Goal: Task Accomplishment & Management: Manage account settings

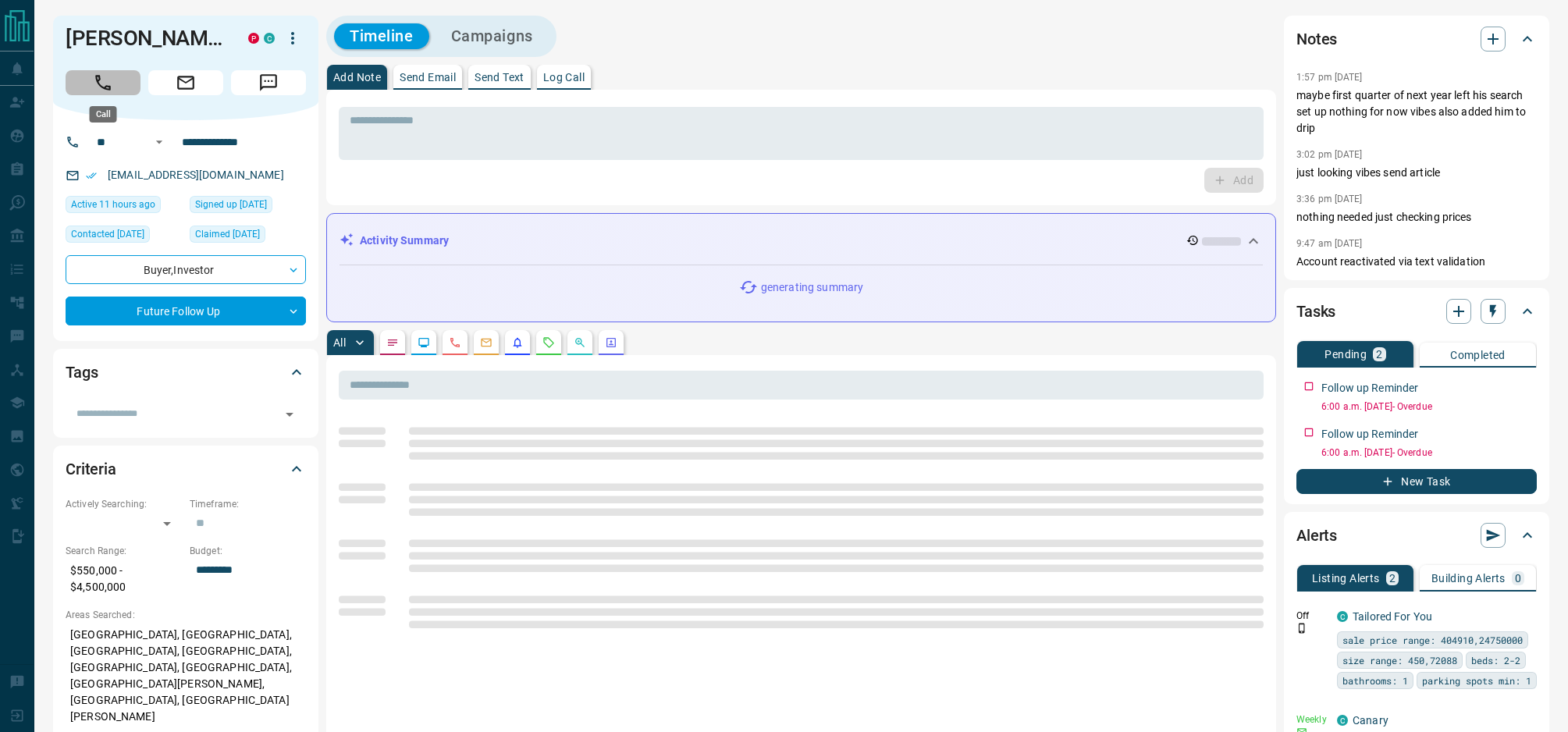
click at [95, 79] on icon "Call" at bounding box center [103, 83] width 20 height 20
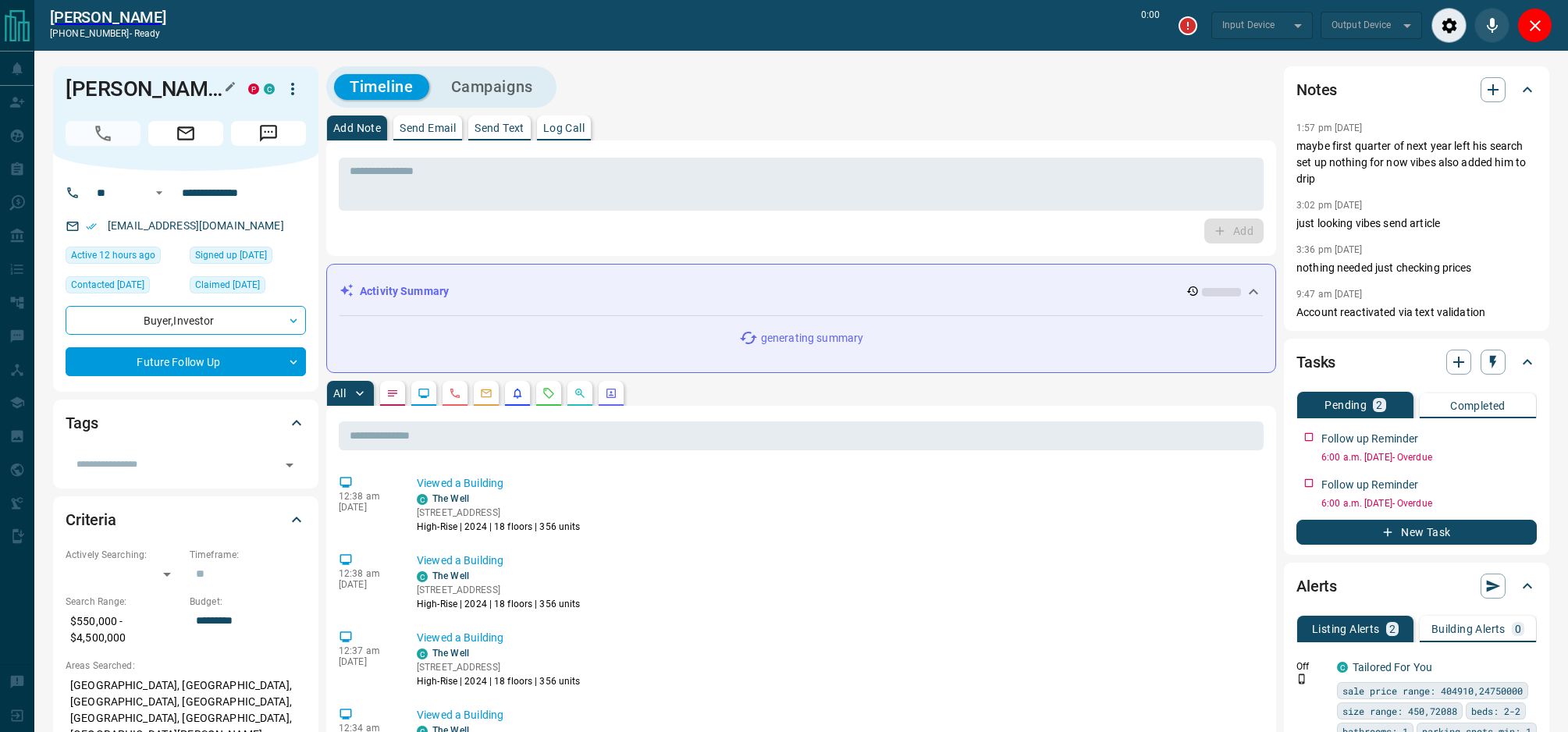
type input "*******"
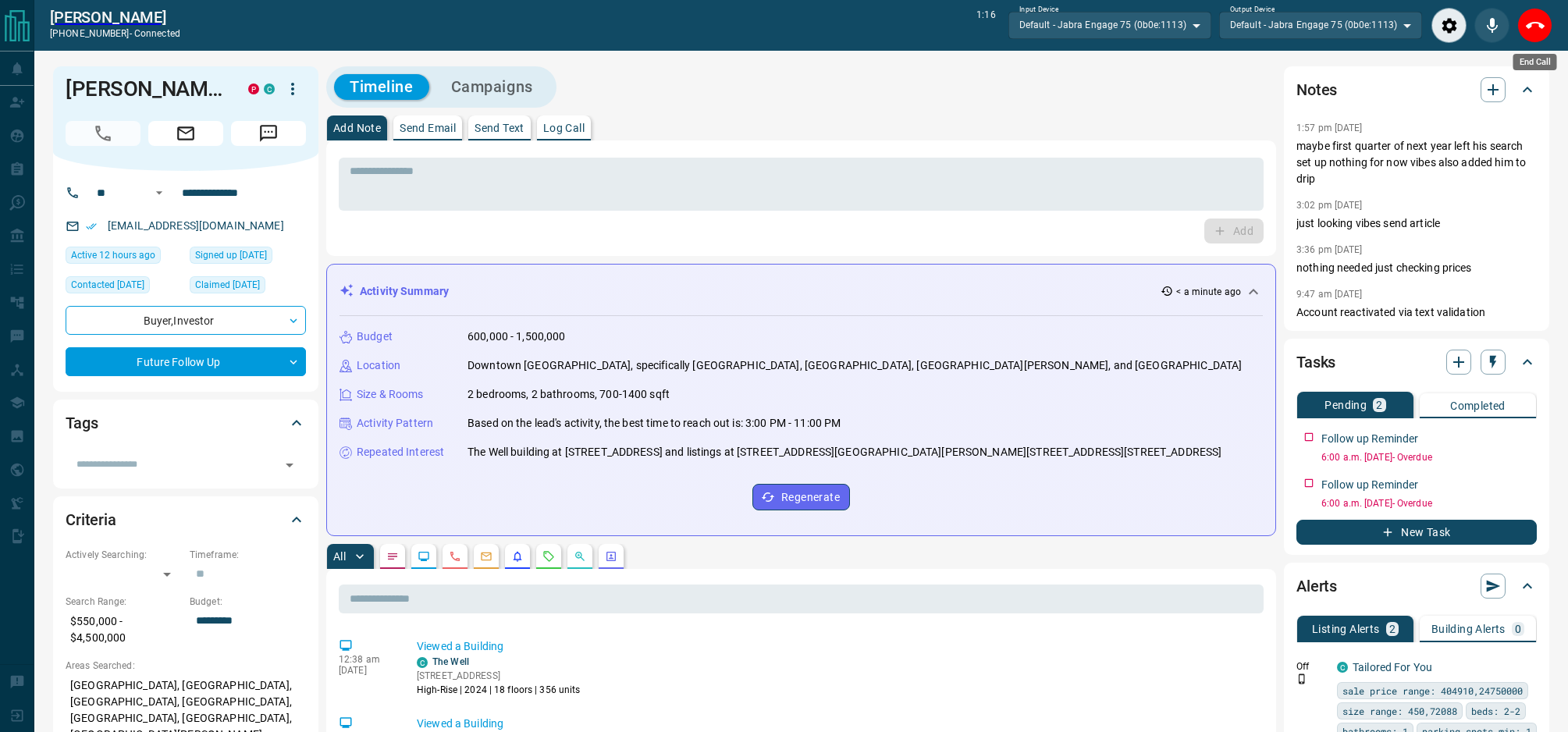
drag, startPoint x: 1540, startPoint y: 29, endPoint x: 1474, endPoint y: 47, distance: 68.4
click at [1540, 28] on icon "End Call" at bounding box center [1536, 26] width 19 height 19
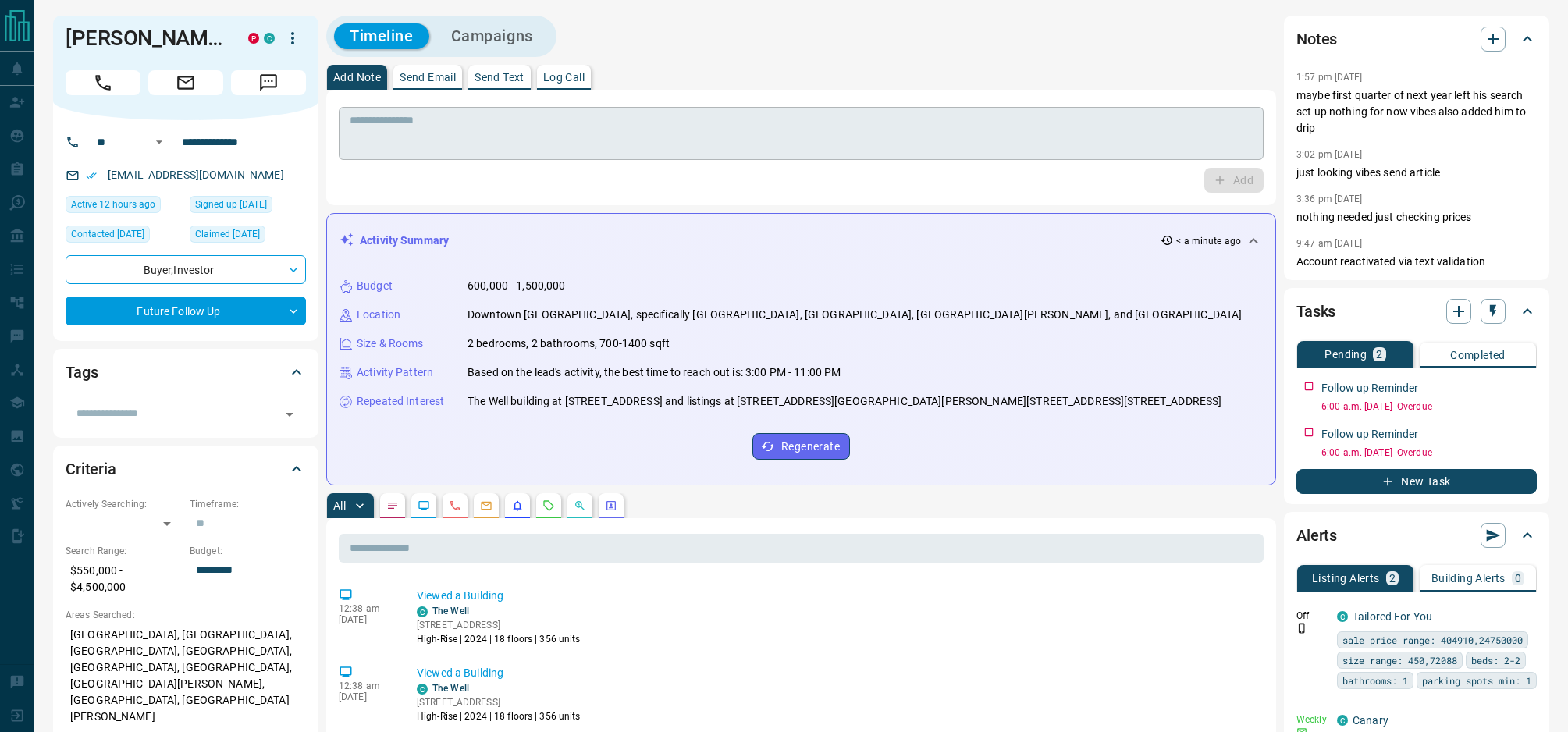
click at [604, 141] on textarea at bounding box center [801, 134] width 903 height 40
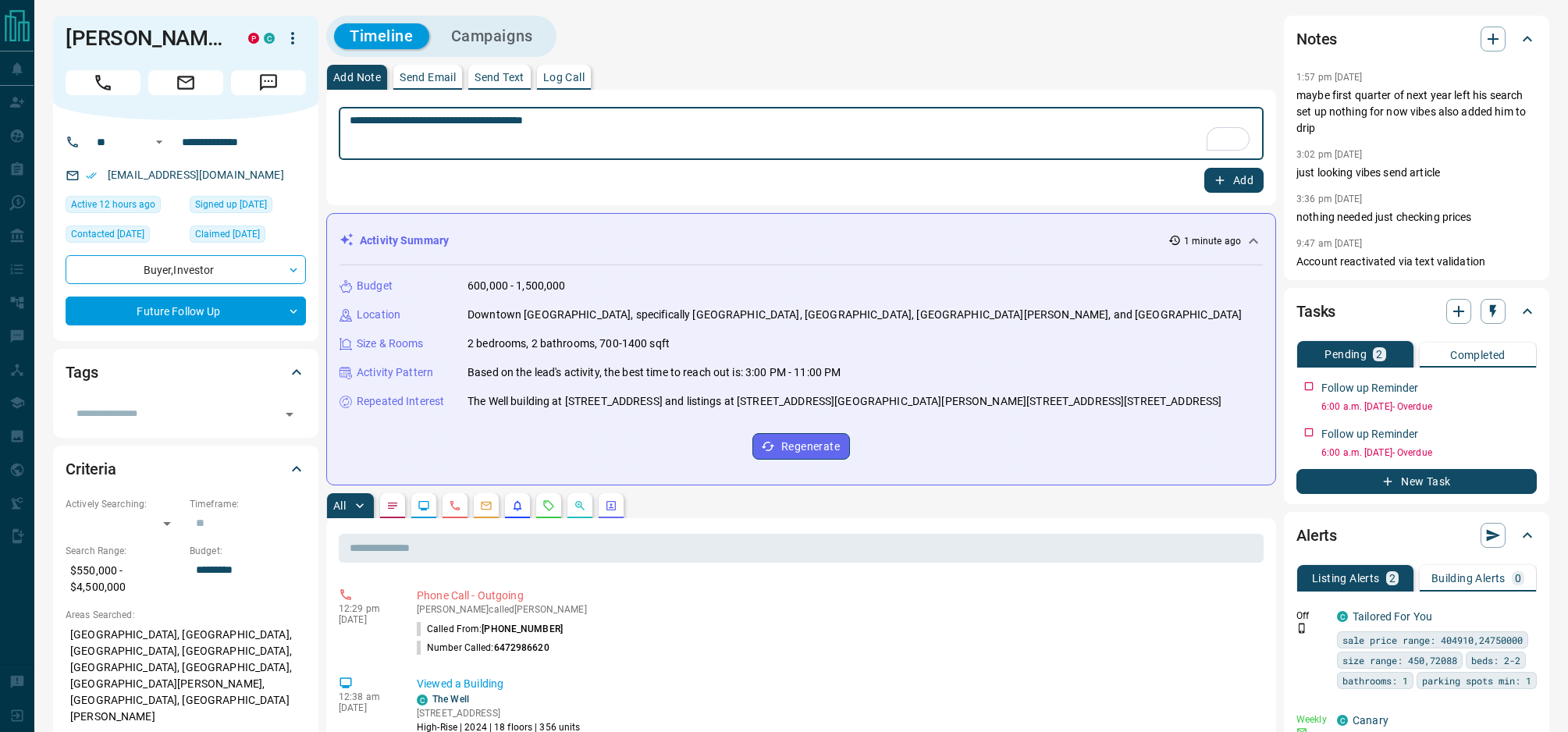
click at [599, 123] on textarea "**********" at bounding box center [801, 134] width 903 height 40
type textarea "**********"
click at [1249, 187] on button "Add" at bounding box center [1234, 180] width 60 height 25
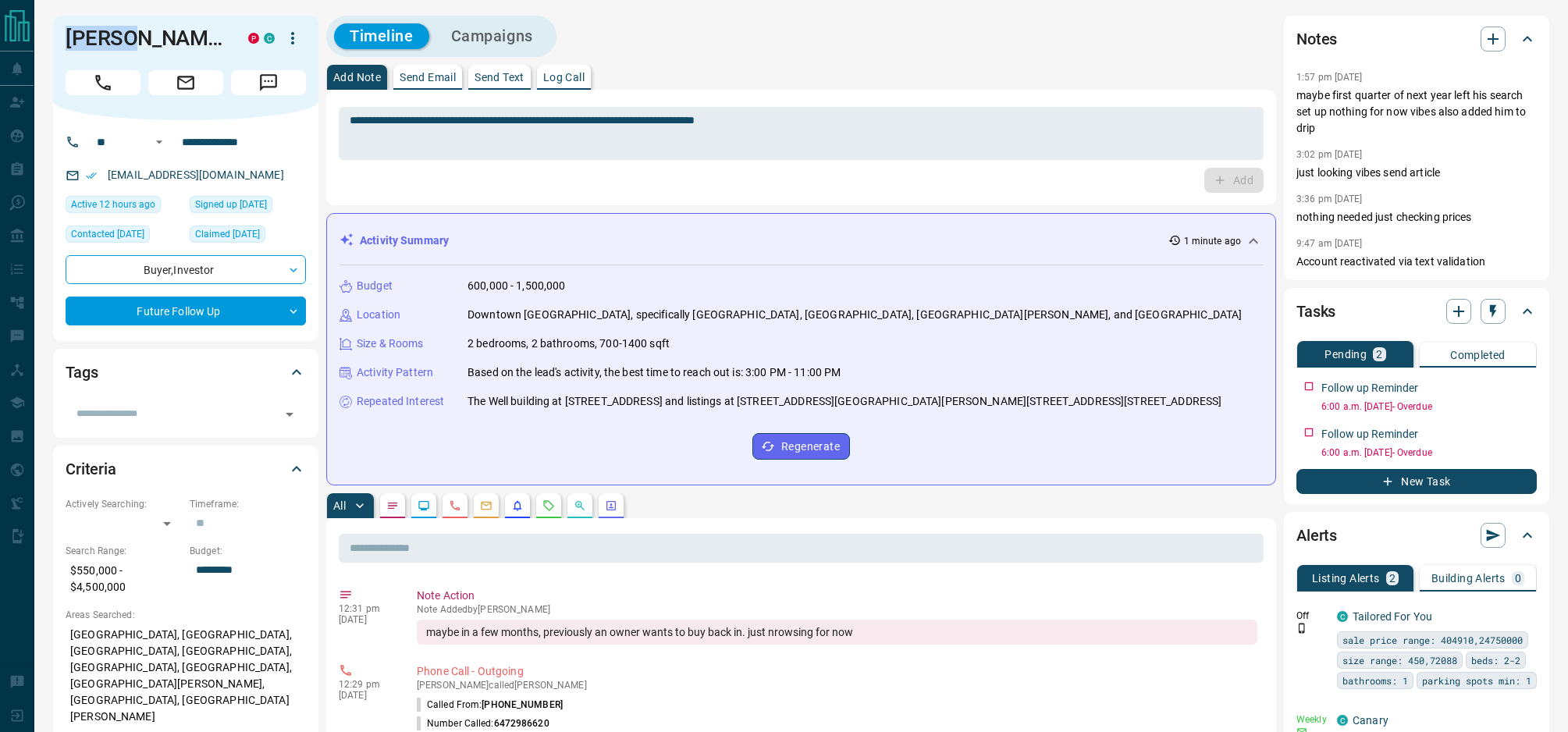
drag, startPoint x: 131, startPoint y: 40, endPoint x: 60, endPoint y: 35, distance: 71.2
click at [60, 35] on div "Antony Filippo P C" at bounding box center [185, 67] width 265 height 105
copy h1 "Antony"
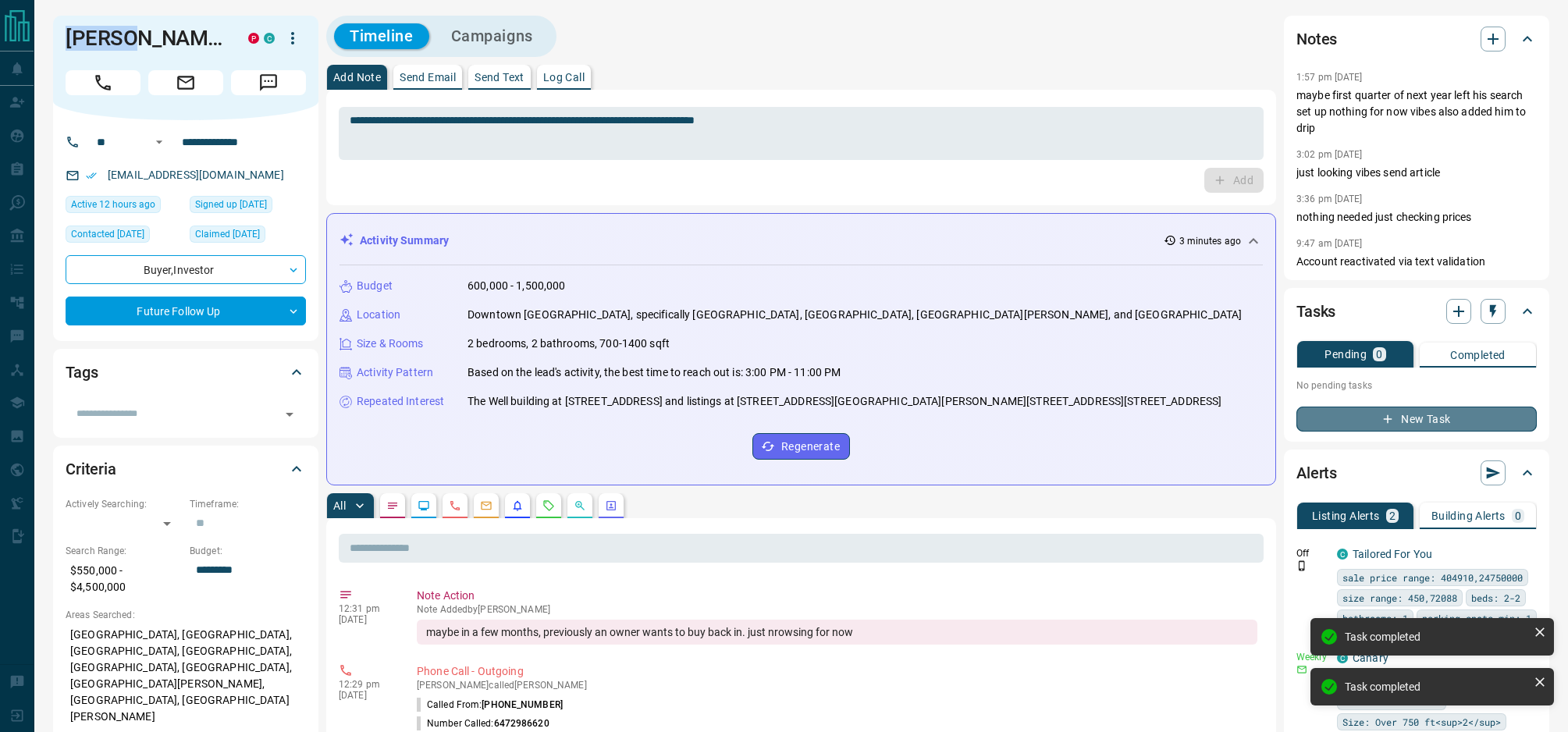
click at [1445, 424] on button "New Task" at bounding box center [1416, 418] width 240 height 25
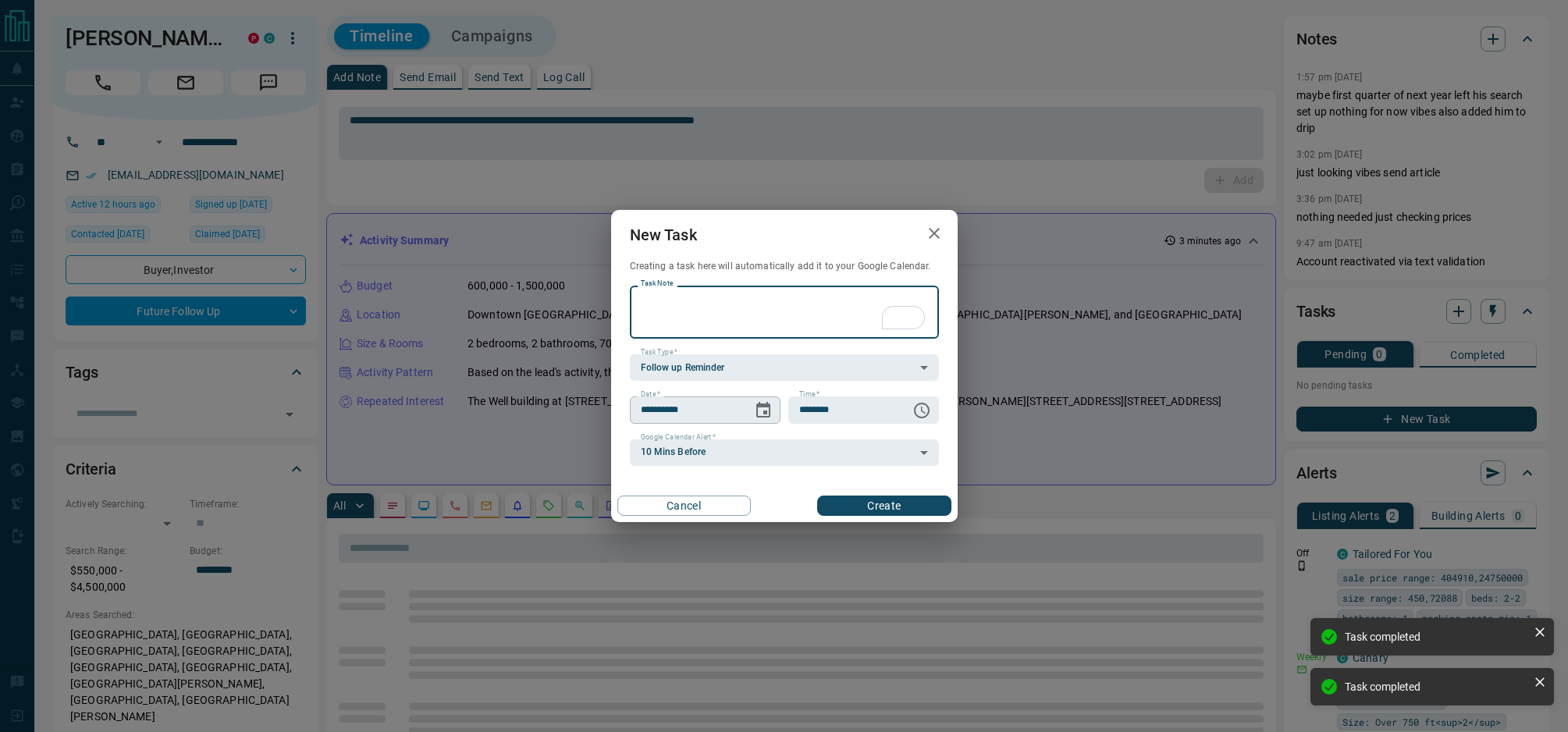
click at [766, 415] on icon "Choose date, selected date is Aug 19, 2025" at bounding box center [764, 411] width 19 height 19
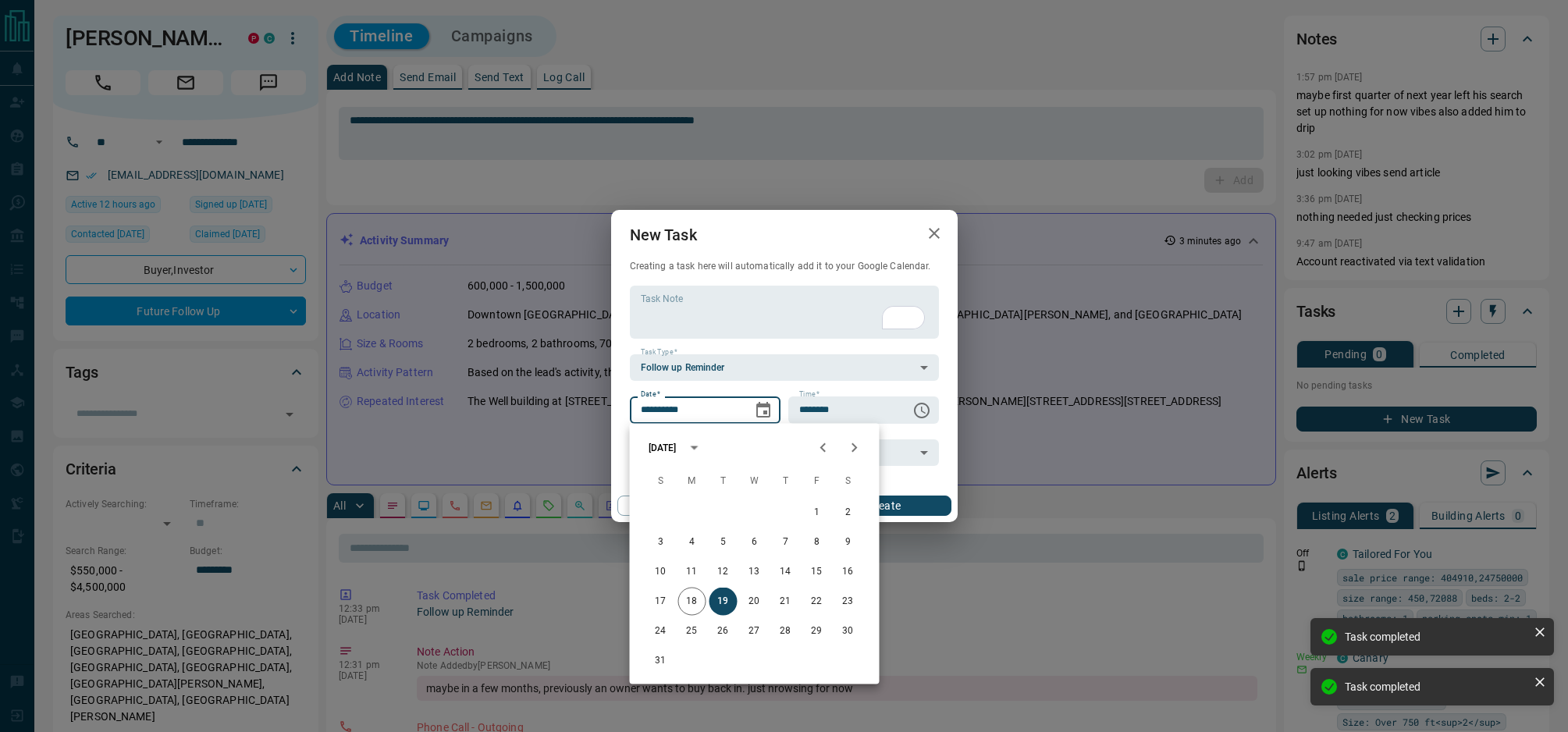
click at [859, 447] on icon "Next month" at bounding box center [855, 448] width 19 height 19
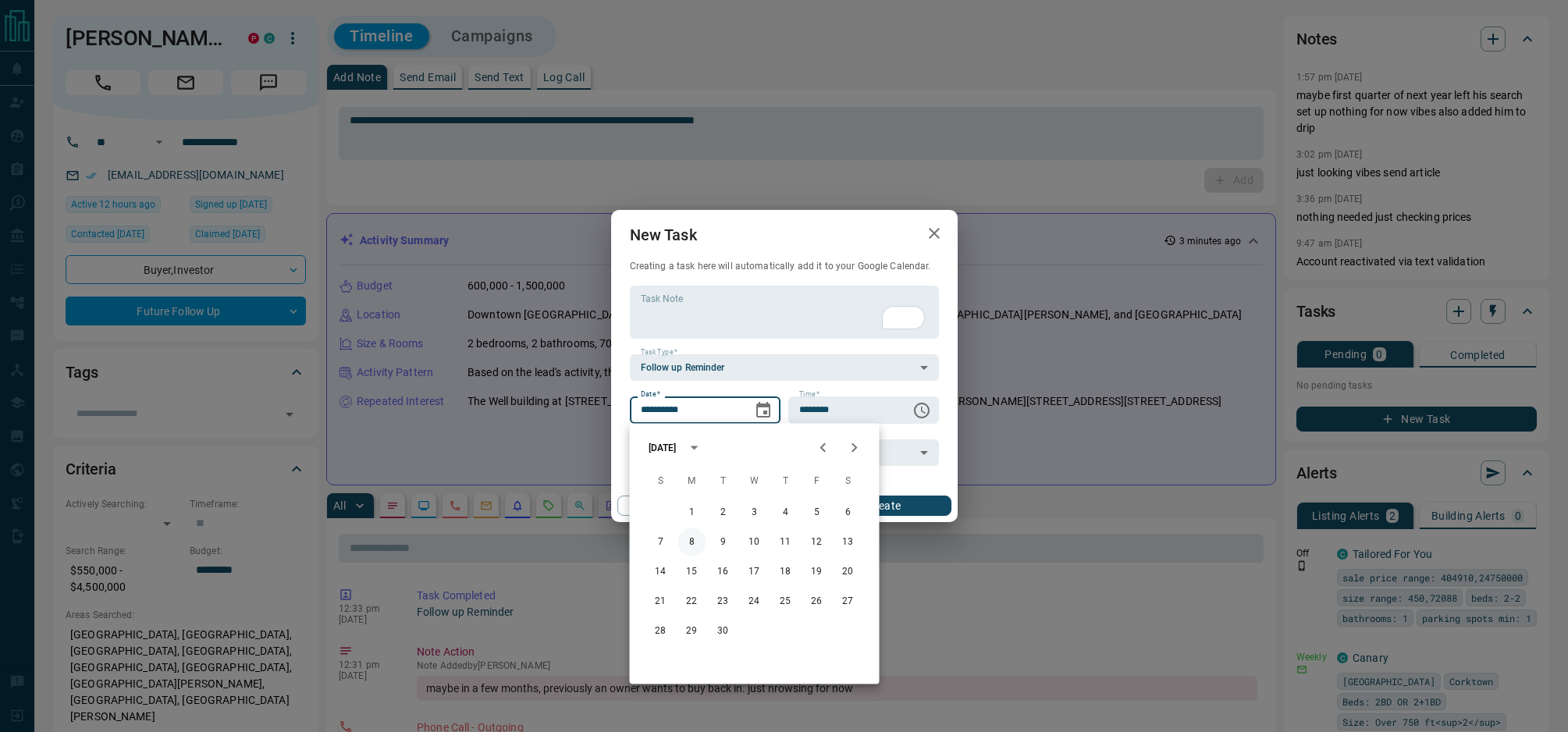
click at [694, 539] on button "8" at bounding box center [692, 542] width 28 height 28
type input "**********"
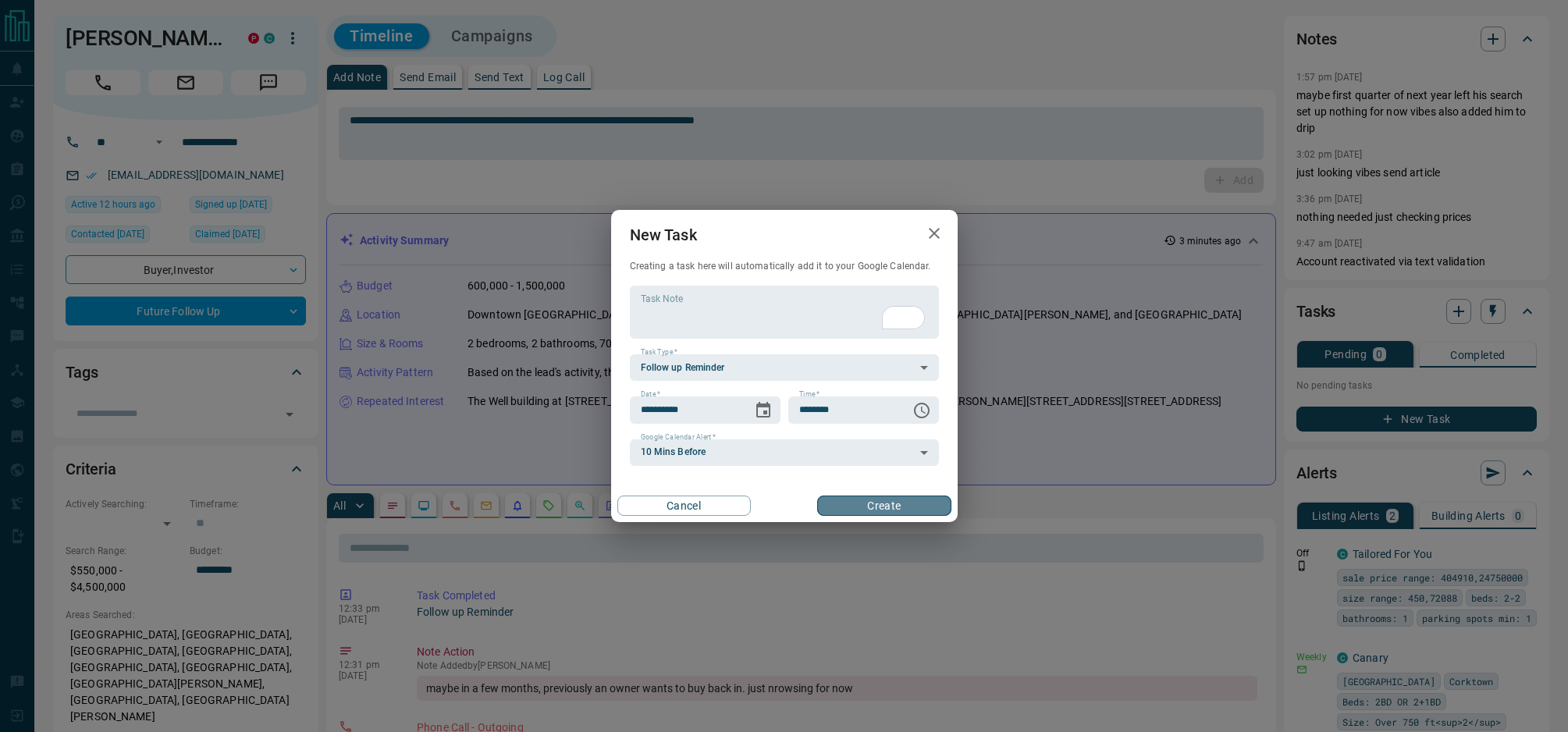
click at [887, 511] on button "Create" at bounding box center [884, 506] width 134 height 20
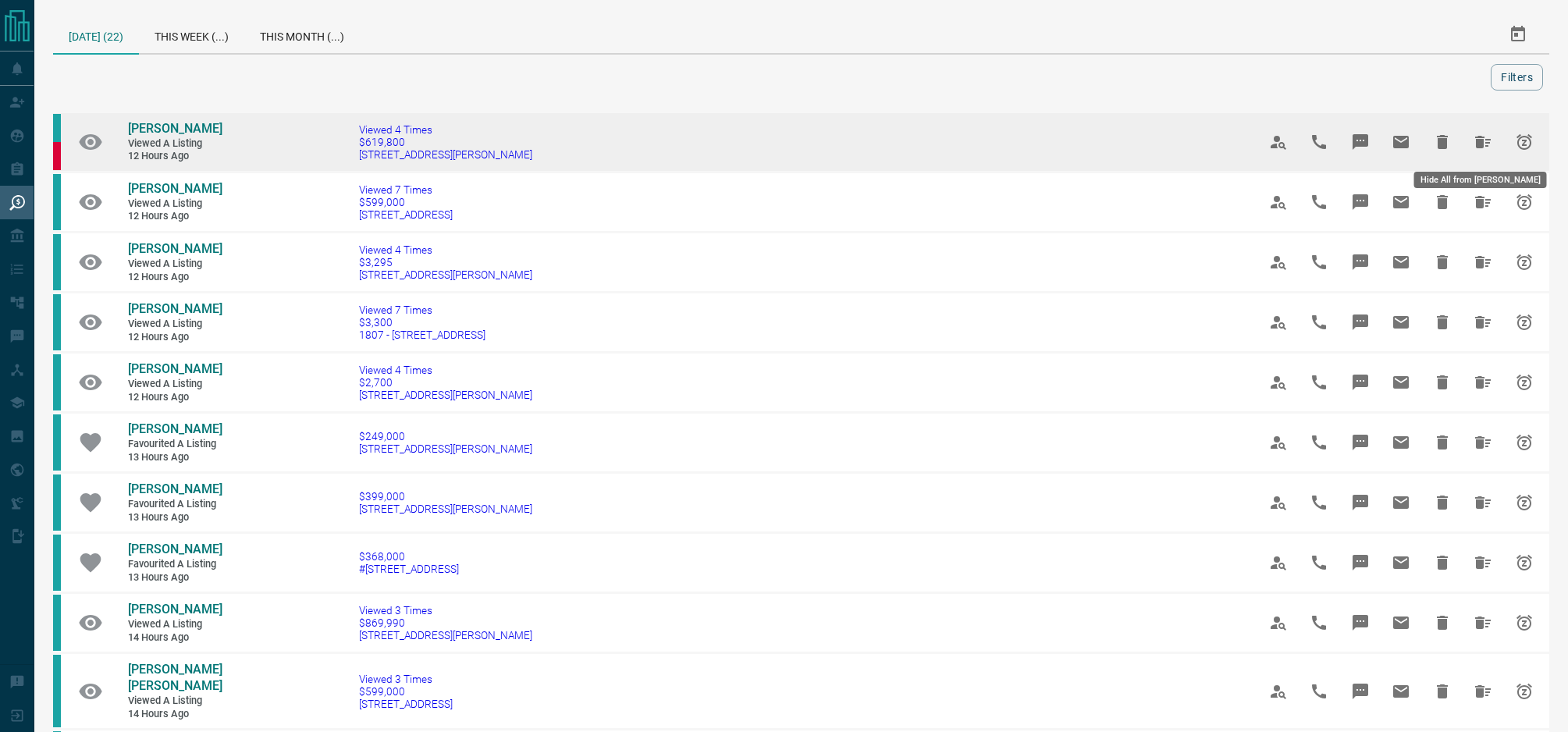
click at [1475, 139] on icon "Hide All from Antony Filippo" at bounding box center [1483, 141] width 15 height 13
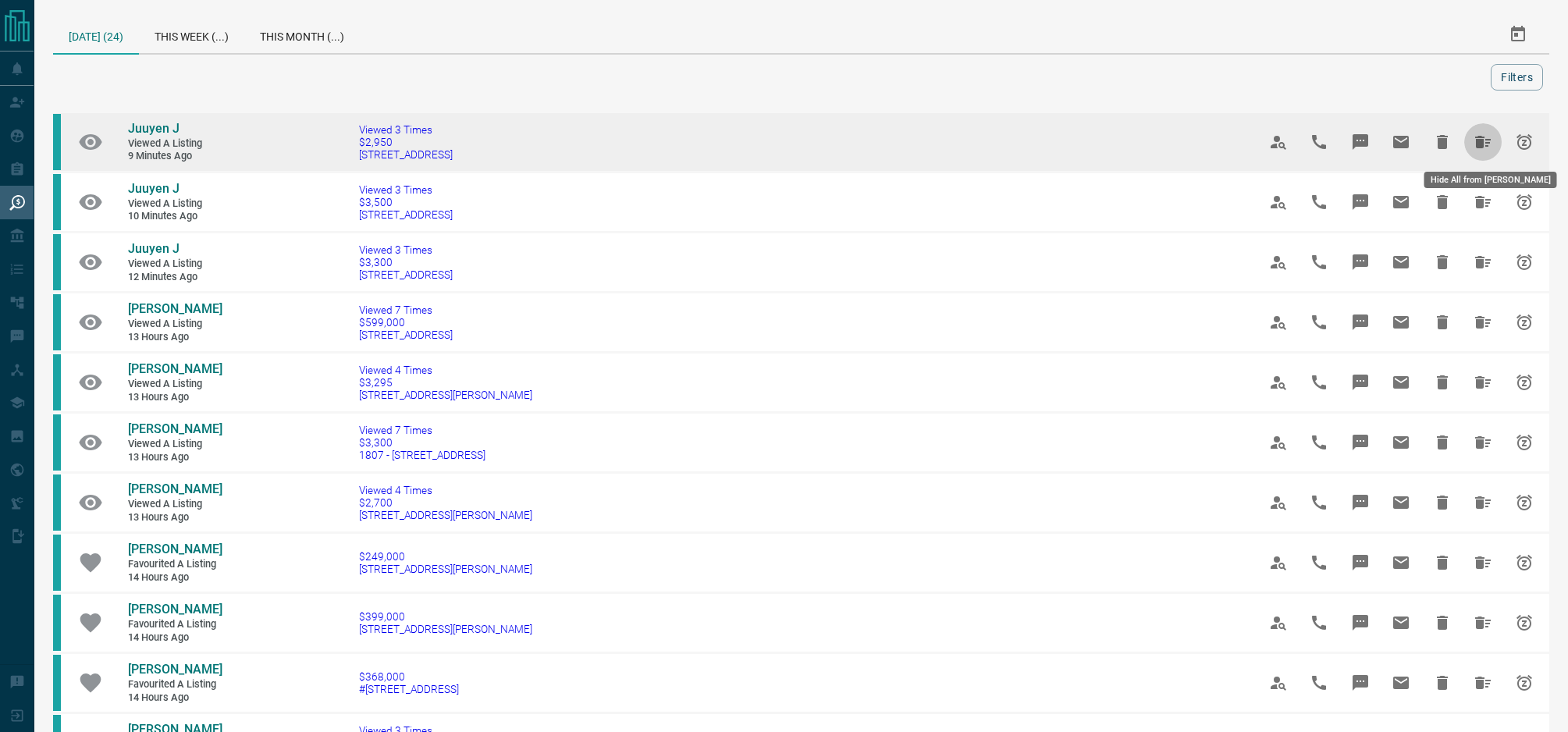
click at [1478, 145] on icon "Hide All from Juuyen J" at bounding box center [1483, 141] width 15 height 13
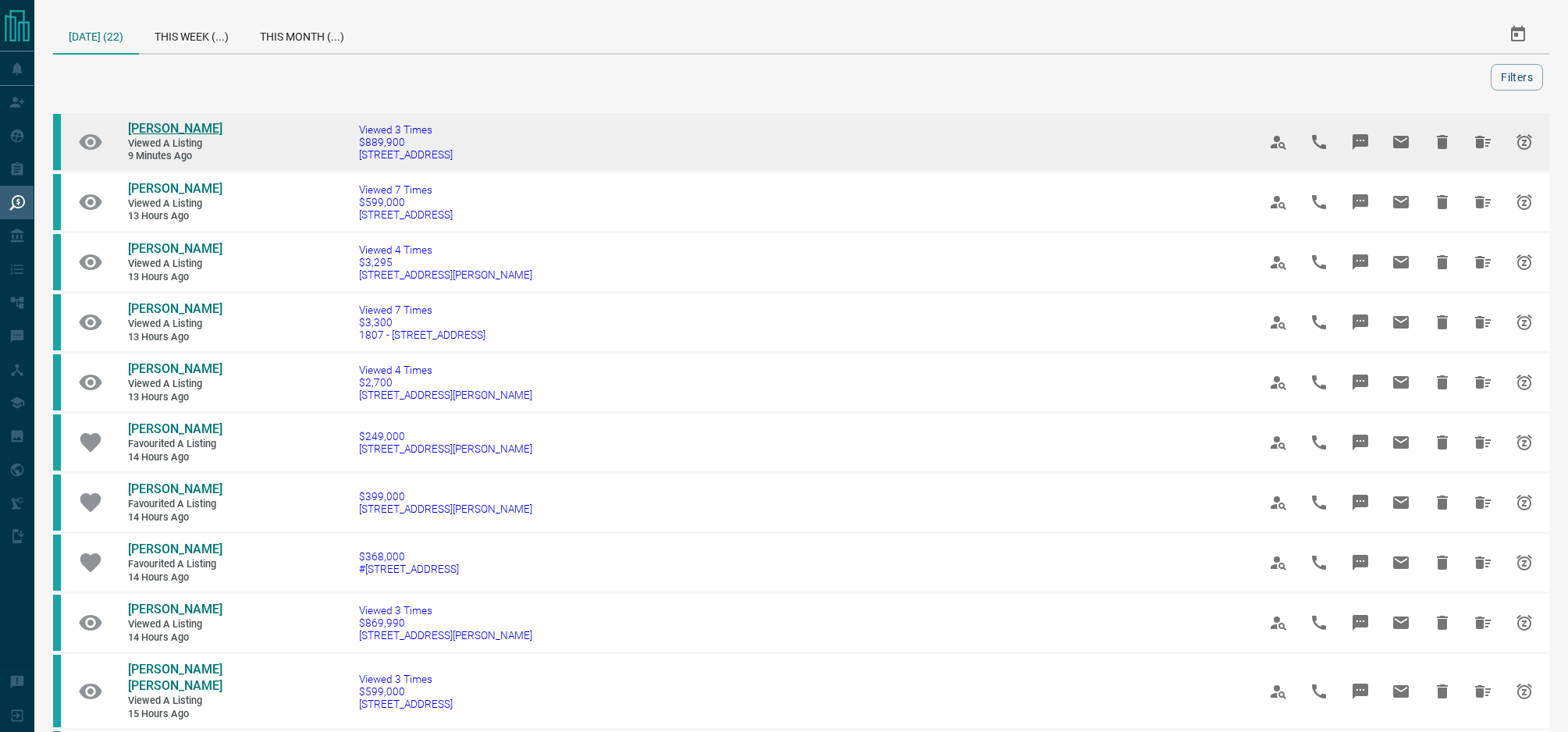
click at [176, 129] on span "[PERSON_NAME]" at bounding box center [175, 128] width 95 height 14
click at [1475, 146] on icon "Hide All from Anuj Londhe" at bounding box center [1483, 141] width 15 height 13
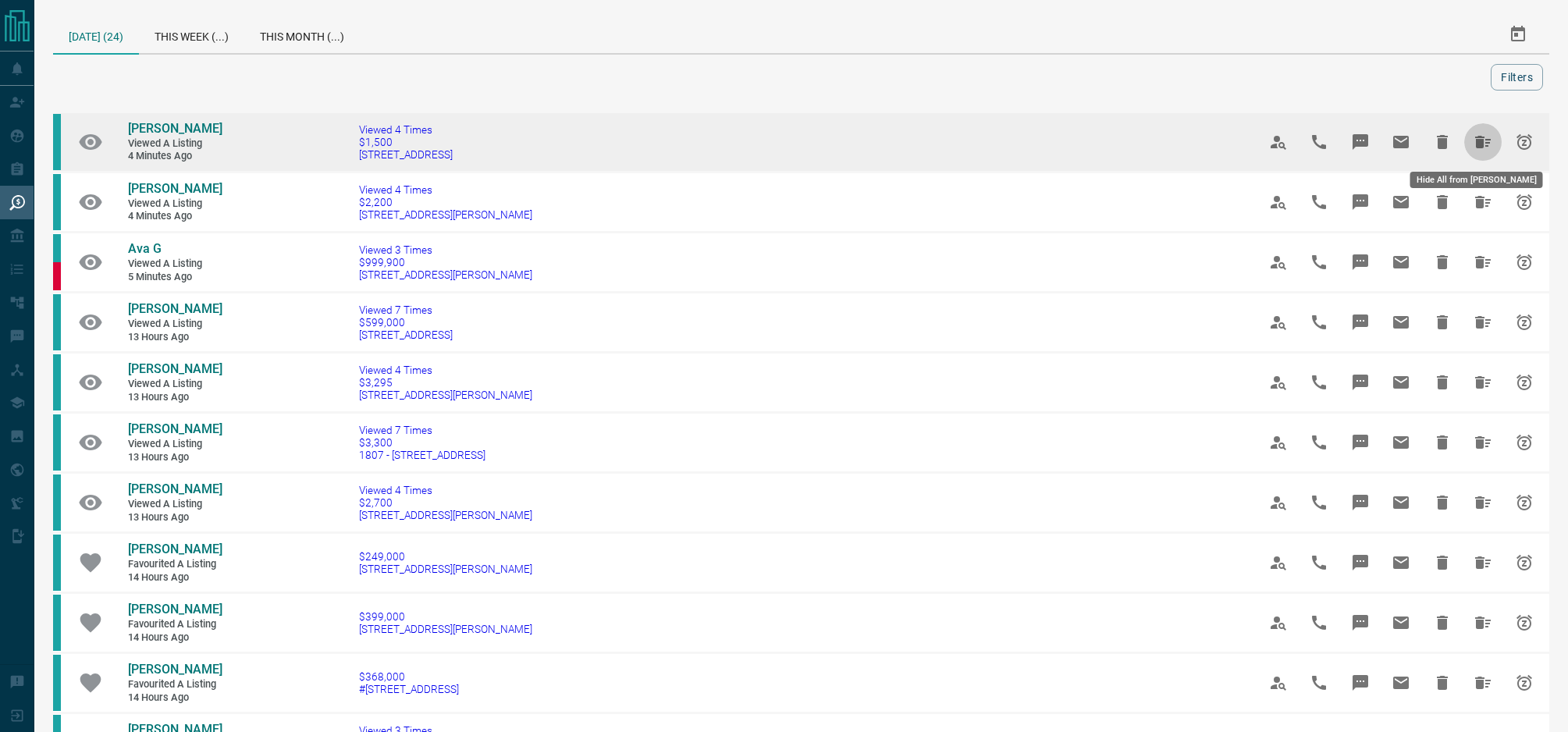
click at [1475, 137] on icon "Hide All from Vandana Gandhi" at bounding box center [1483, 141] width 15 height 13
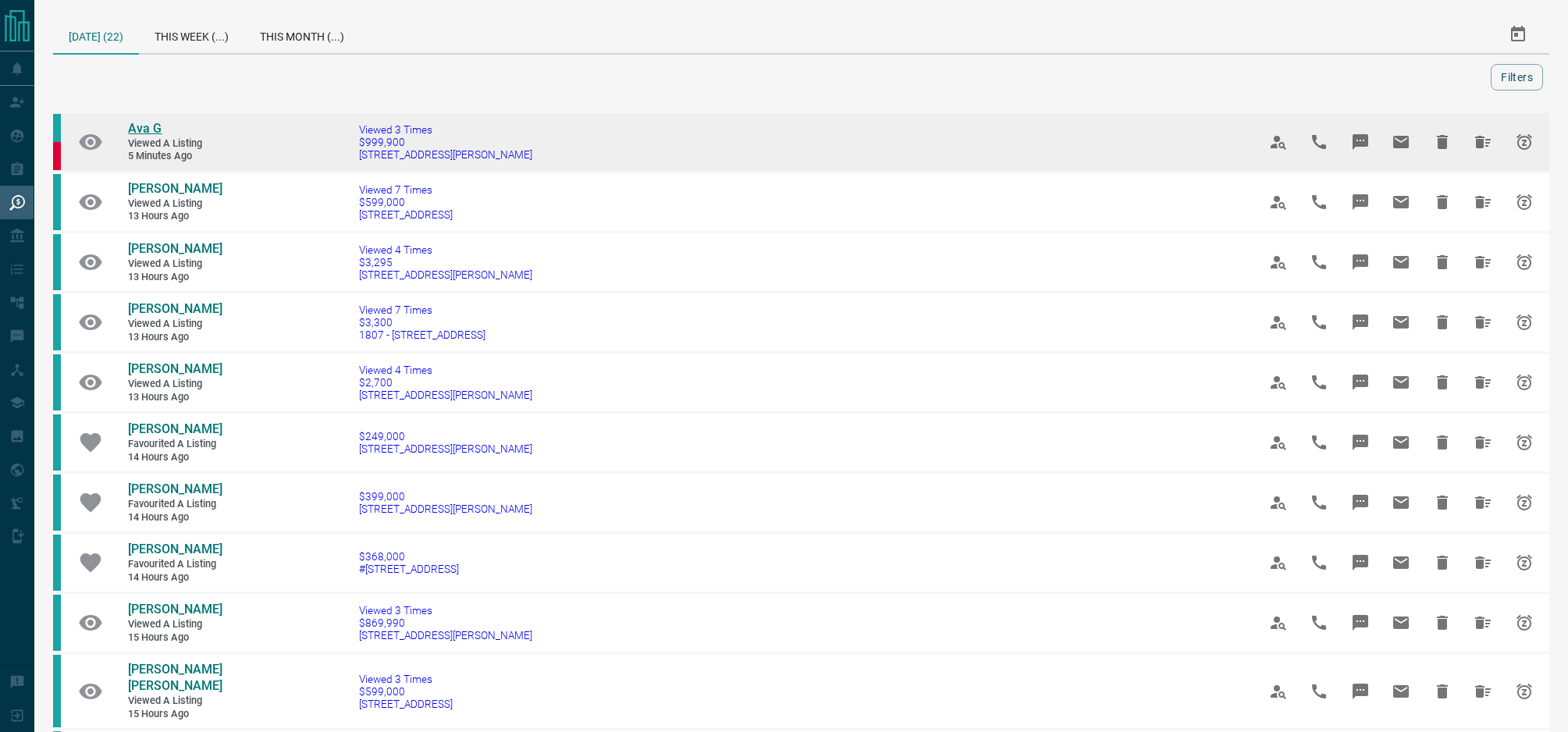
click at [152, 131] on span "Ava G" at bounding box center [144, 128] width 33 height 14
click at [1475, 144] on icon "Hide All from Ava G" at bounding box center [1483, 141] width 15 height 13
click at [1475, 147] on icon "Hide All from Isabelle Tice" at bounding box center [1483, 141] width 15 height 13
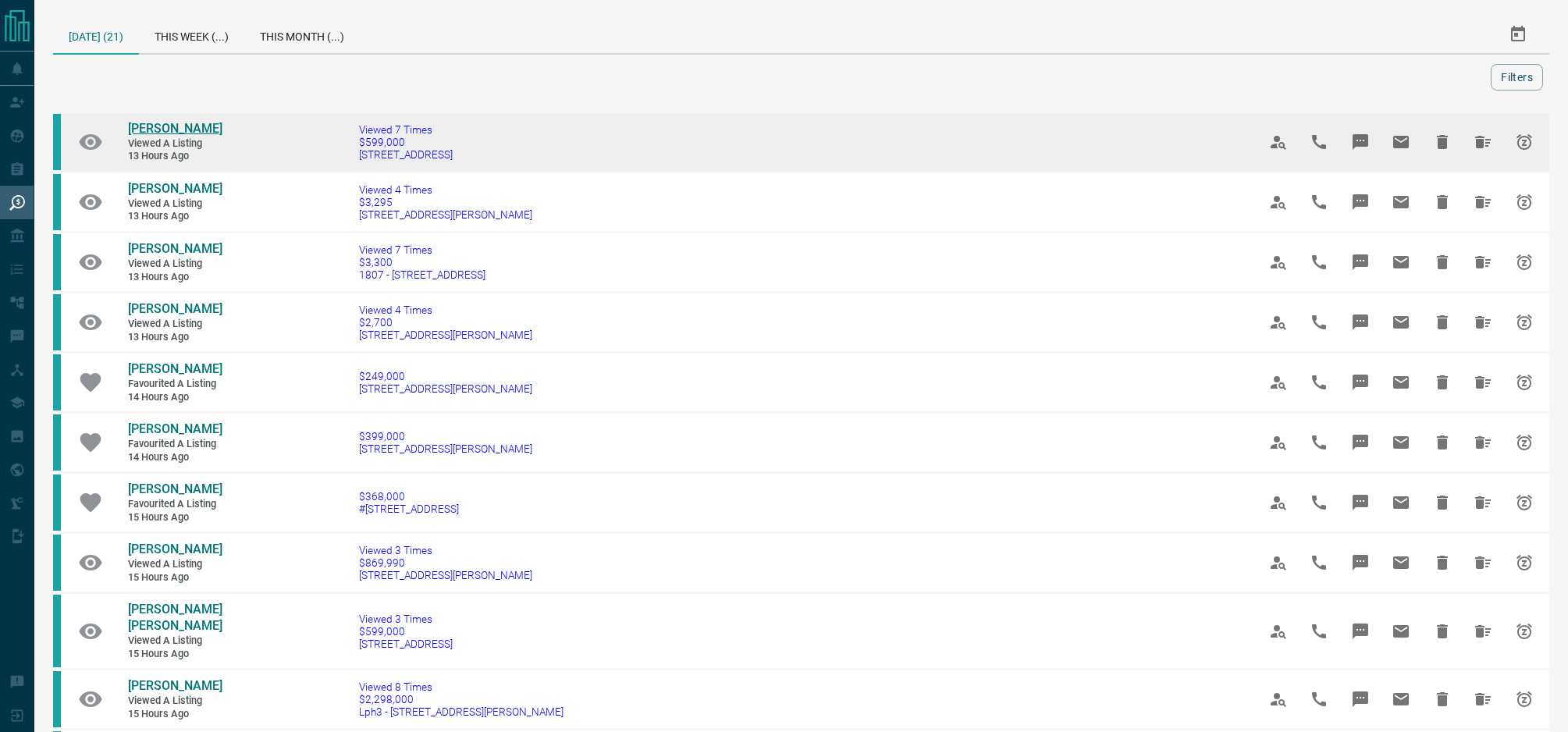
click at [185, 129] on span "[PERSON_NAME]" at bounding box center [175, 128] width 95 height 14
click at [1475, 145] on icon "Hide All from Harry Yang" at bounding box center [1483, 141] width 15 height 13
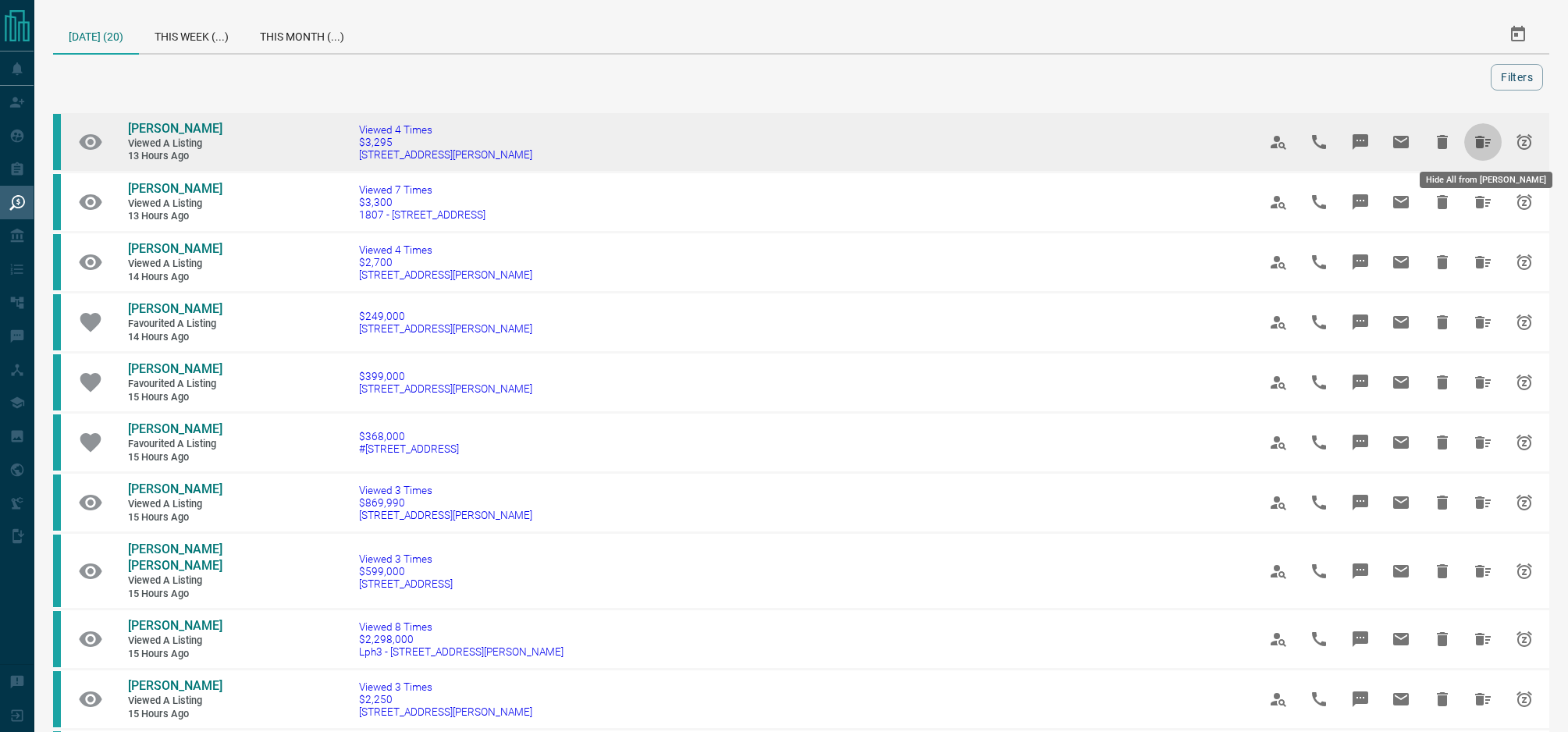
click at [1475, 141] on icon "Hide All from Lisa Wilkes" at bounding box center [1483, 141] width 15 height 13
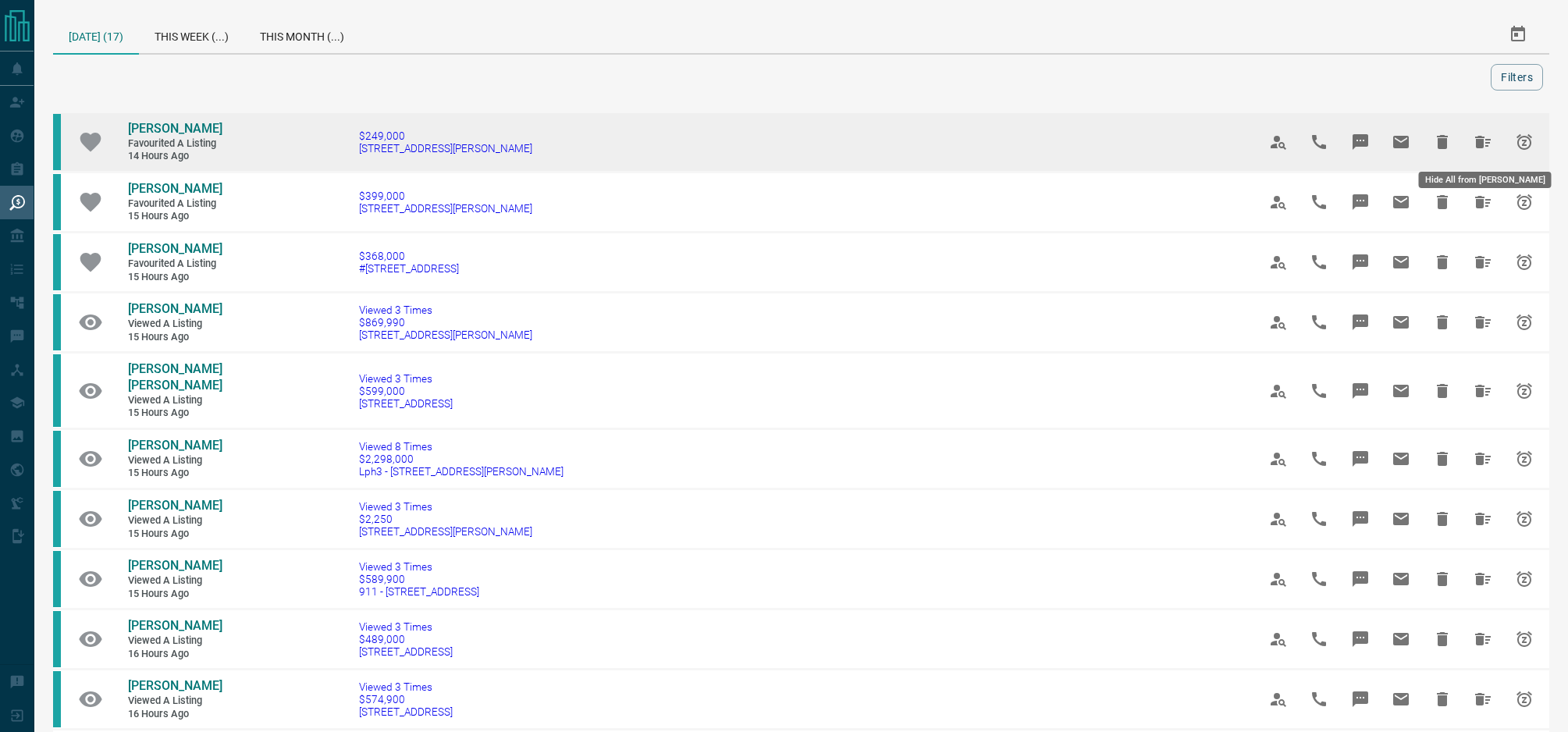
click at [1476, 140] on icon "Hide All from Chady Alain" at bounding box center [1483, 141] width 15 height 13
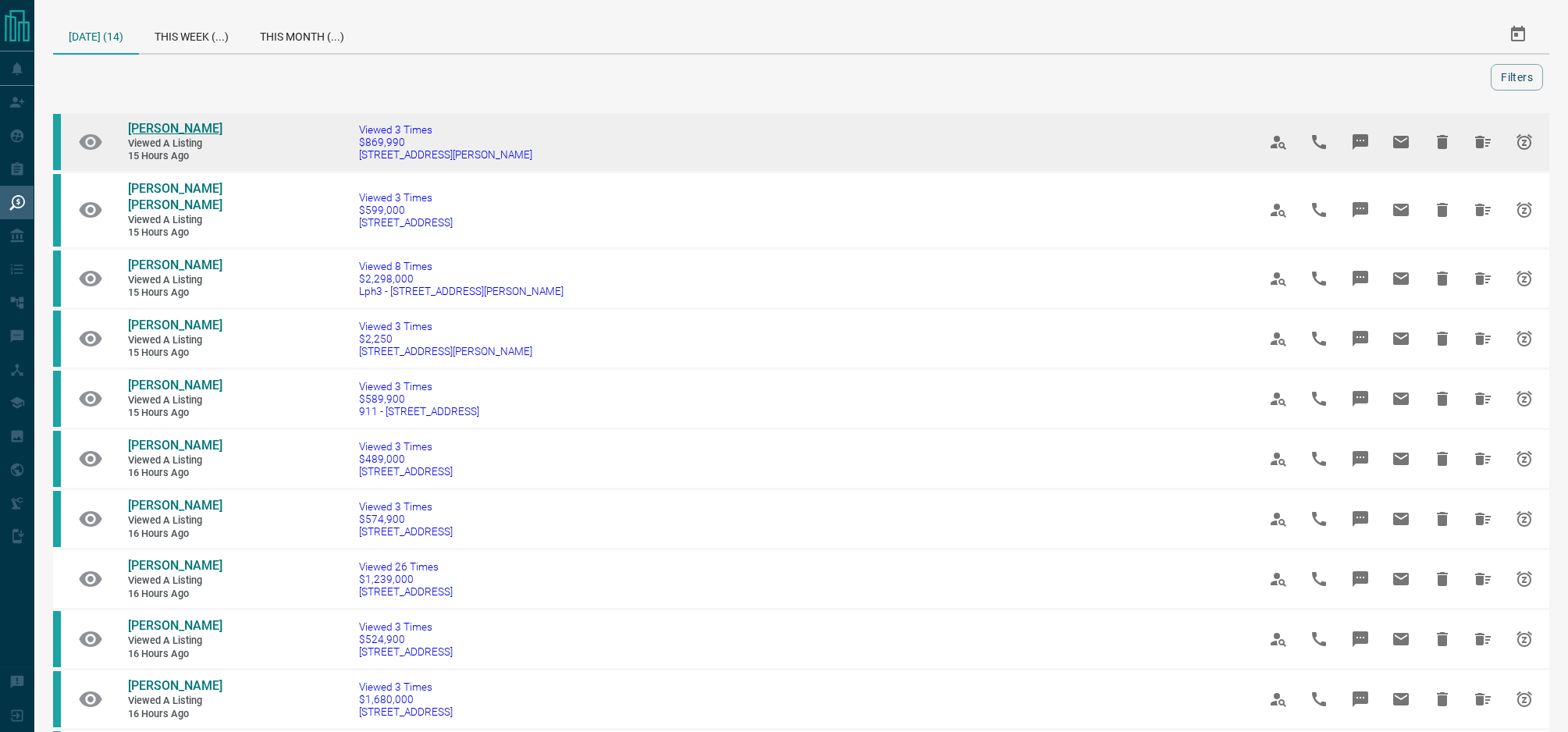
click at [158, 129] on span "[PERSON_NAME]" at bounding box center [175, 128] width 95 height 14
click at [1475, 137] on icon "Hide All from Alice Xu" at bounding box center [1483, 142] width 19 height 19
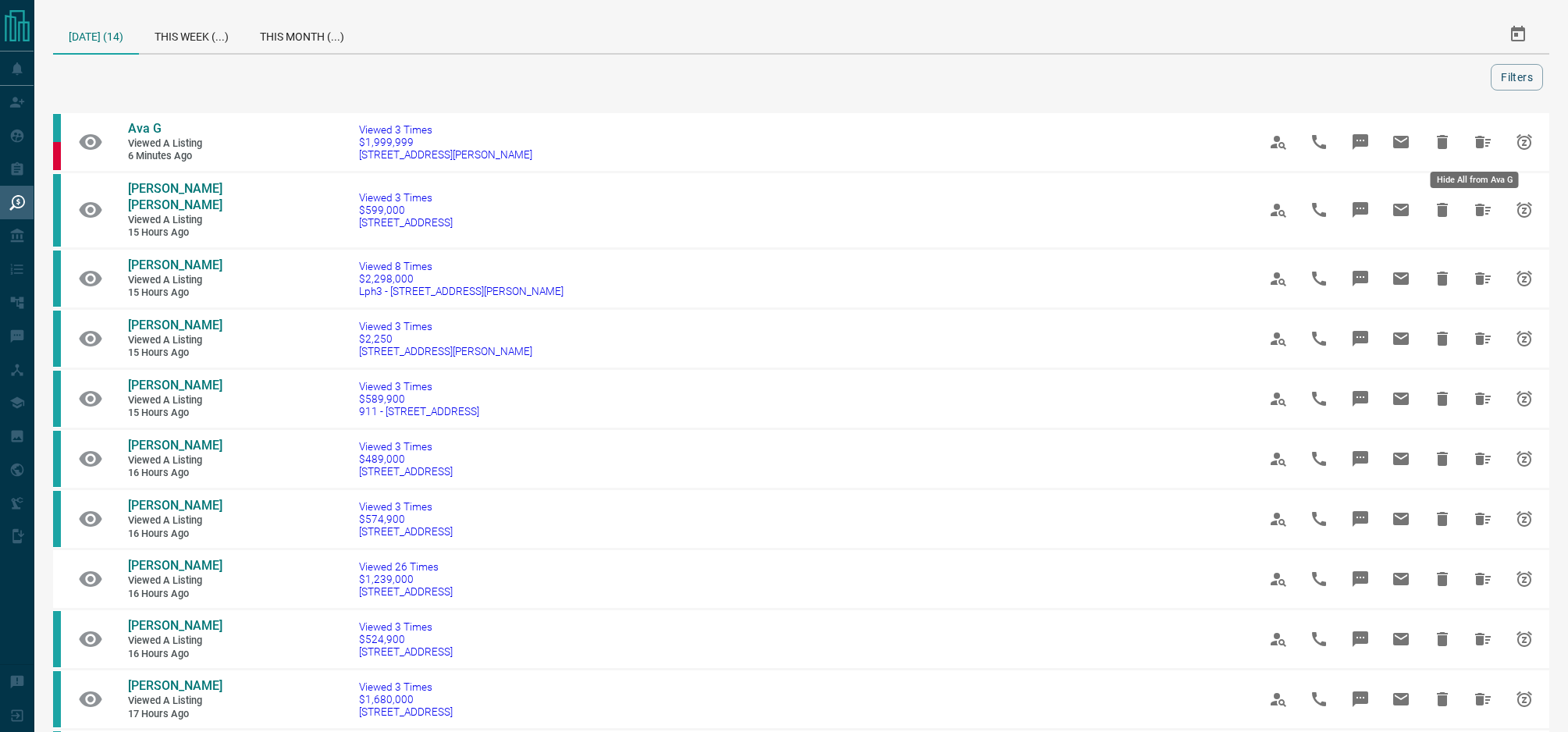
click at [1475, 137] on icon "Hide All from Ava G" at bounding box center [1483, 142] width 19 height 19
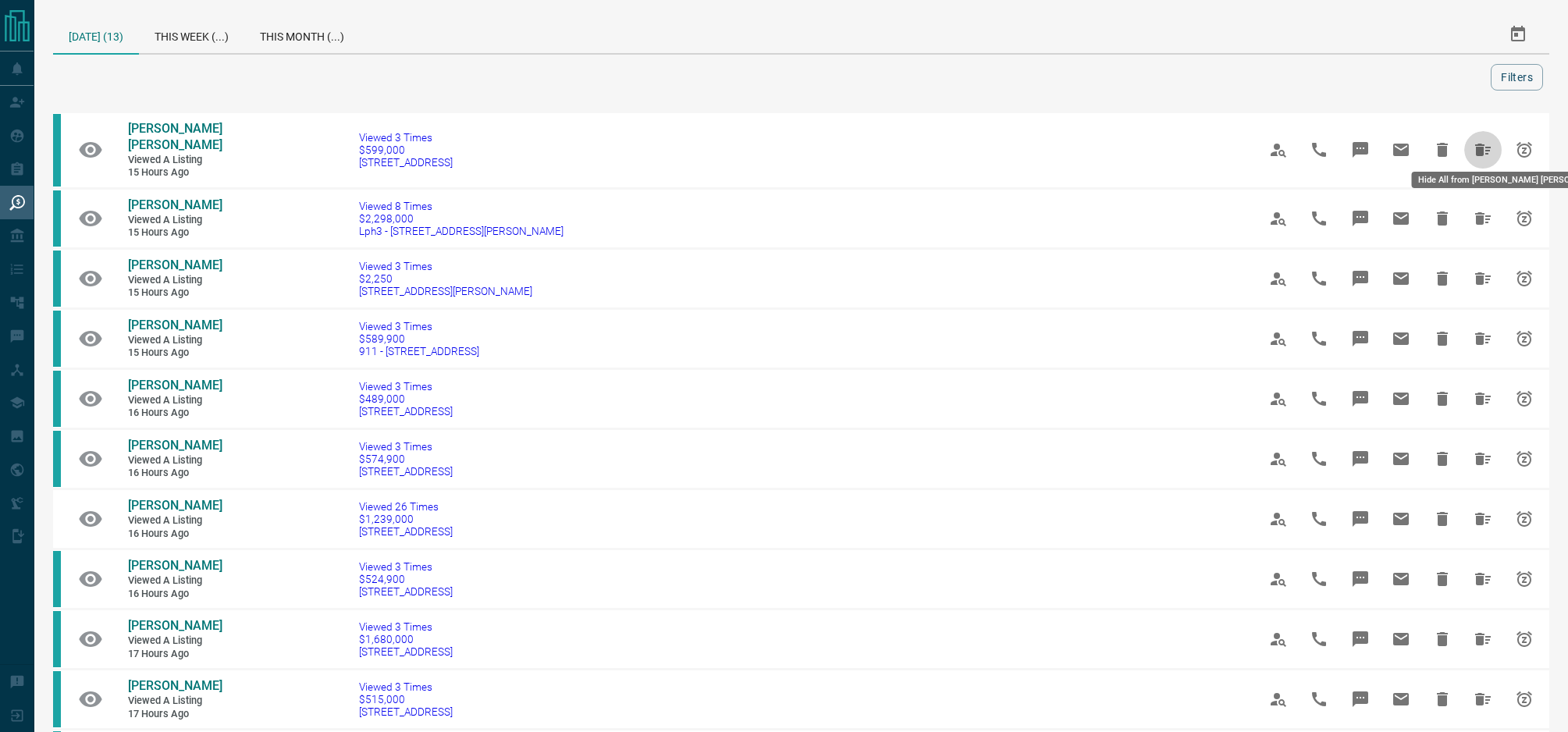
click at [1475, 141] on icon "Hide All from Joe Anto Hilton" at bounding box center [1483, 150] width 19 height 19
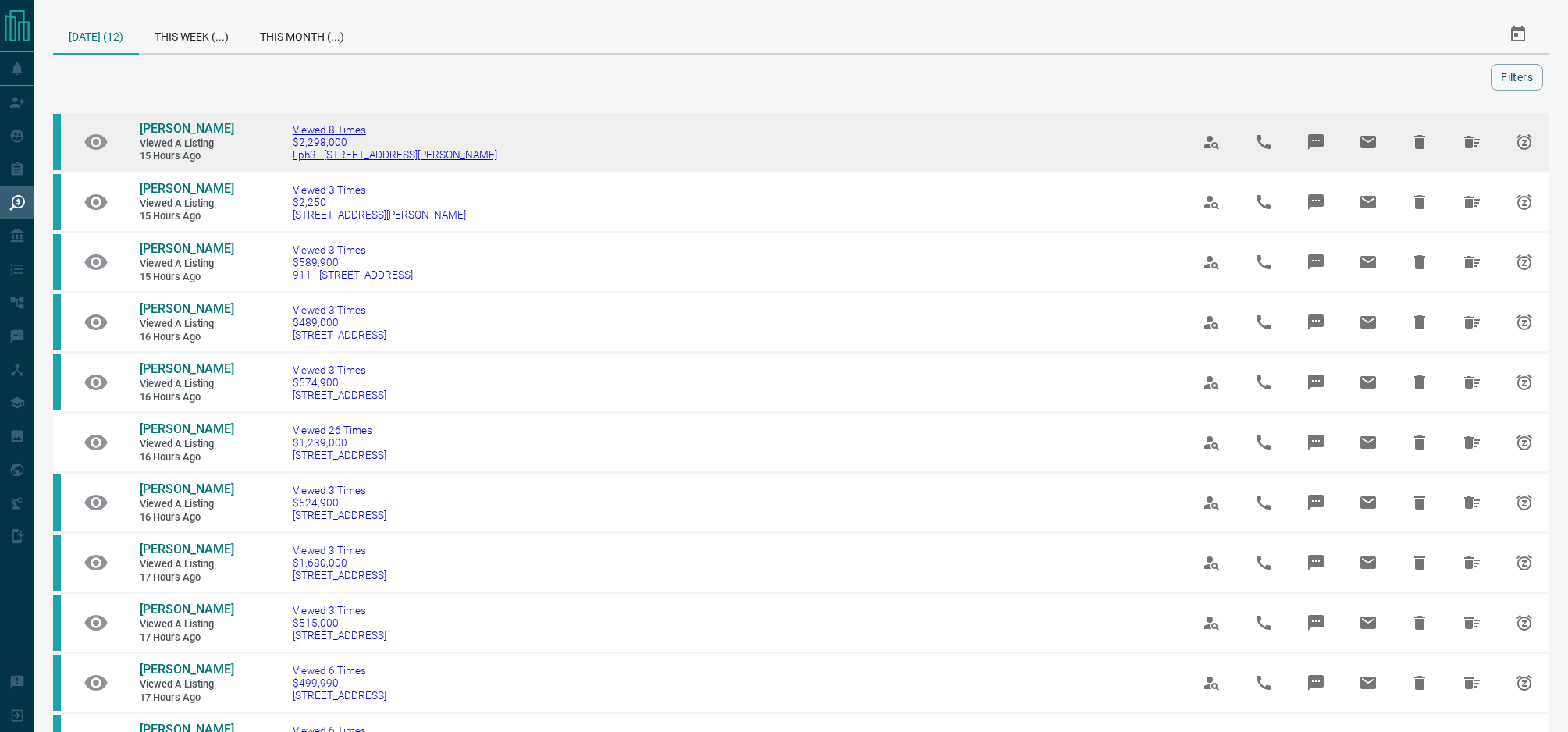
click at [326, 148] on span "$2,298,000" at bounding box center [395, 141] width 205 height 13
click at [164, 127] on span "[PERSON_NAME]" at bounding box center [187, 128] width 95 height 14
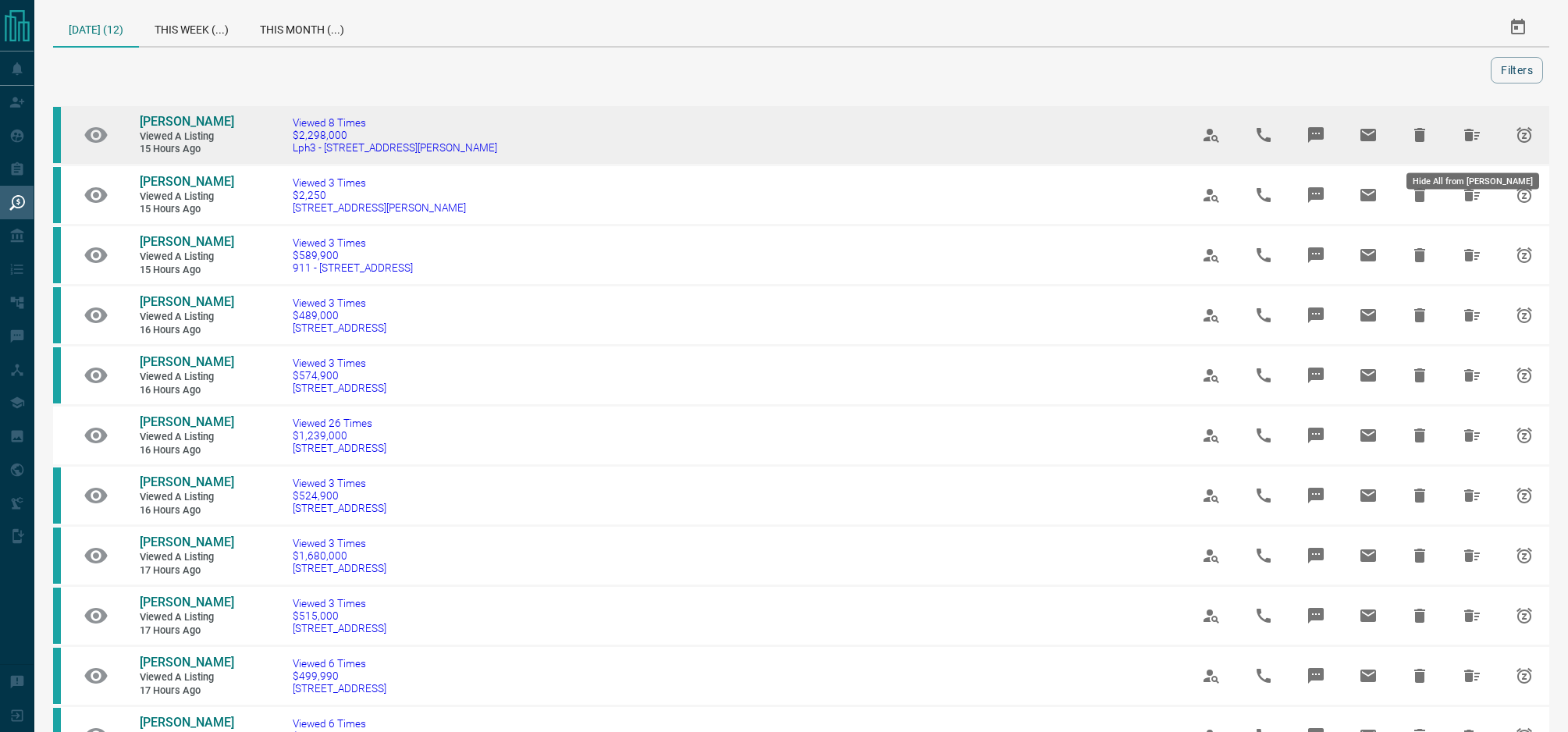
click at [1475, 153] on button "Hide All from Mortie Chaikelson" at bounding box center [1473, 135] width 37 height 37
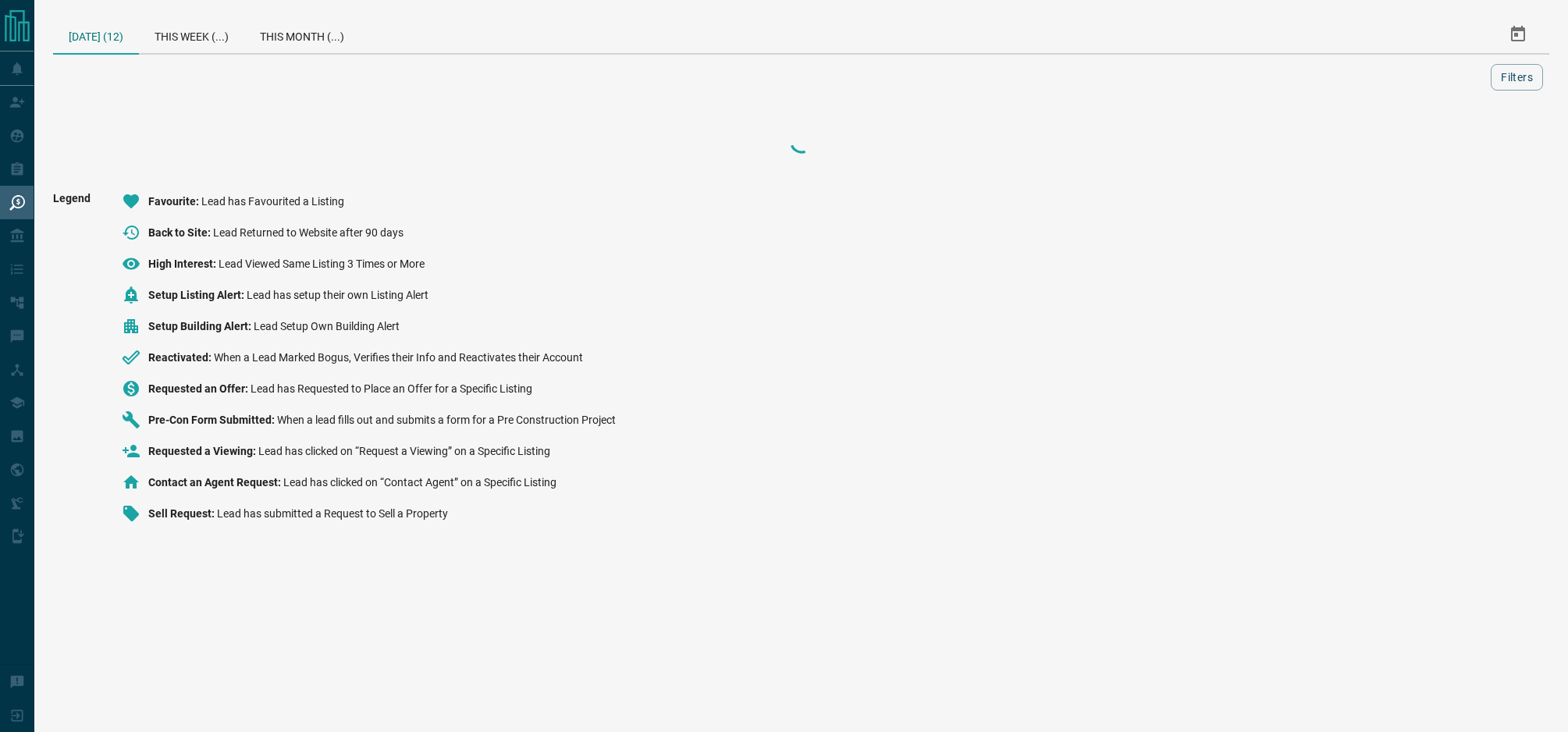
scroll to position [0, 0]
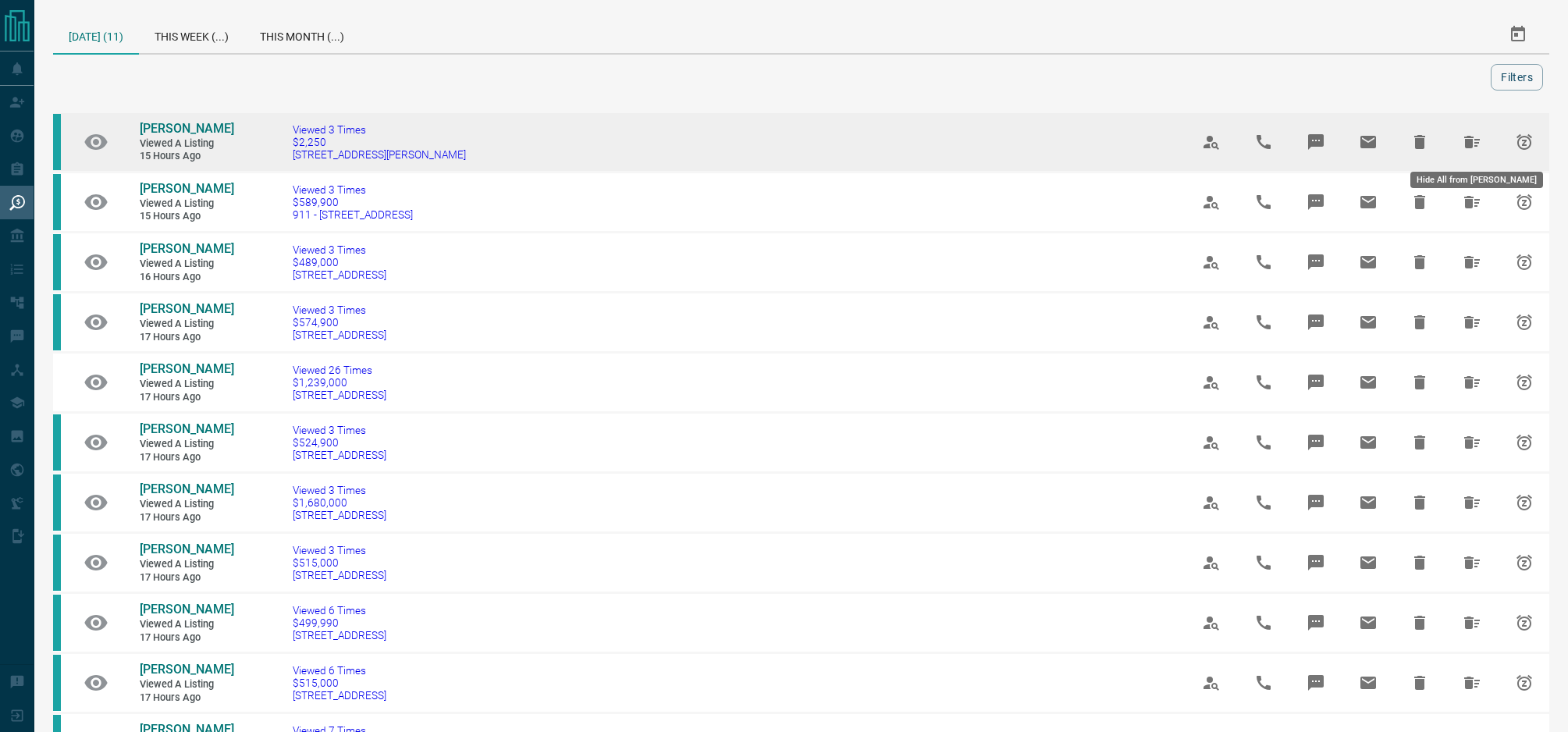
click at [1470, 139] on icon "Hide All from Sahand Sadeghi" at bounding box center [1472, 141] width 15 height 13
click at [189, 130] on span "[PERSON_NAME]" at bounding box center [187, 128] width 95 height 14
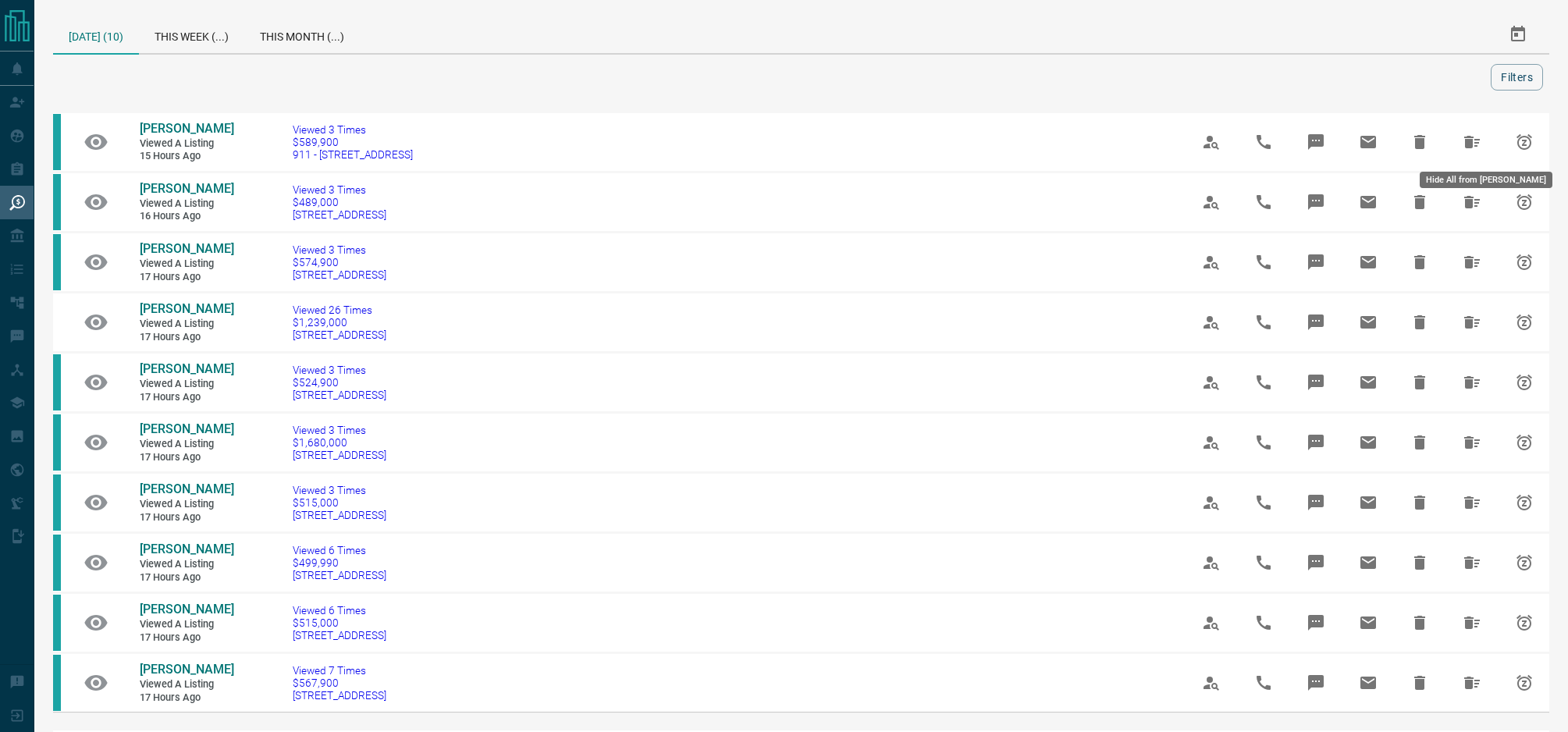
click at [1482, 143] on icon "Hide All from Kisha Chan" at bounding box center [1473, 142] width 19 height 19
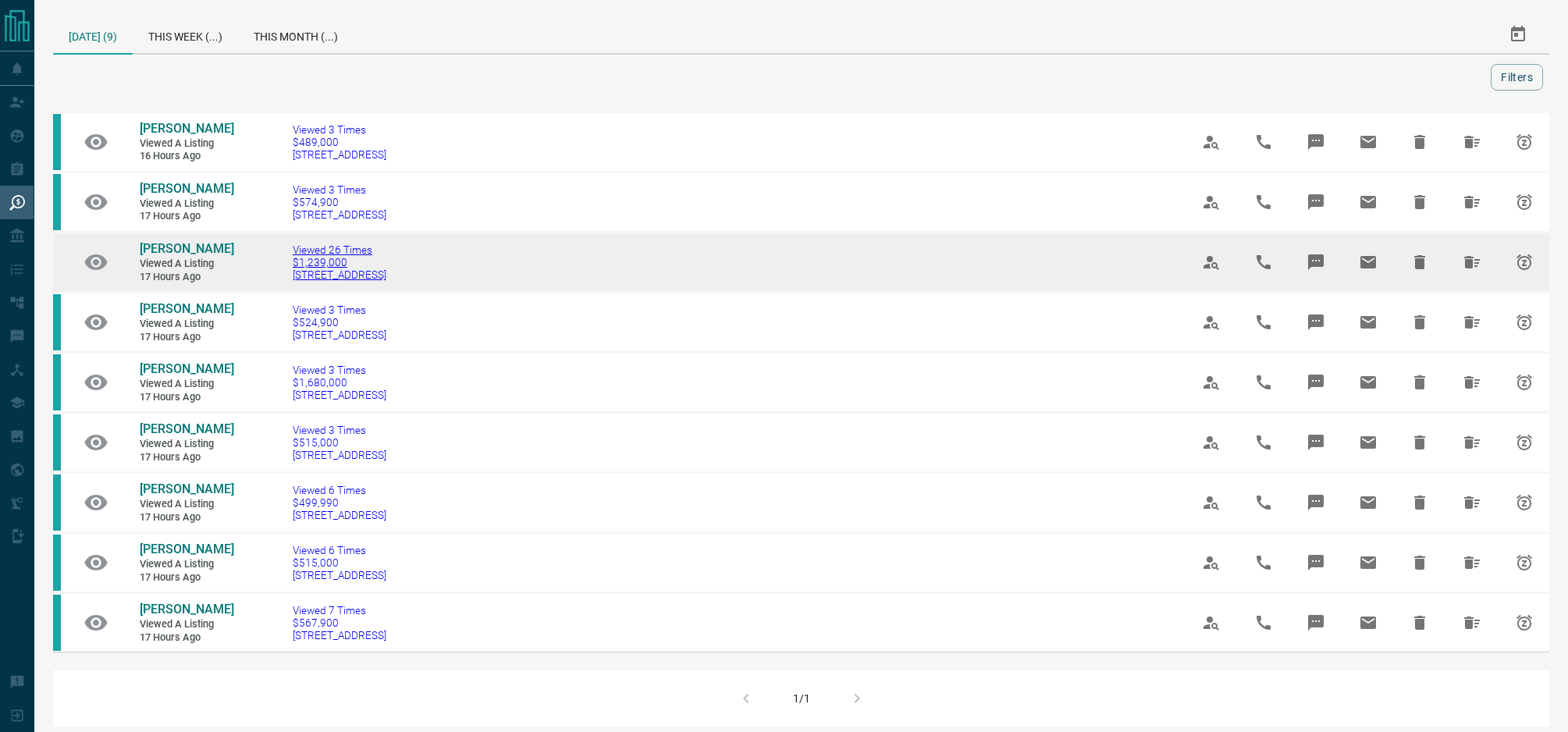
click at [330, 256] on span "Viewed 26 Times" at bounding box center [339, 250] width 94 height 13
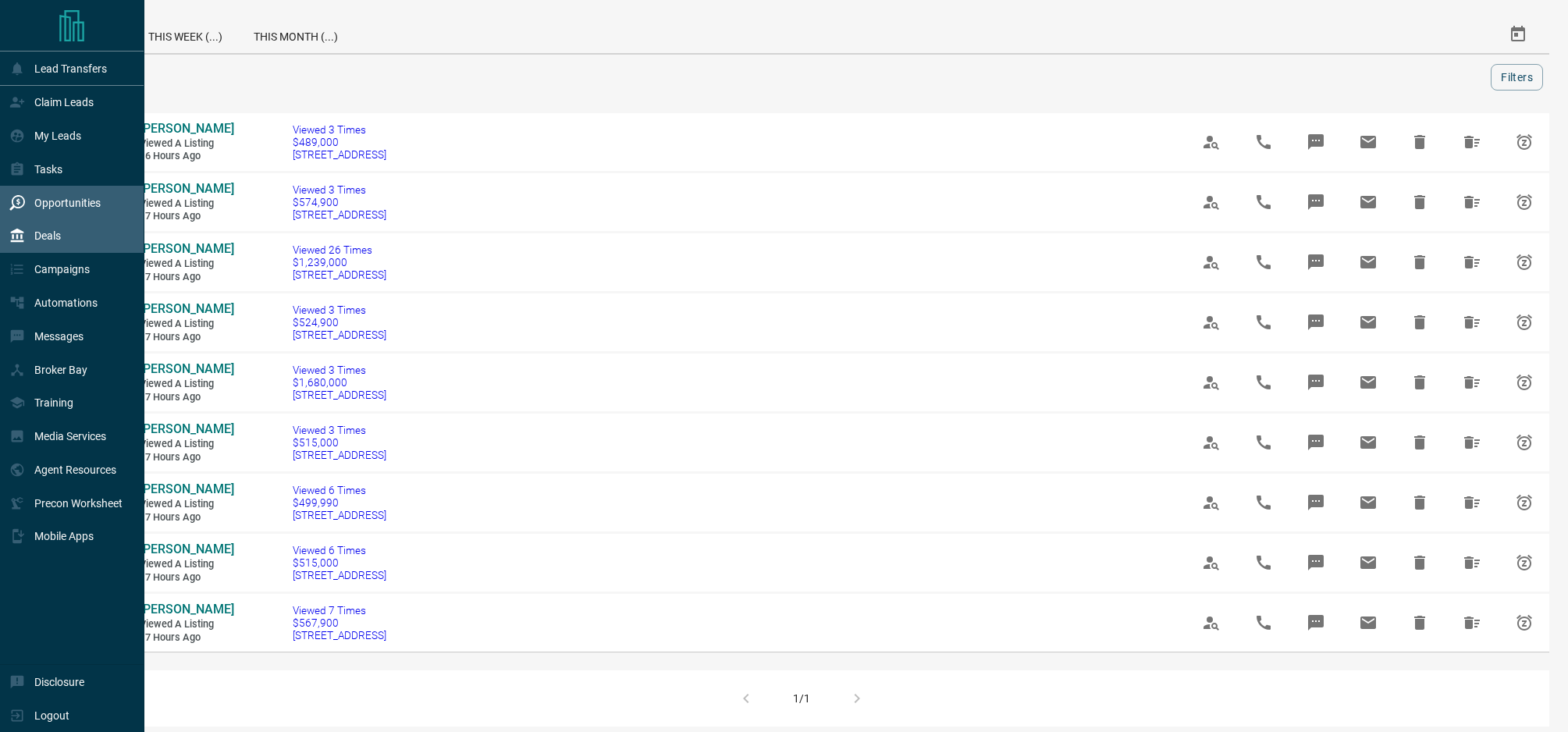
click at [48, 234] on p "Deals" at bounding box center [47, 235] width 26 height 13
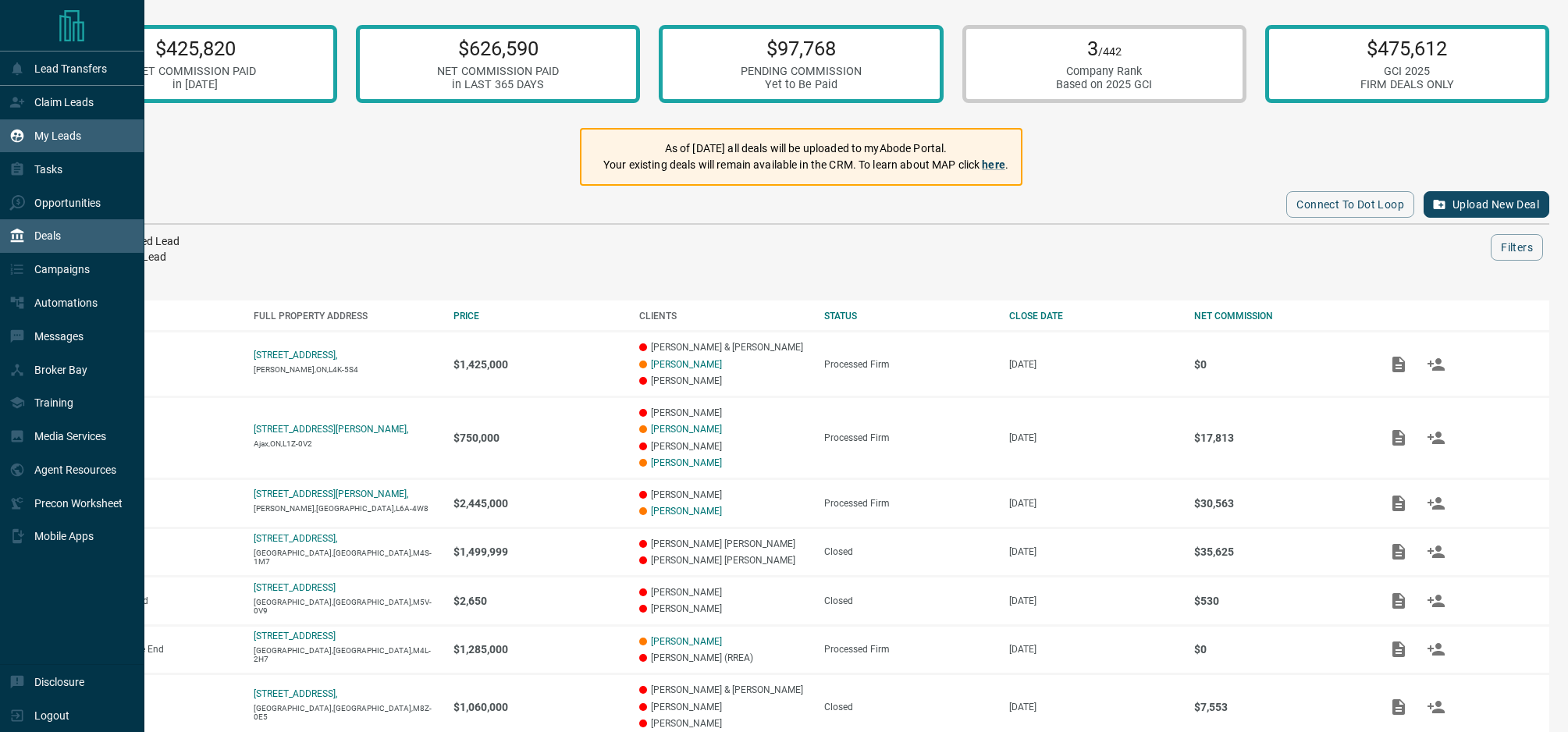
click at [55, 134] on p "My Leads" at bounding box center [57, 135] width 47 height 13
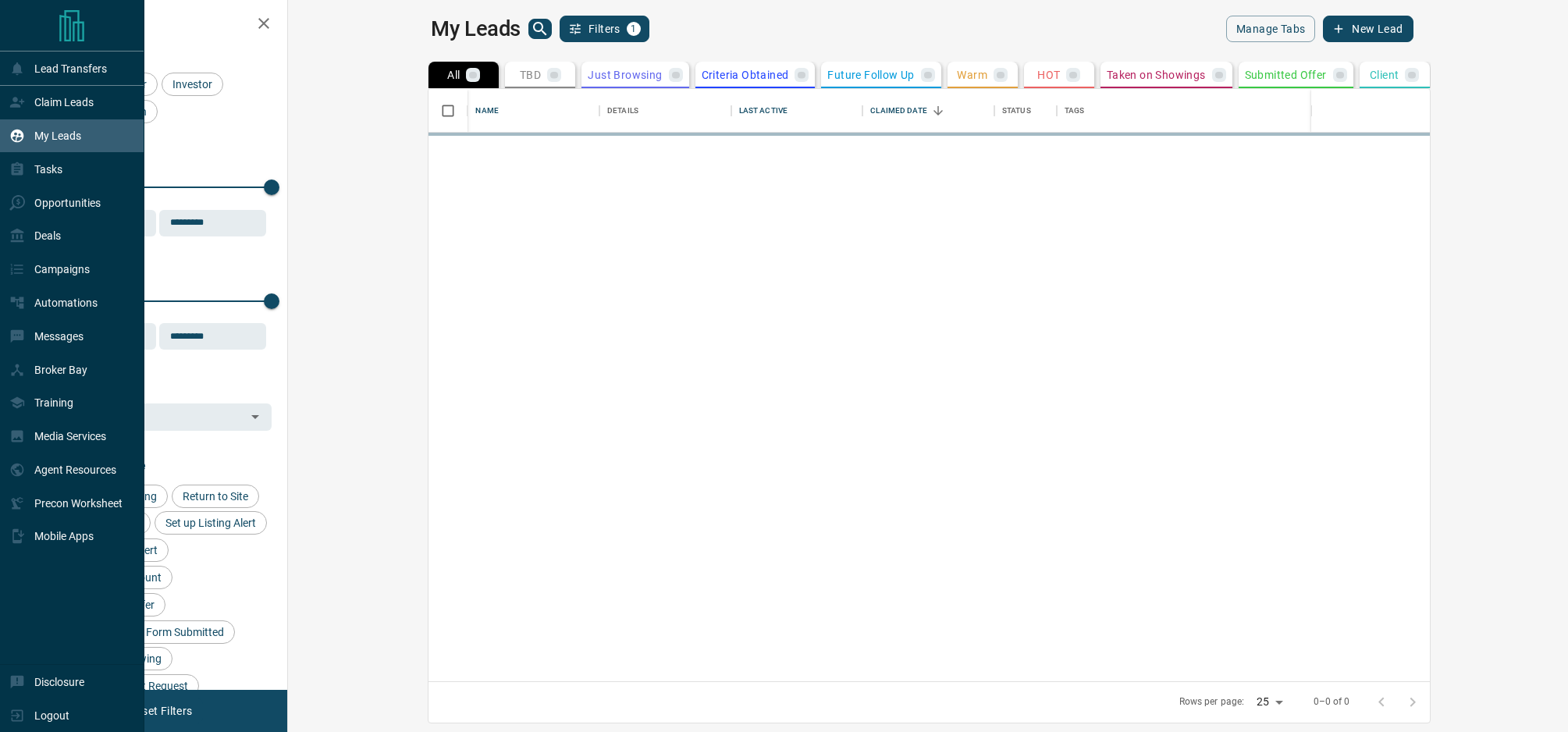
scroll to position [592, 1273]
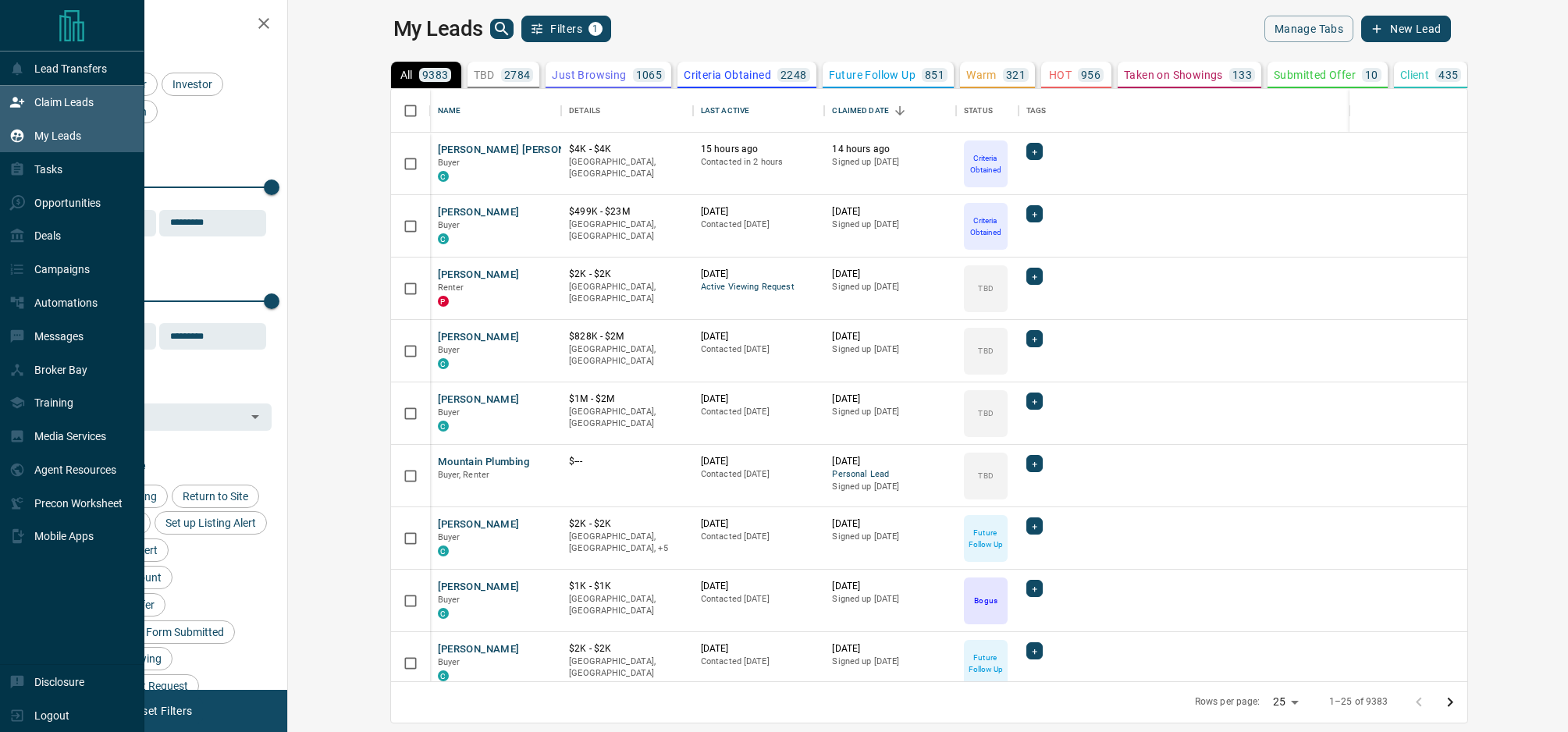
click at [42, 101] on p "Claim Leads" at bounding box center [64, 102] width 60 height 13
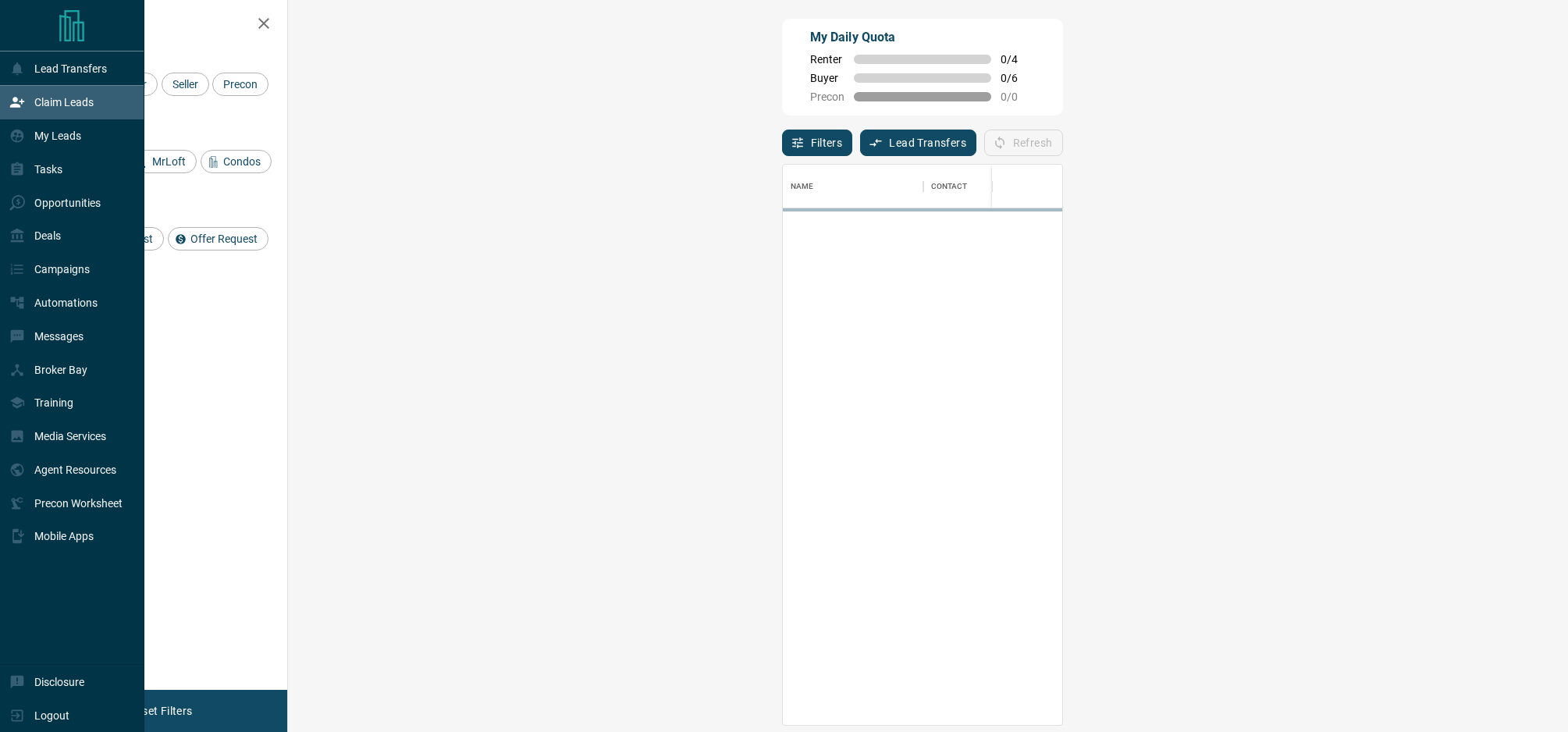
scroll to position [561, 1247]
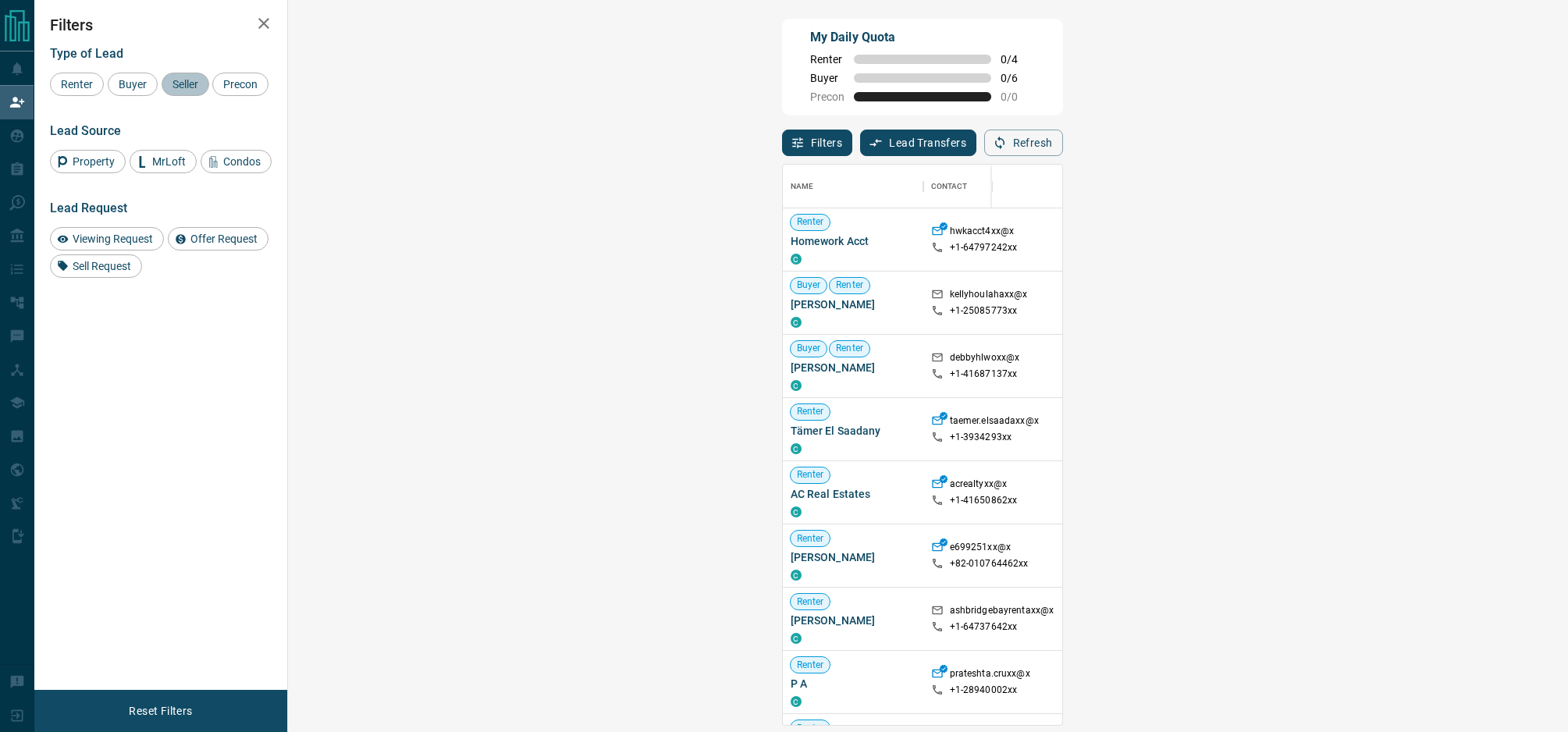
click at [188, 87] on span "Seller" at bounding box center [185, 84] width 37 height 13
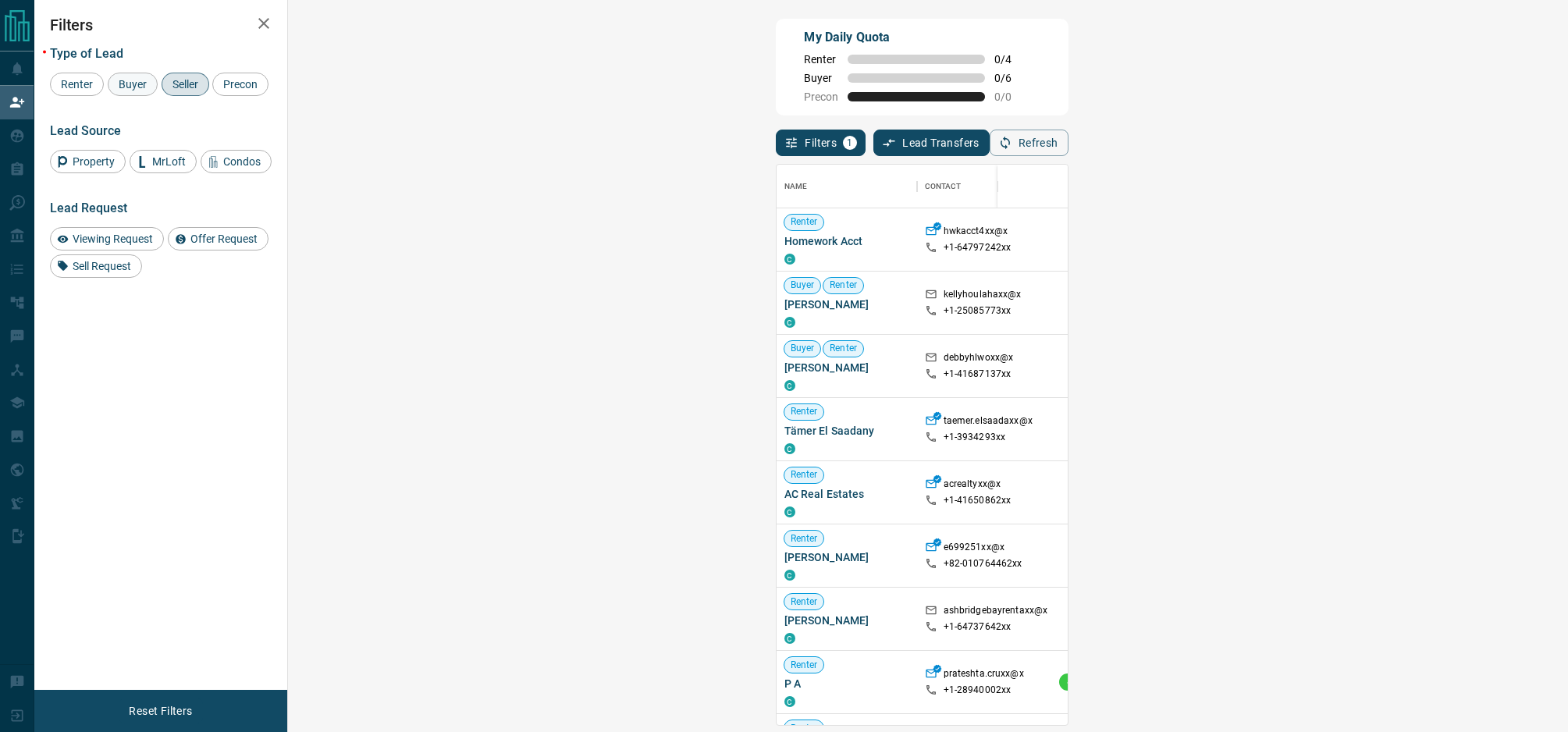
click at [135, 85] on span "Buyer" at bounding box center [133, 84] width 39 height 13
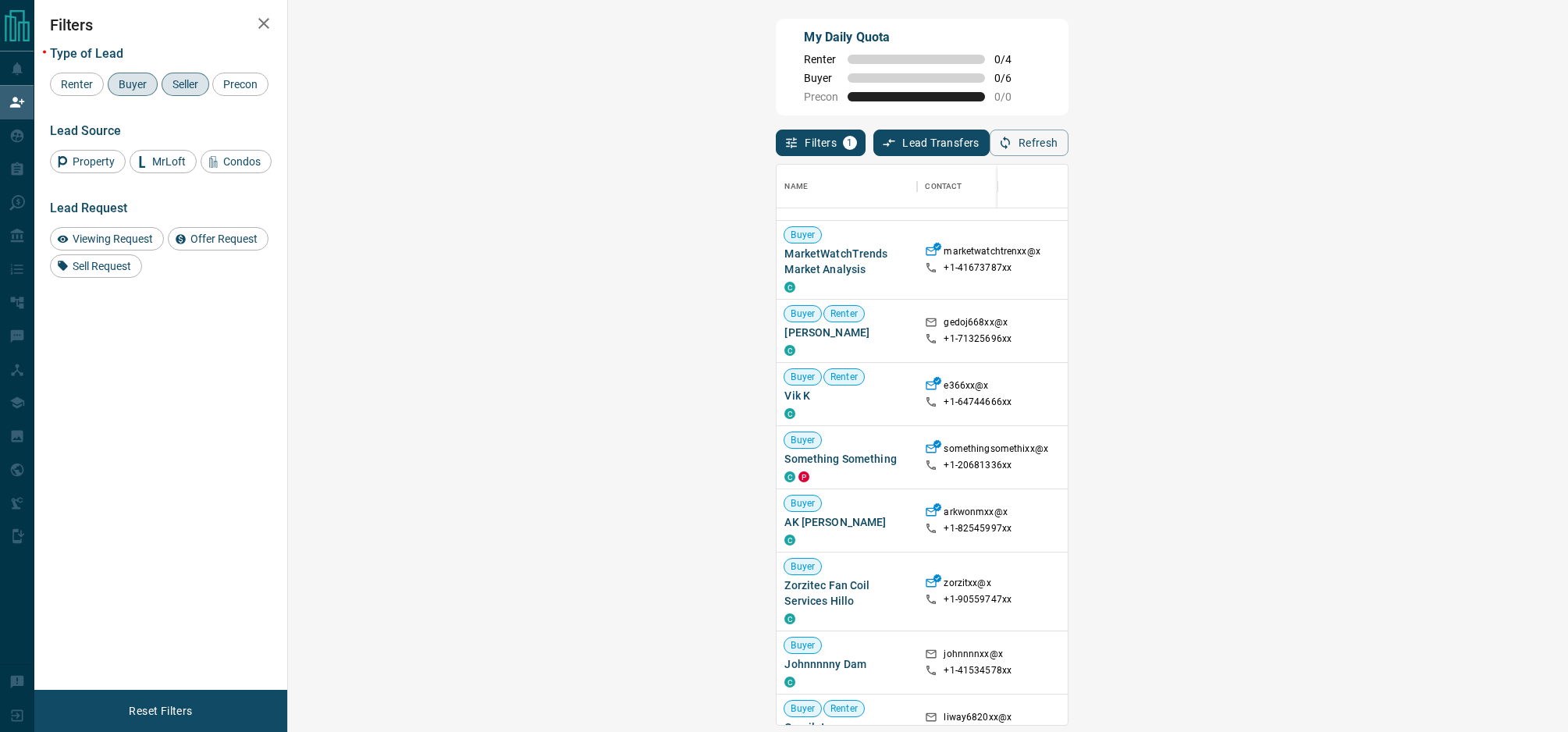
scroll to position [0, 0]
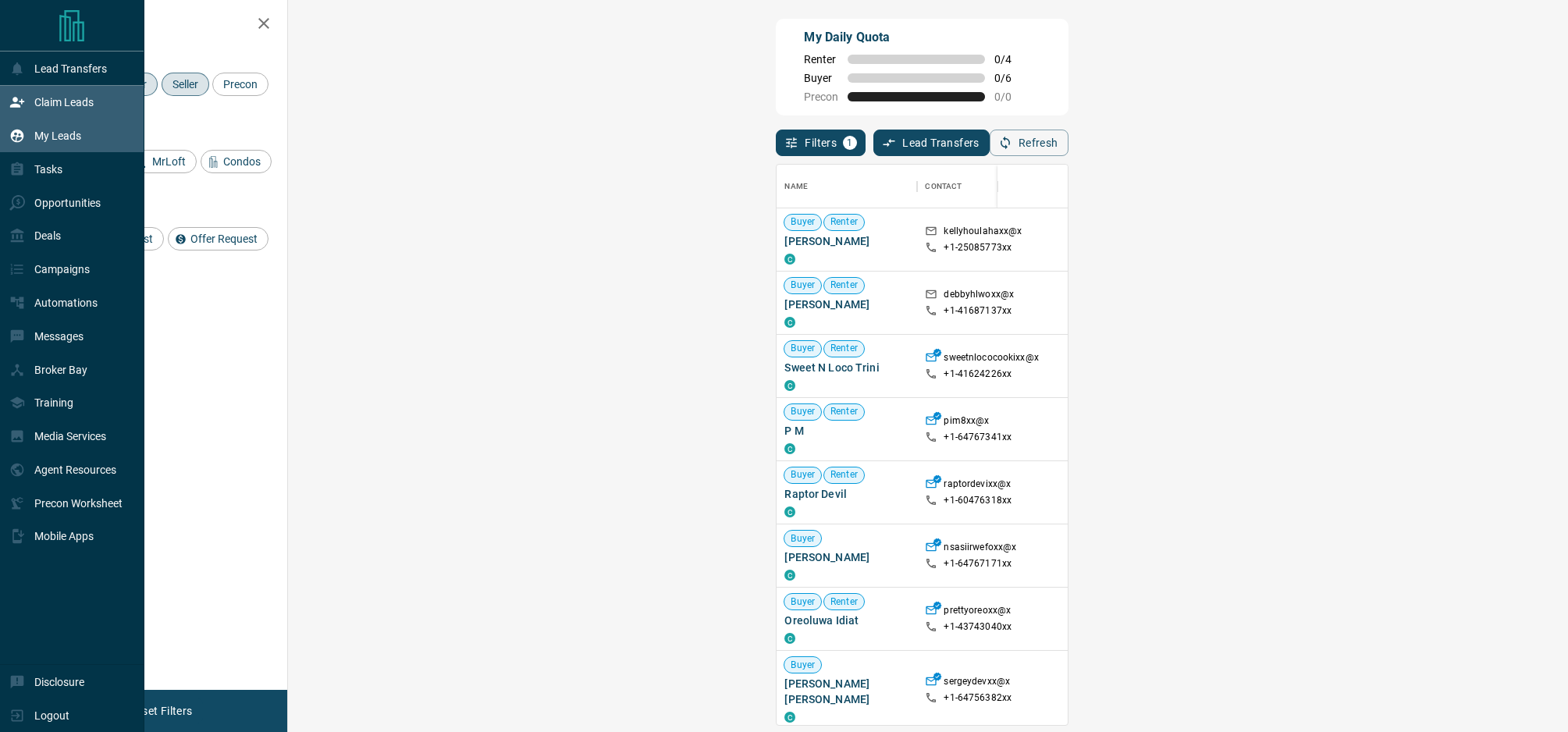
click at [55, 137] on p "My Leads" at bounding box center [57, 135] width 47 height 13
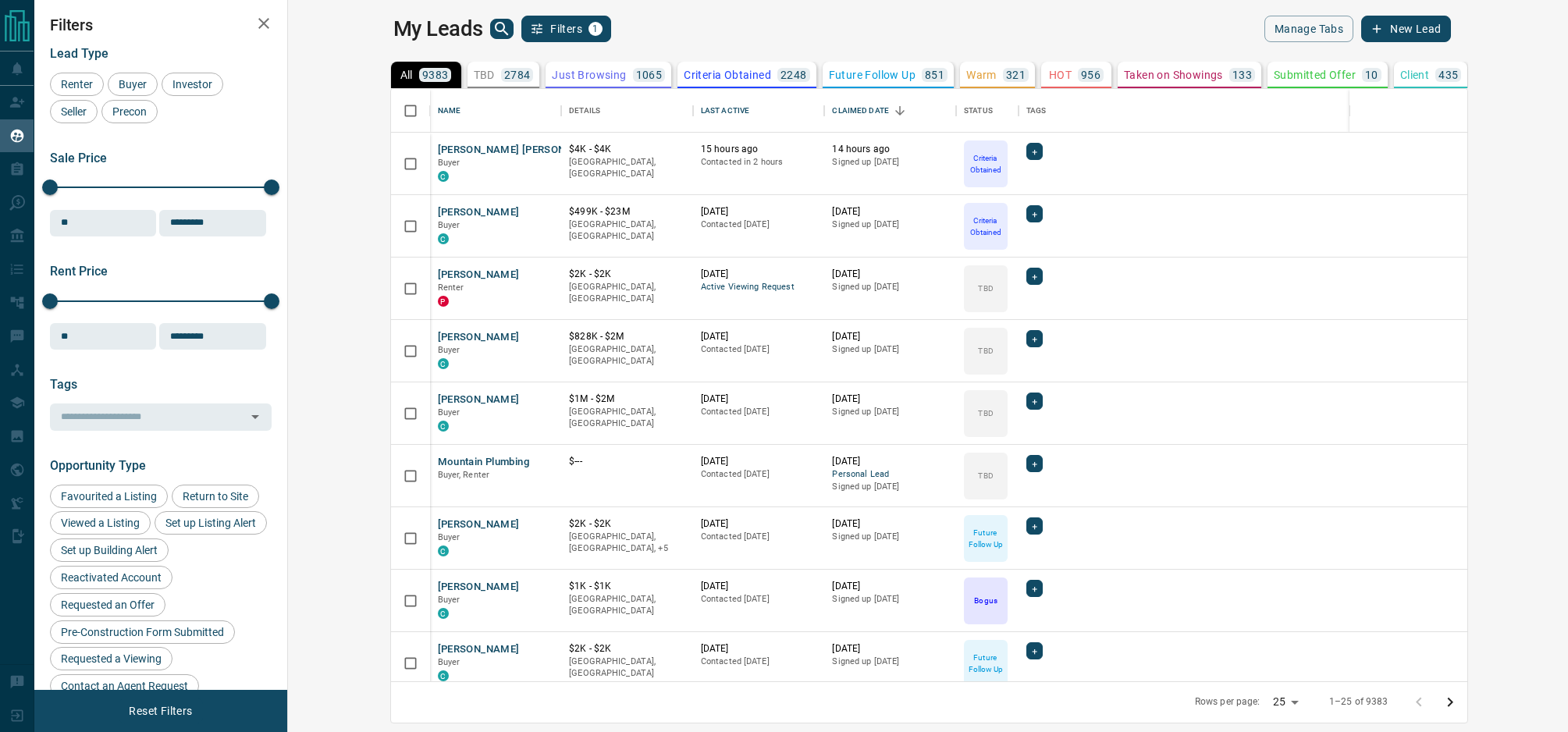
scroll to position [592, 1273]
click at [501, 77] on div "2784" at bounding box center [517, 75] width 32 height 14
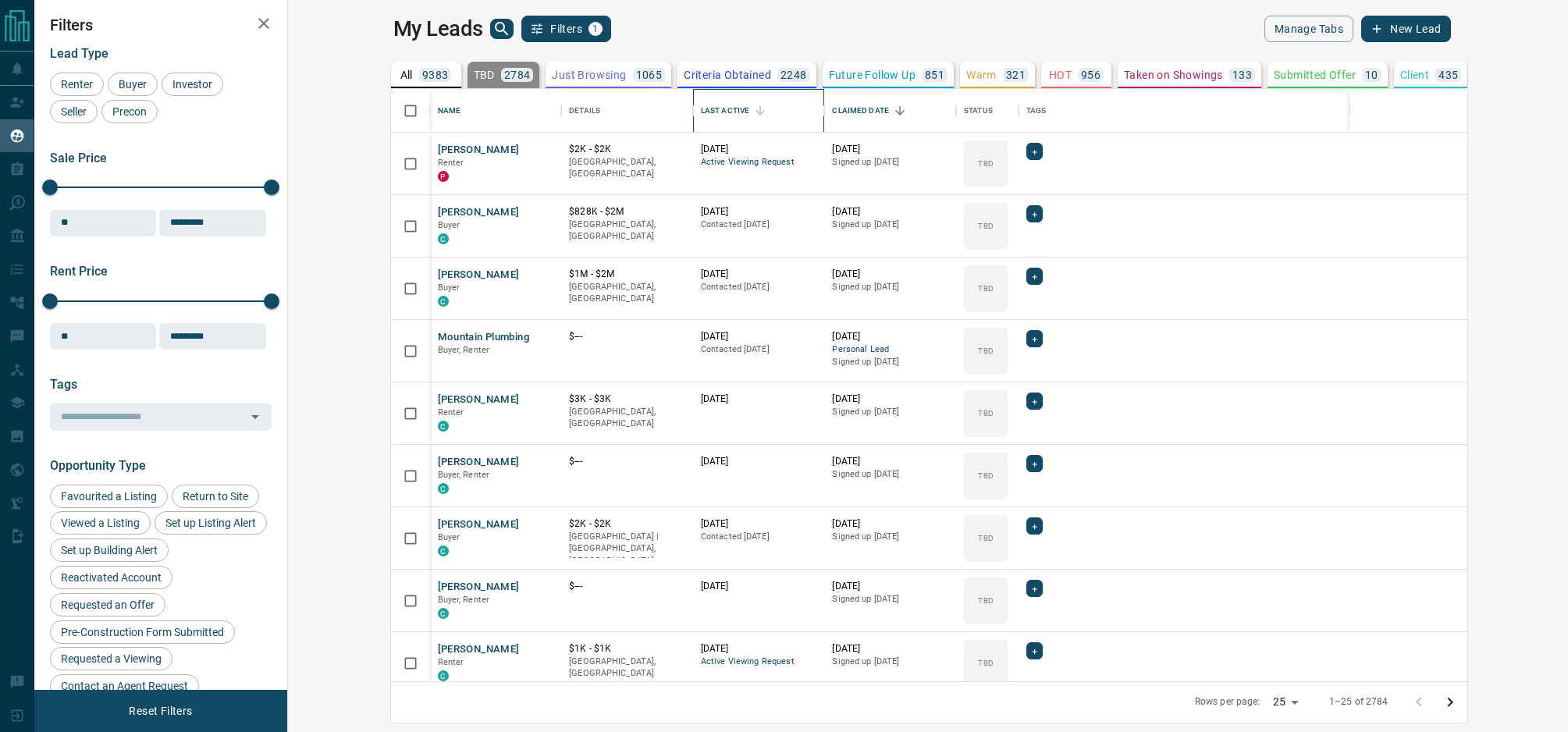
click at [701, 112] on div "Last Active" at bounding box center [725, 110] width 49 height 43
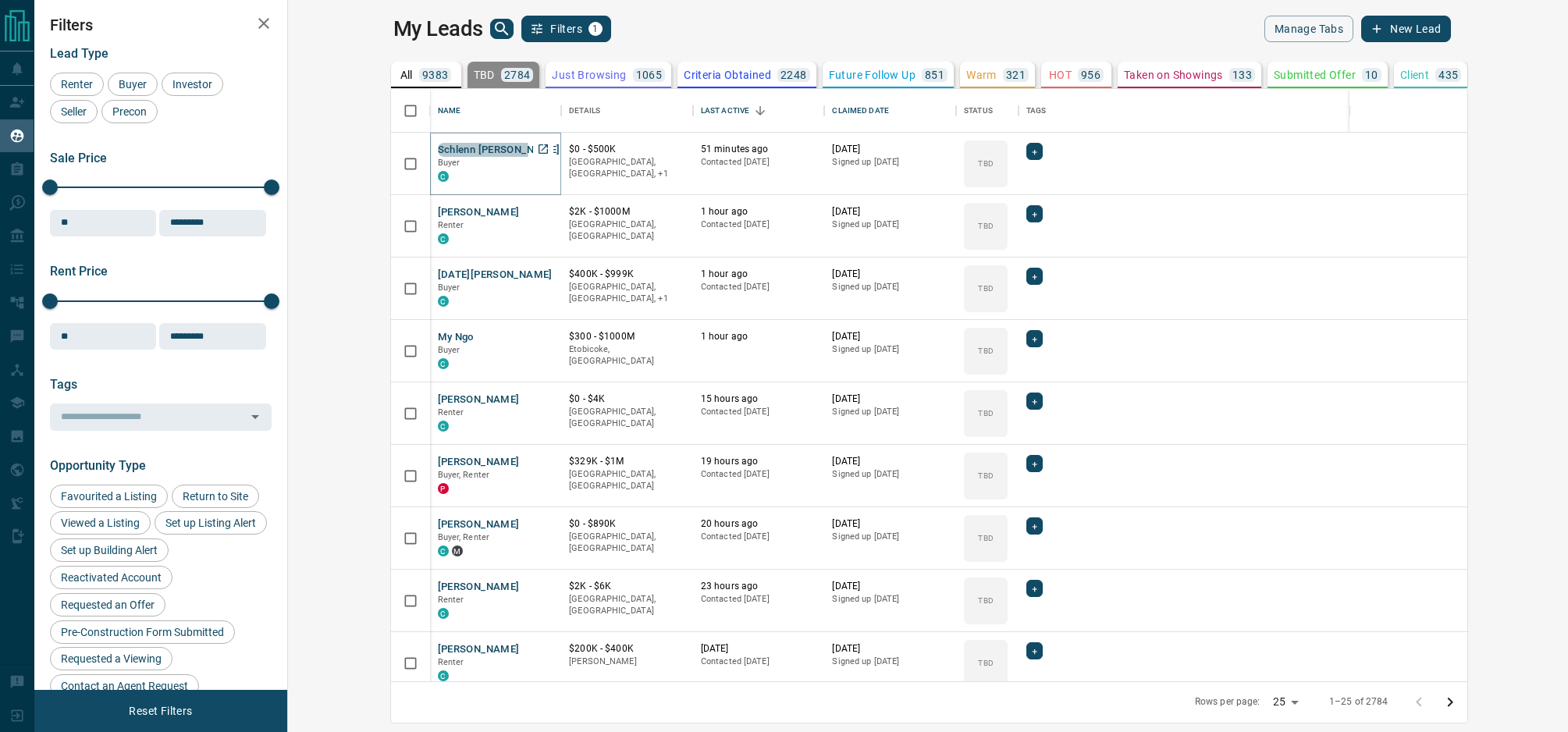
click at [438, 150] on button "Schlenn [PERSON_NAME]" at bounding box center [499, 150] width 123 height 14
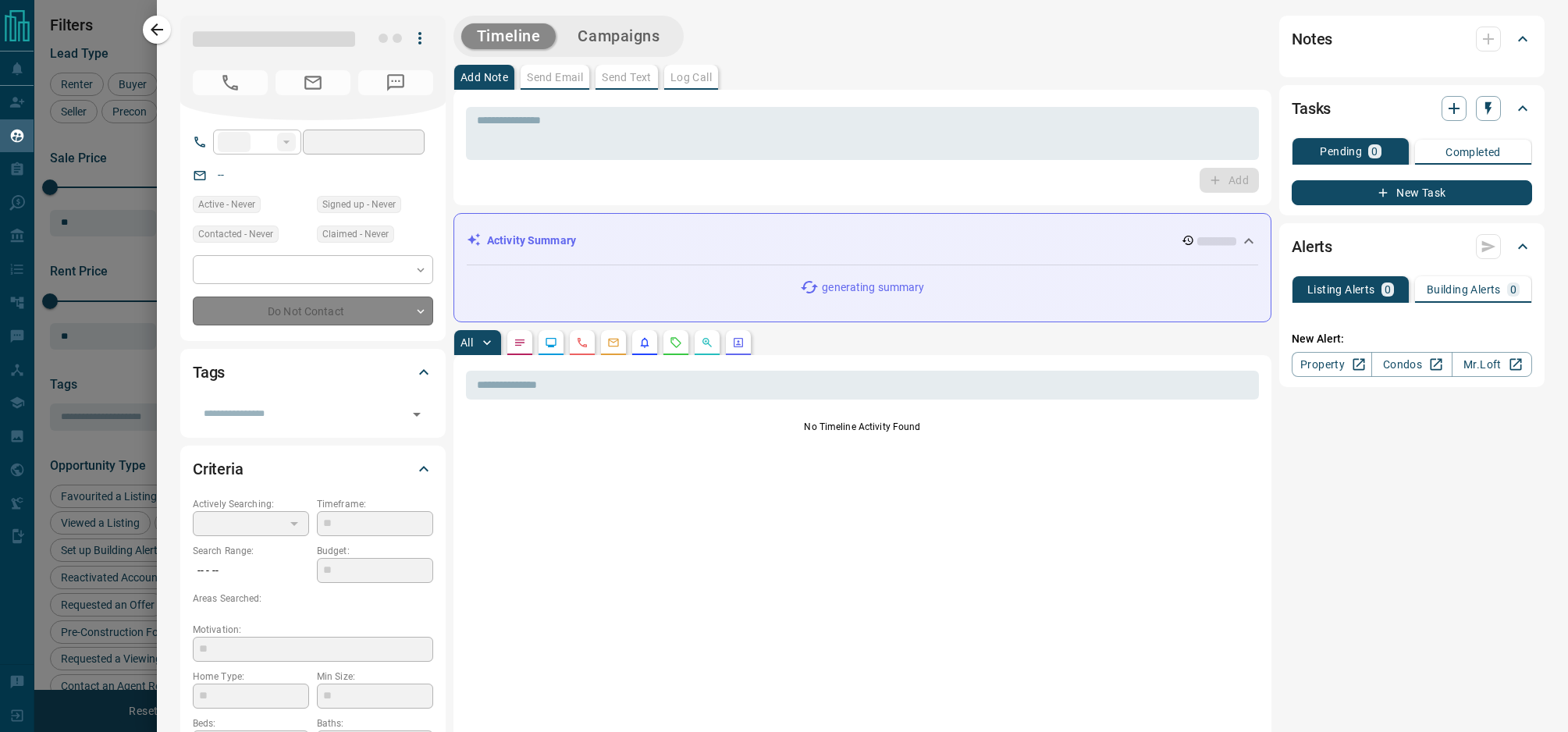
type input "**"
type input "**********"
type input "**"
type input "*"
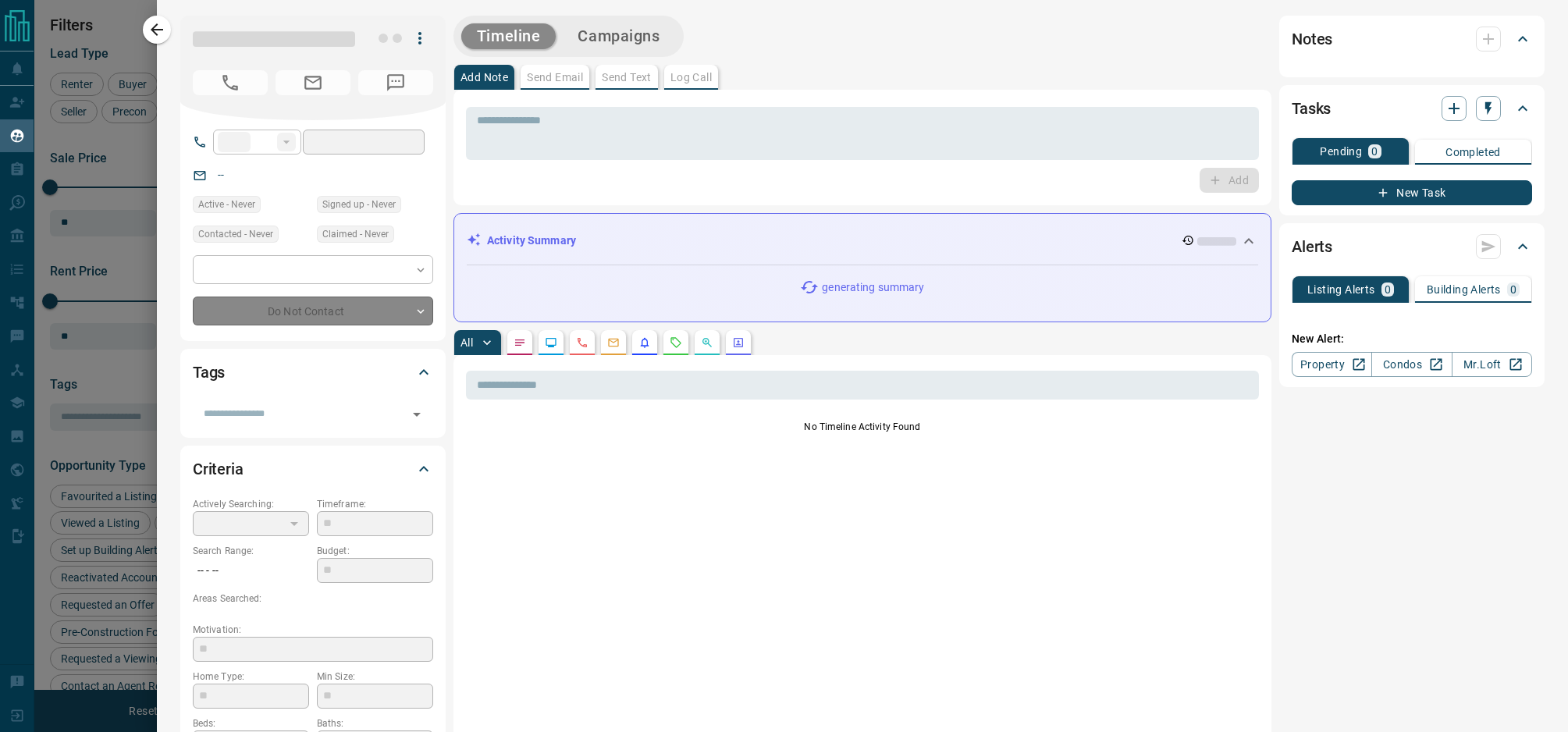
type input "**********"
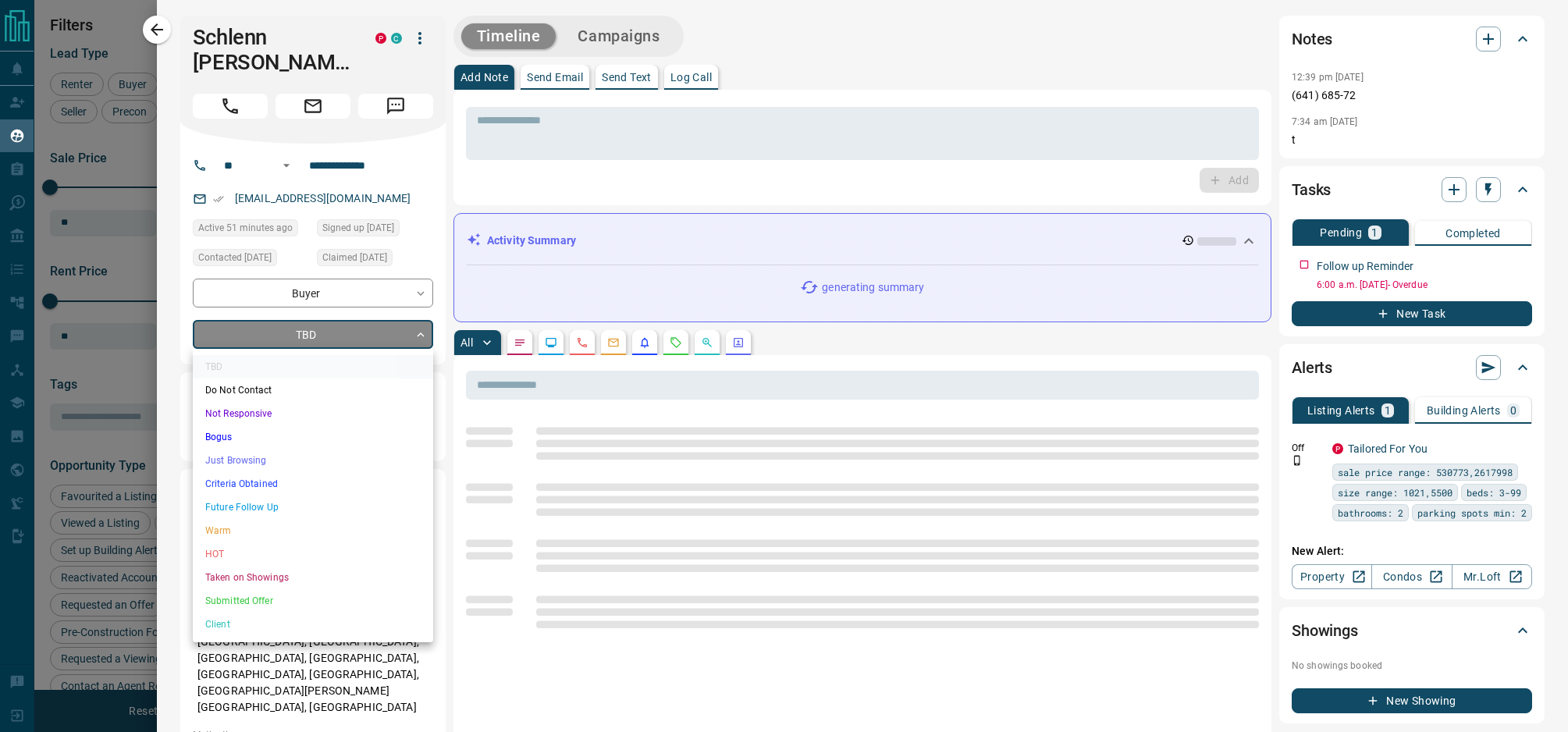
click at [352, 335] on body "Lead Transfers Claim Leads My Leads Tasks Opportunities Deals Campaigns Automat…" at bounding box center [784, 356] width 1568 height 712
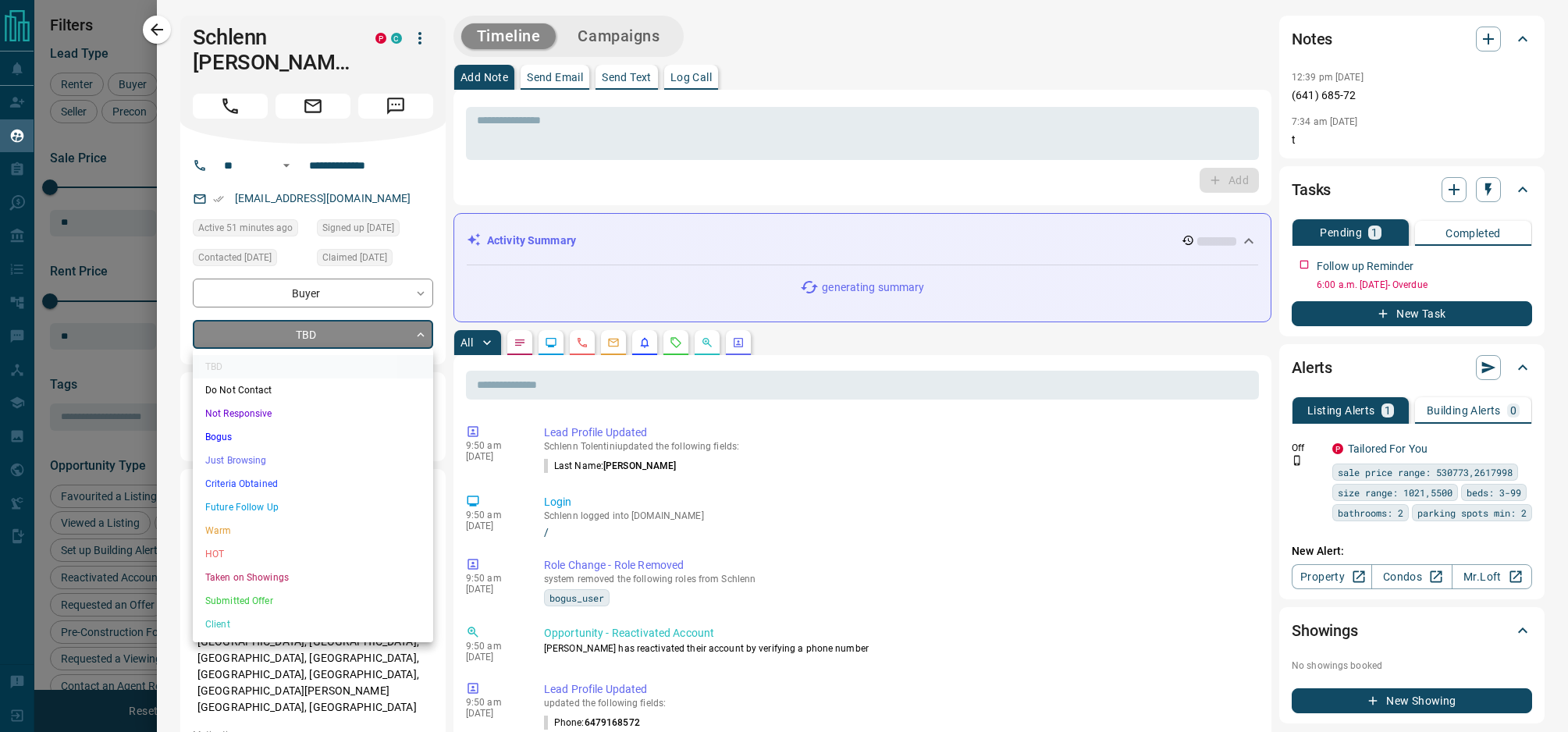
click at [316, 477] on li "Criteria Obtained" at bounding box center [313, 483] width 240 height 23
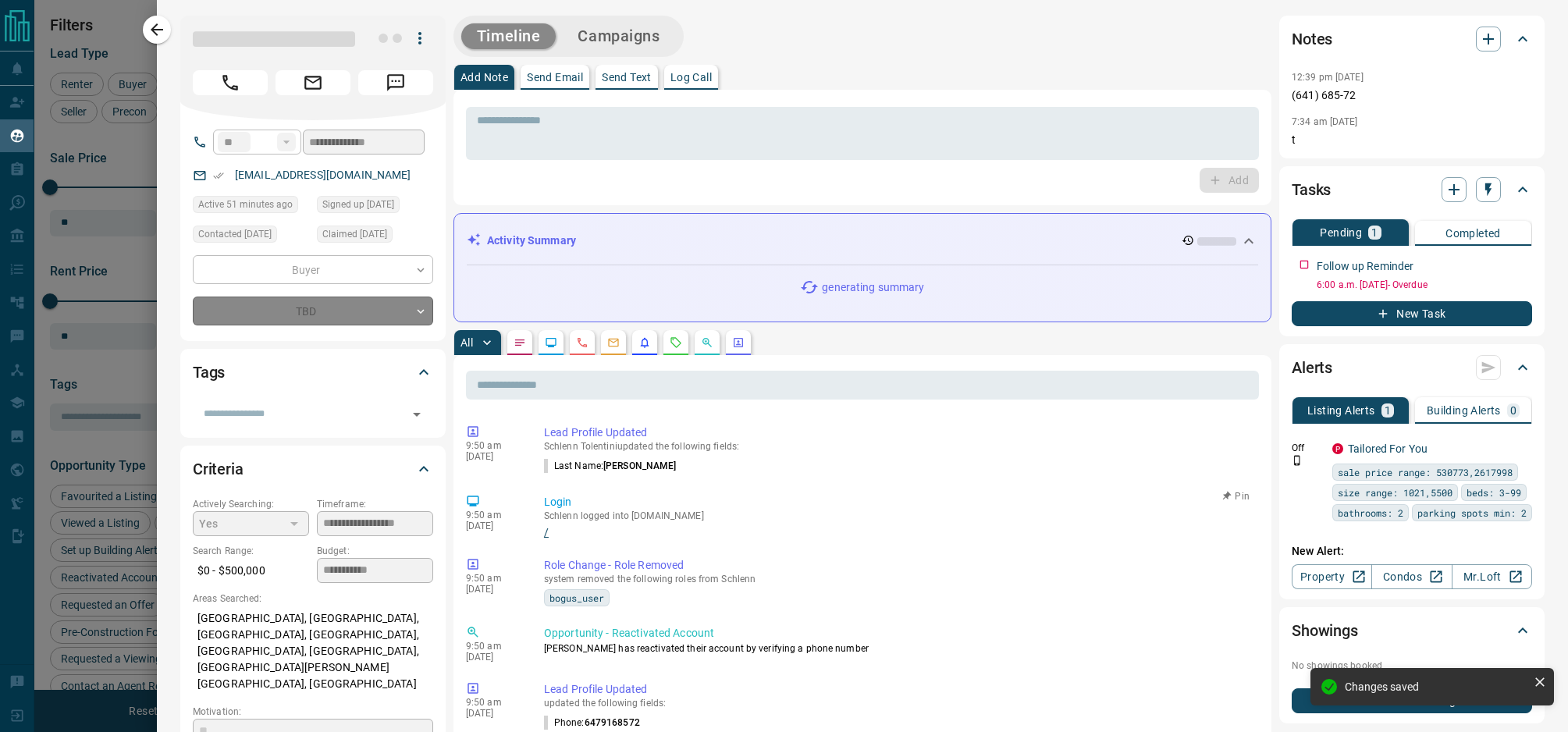
type input "*"
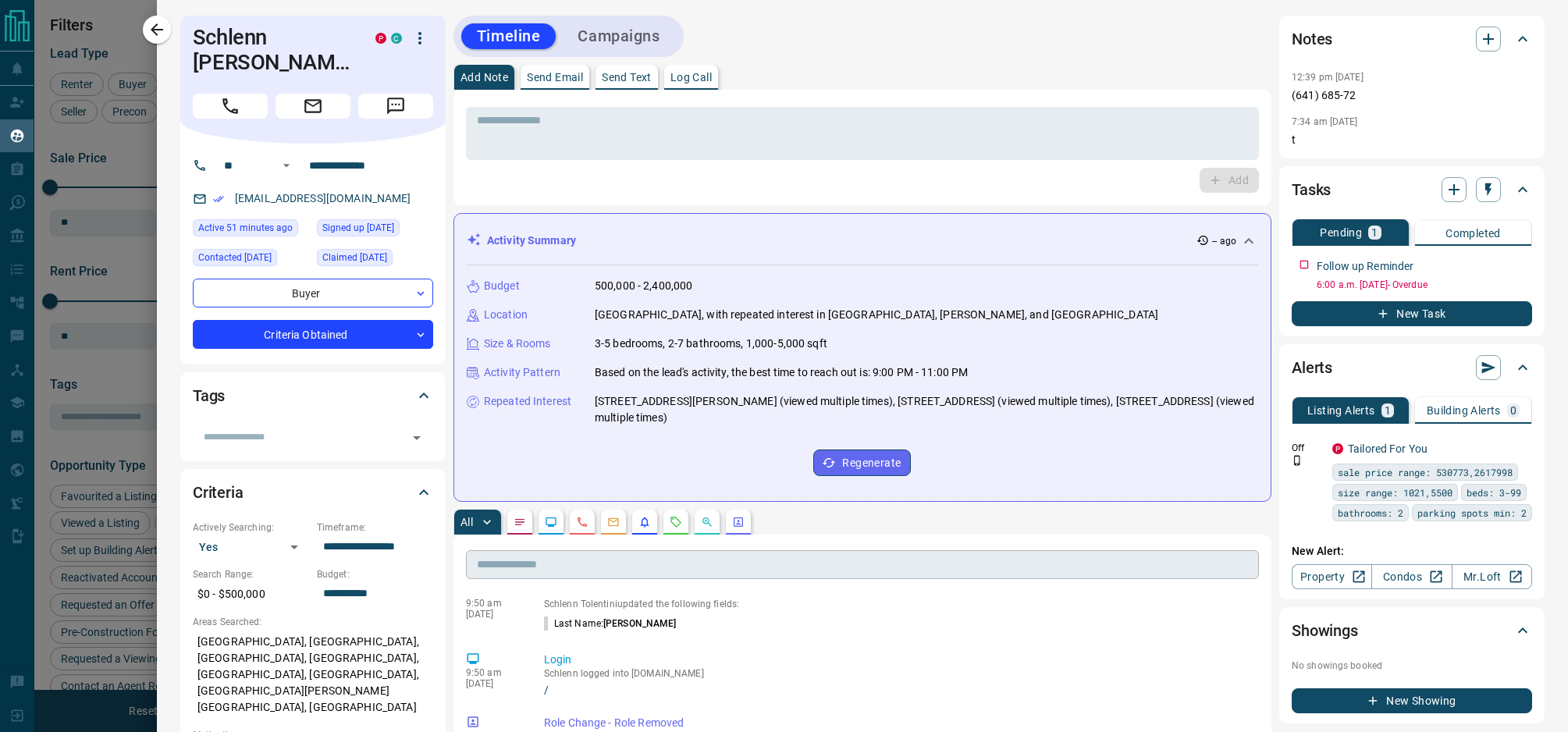
scroll to position [0, 0]
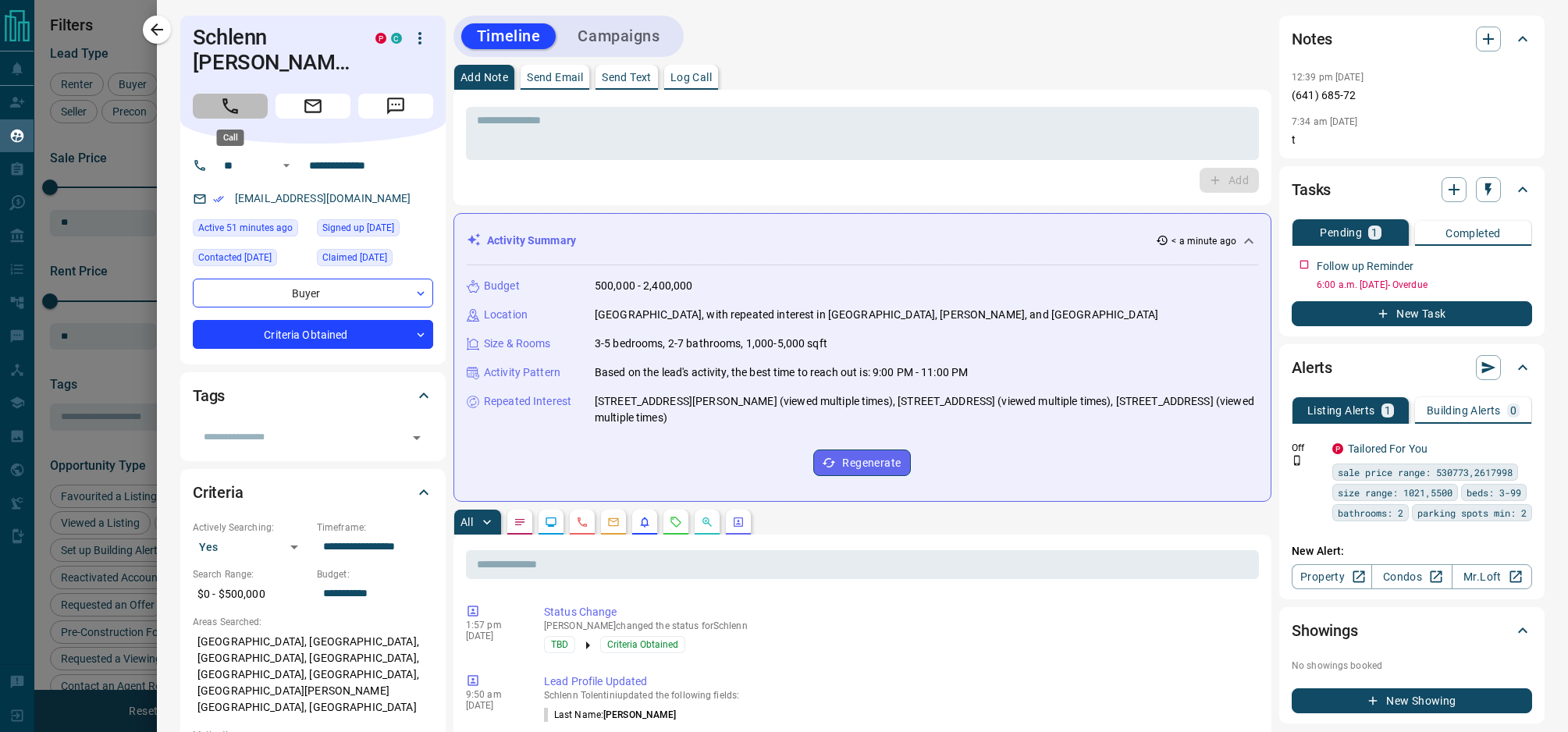
click at [228, 103] on icon "Call" at bounding box center [230, 107] width 20 height 20
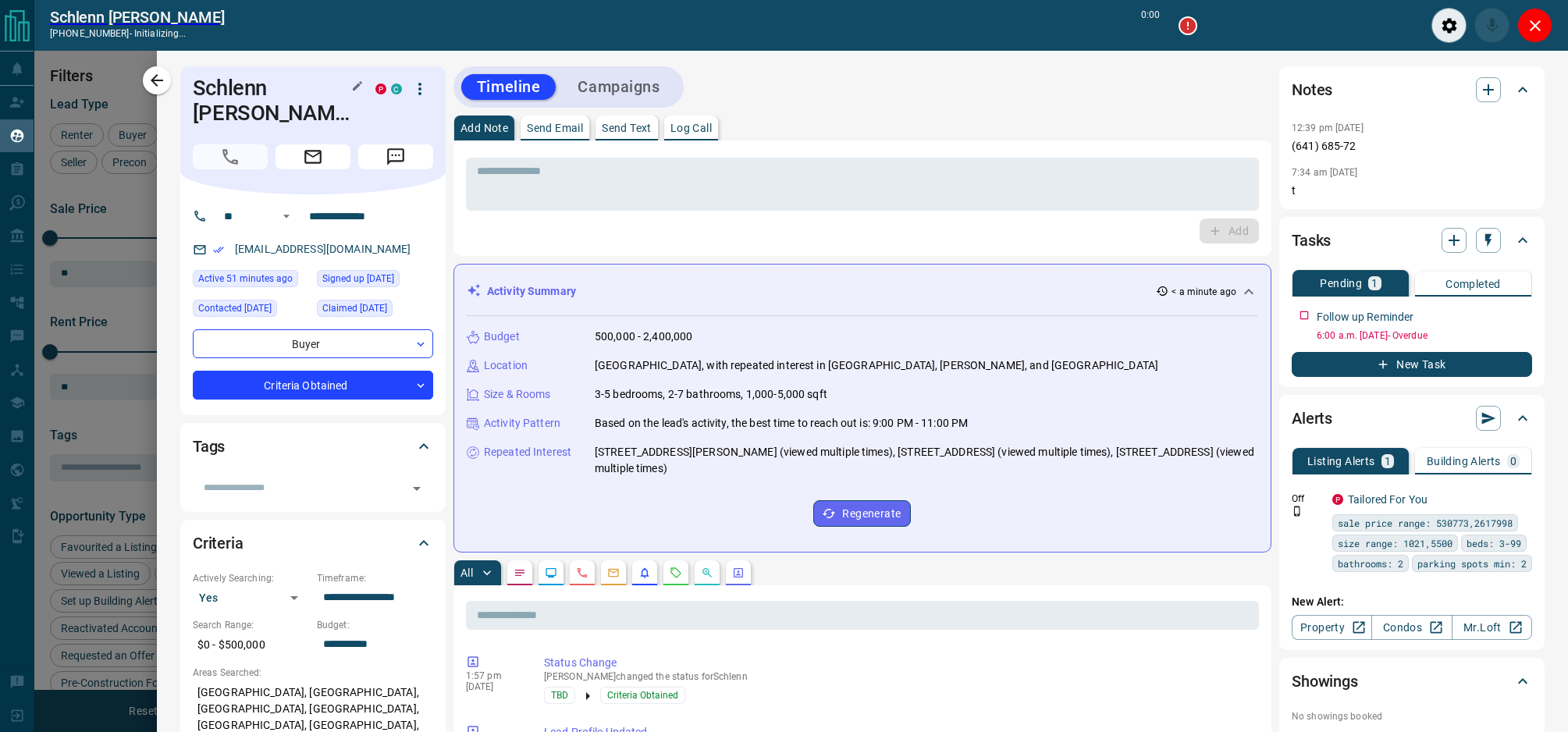
scroll to position [544, 1273]
type input "*******"
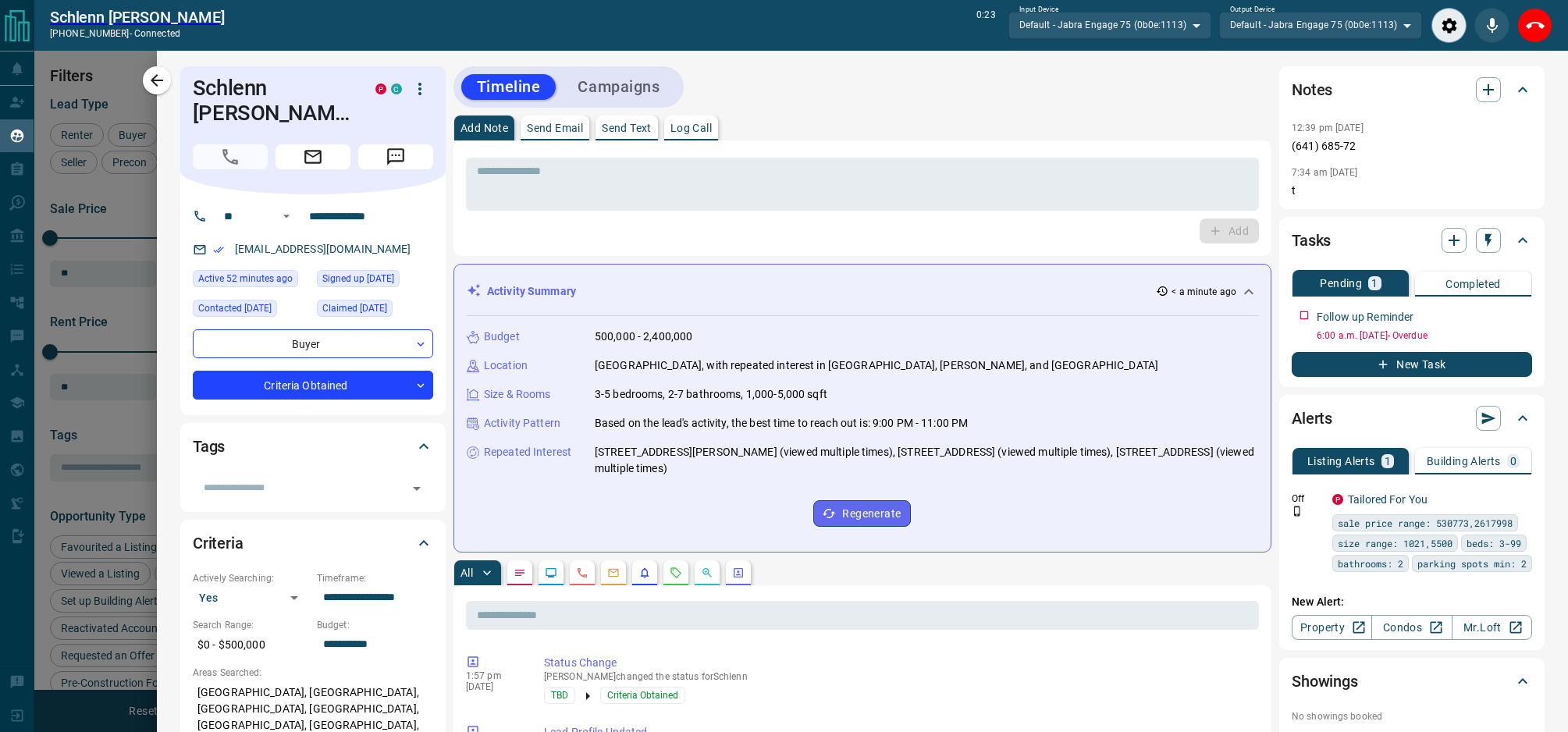
drag, startPoint x: 1546, startPoint y: 30, endPoint x: 1347, endPoint y: 130, distance: 222.7
click at [1546, 30] on button "End Call" at bounding box center [1535, 25] width 35 height 35
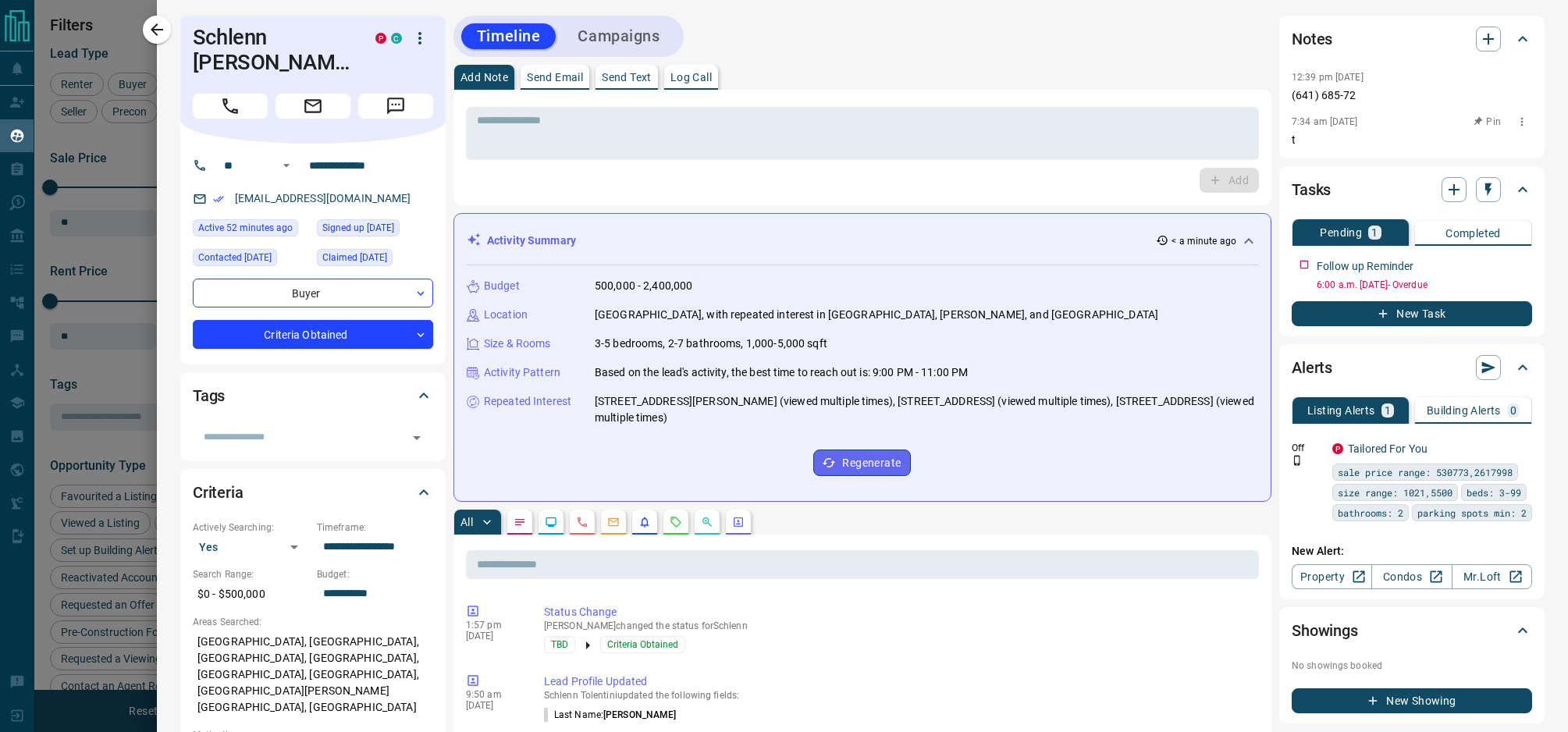
scroll to position [592, 1273]
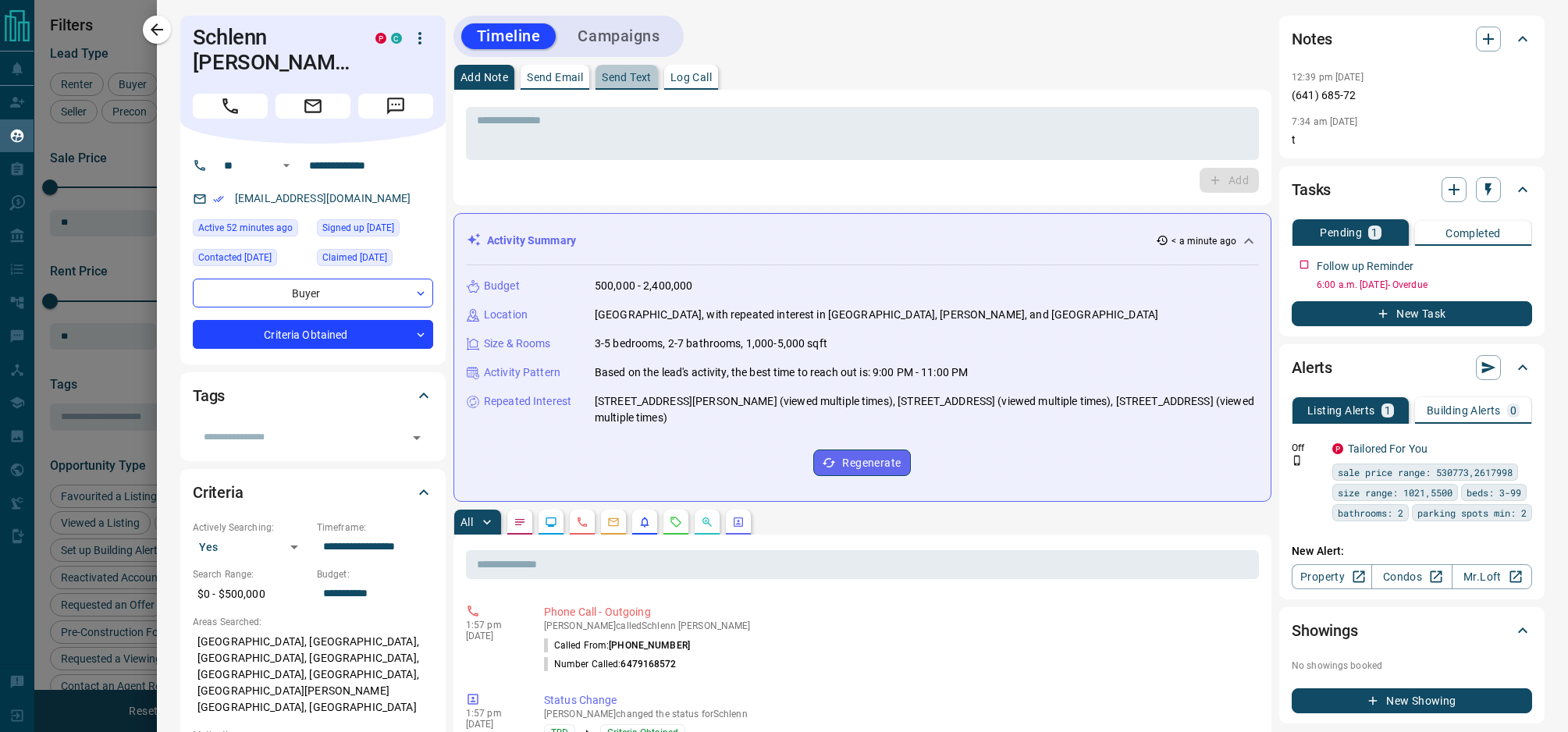
click at [631, 77] on p "Send Text" at bounding box center [626, 77] width 50 height 11
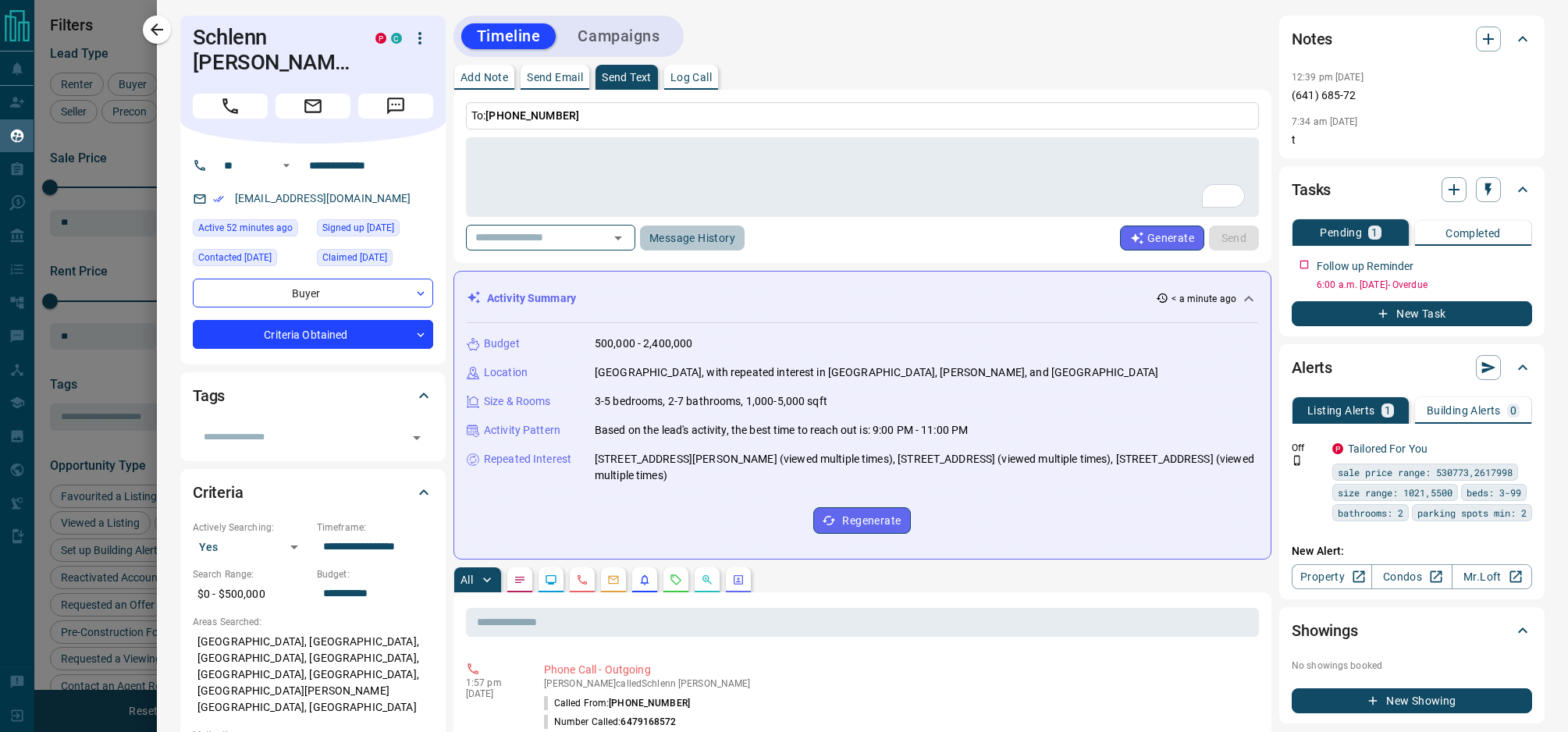
click at [711, 235] on button "Message History" at bounding box center [692, 238] width 105 height 25
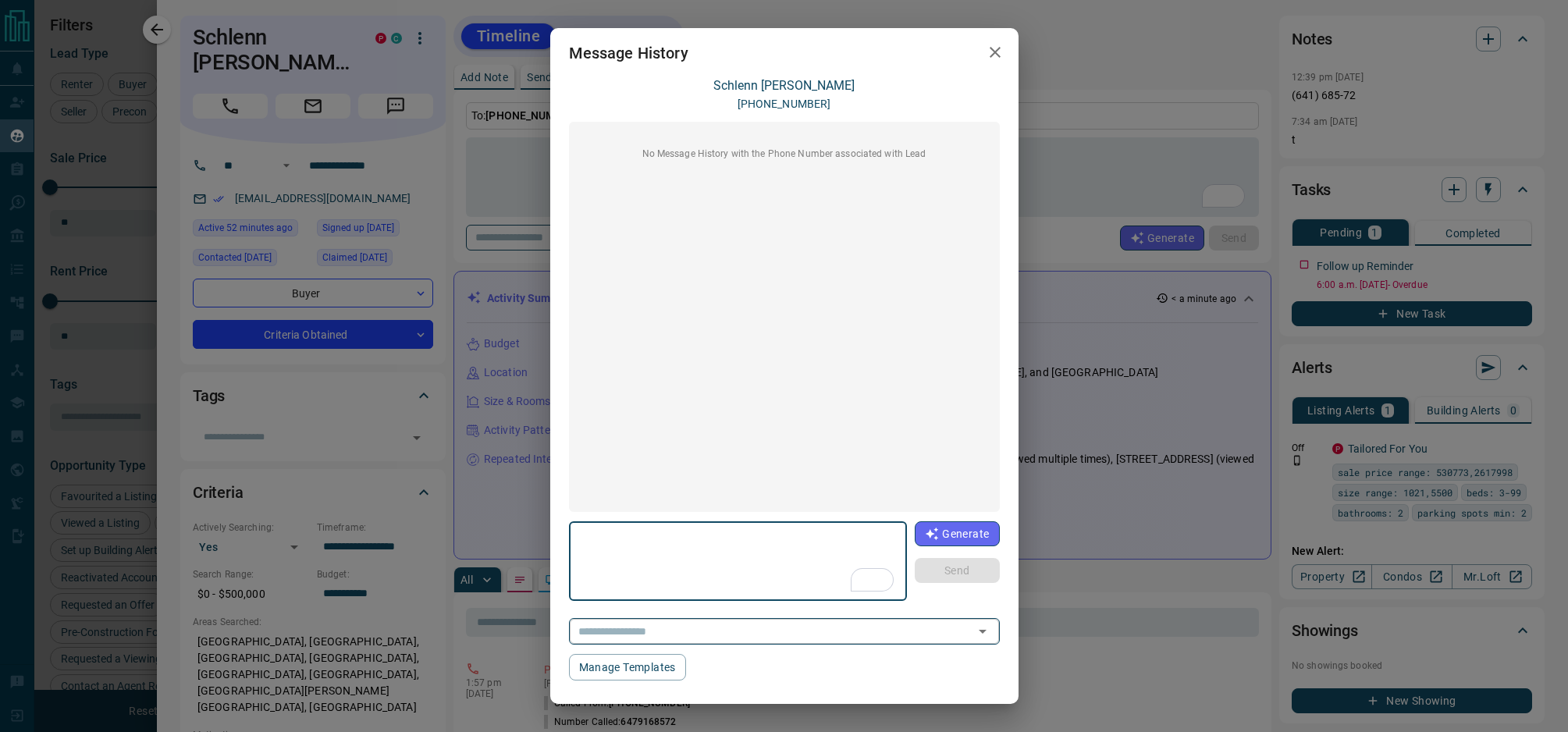
click at [844, 641] on div "​" at bounding box center [785, 631] width 431 height 26
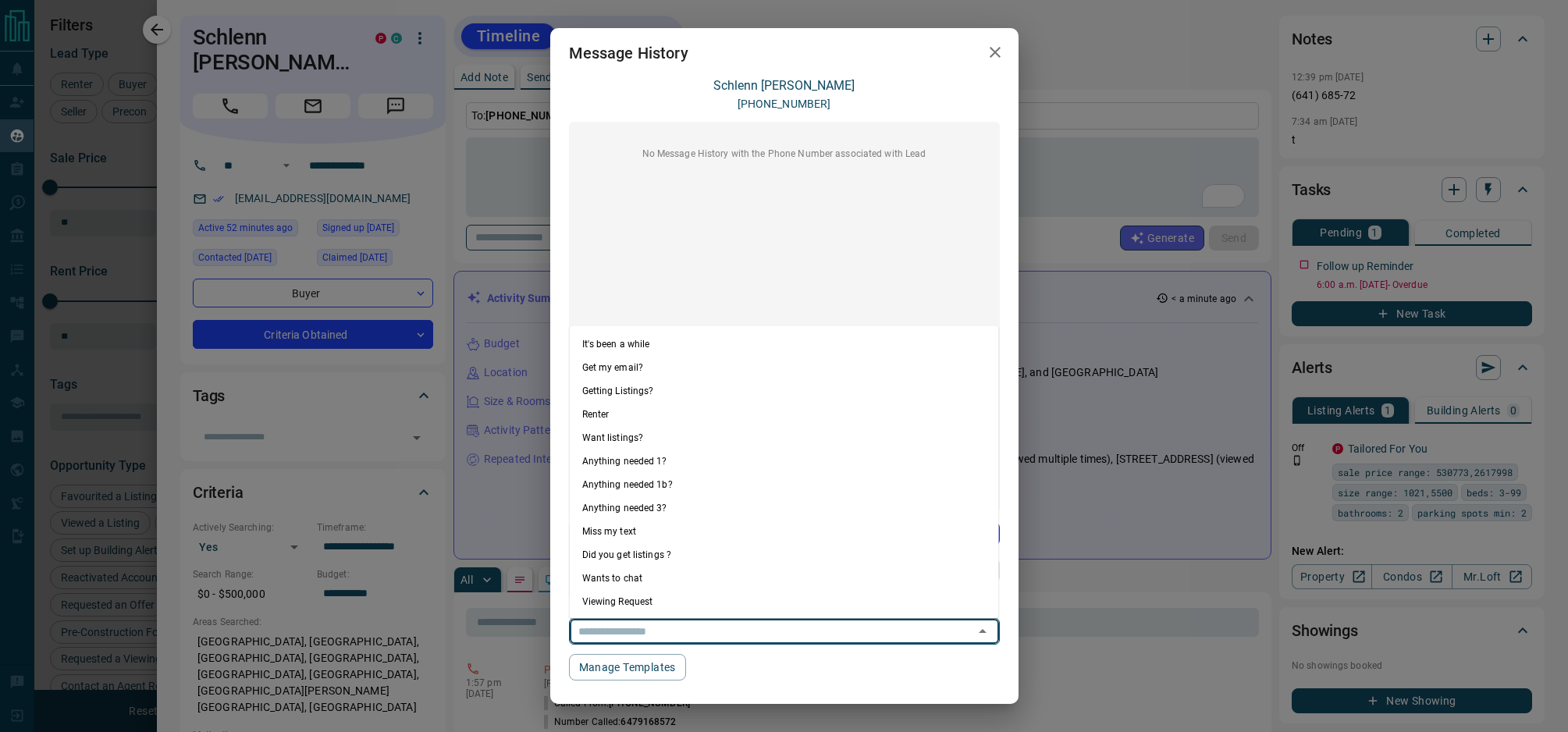
click at [748, 471] on li "Anything needed 1?" at bounding box center [785, 460] width 429 height 23
type textarea "**********"
type input "**********"
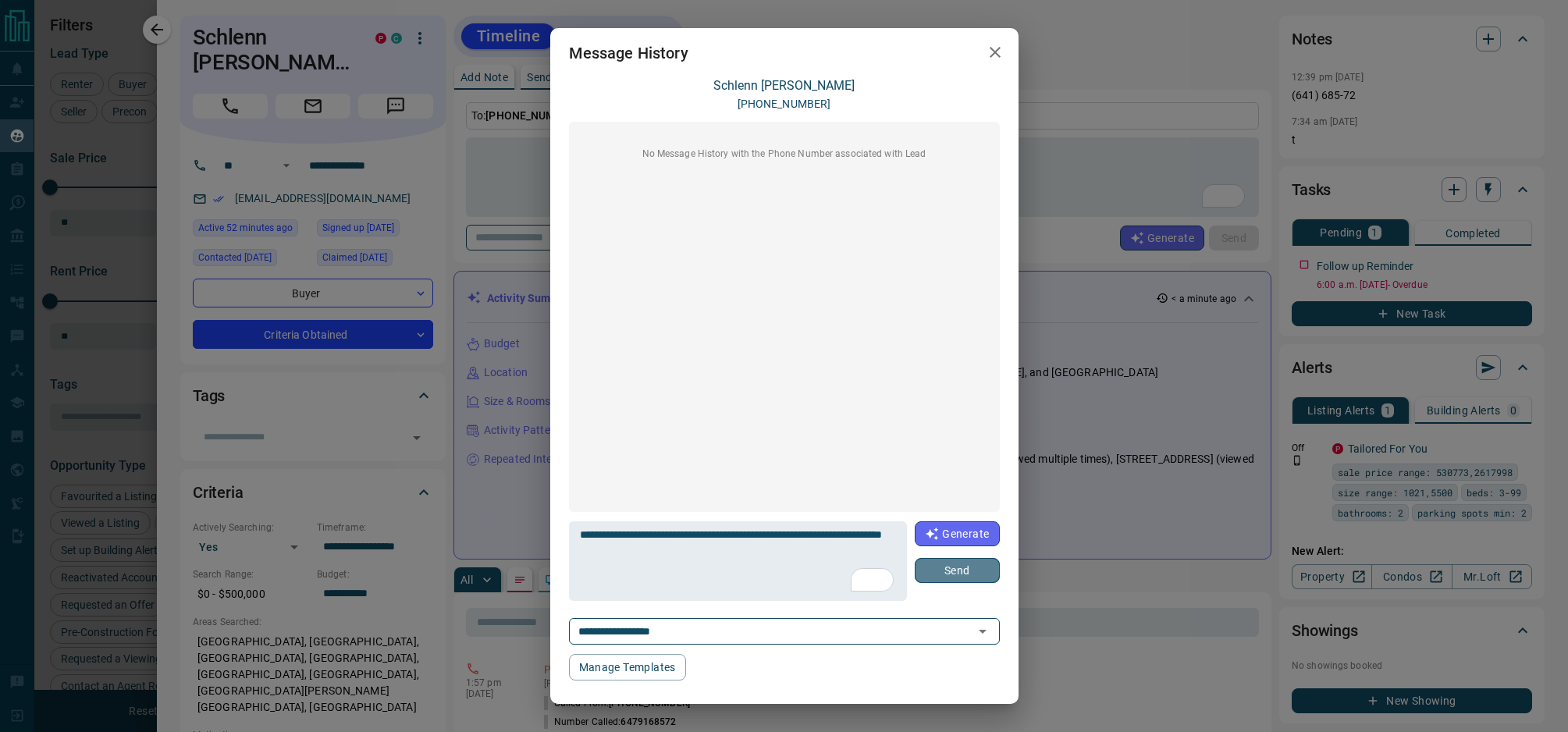
click at [954, 579] on button "Send" at bounding box center [957, 570] width 84 height 25
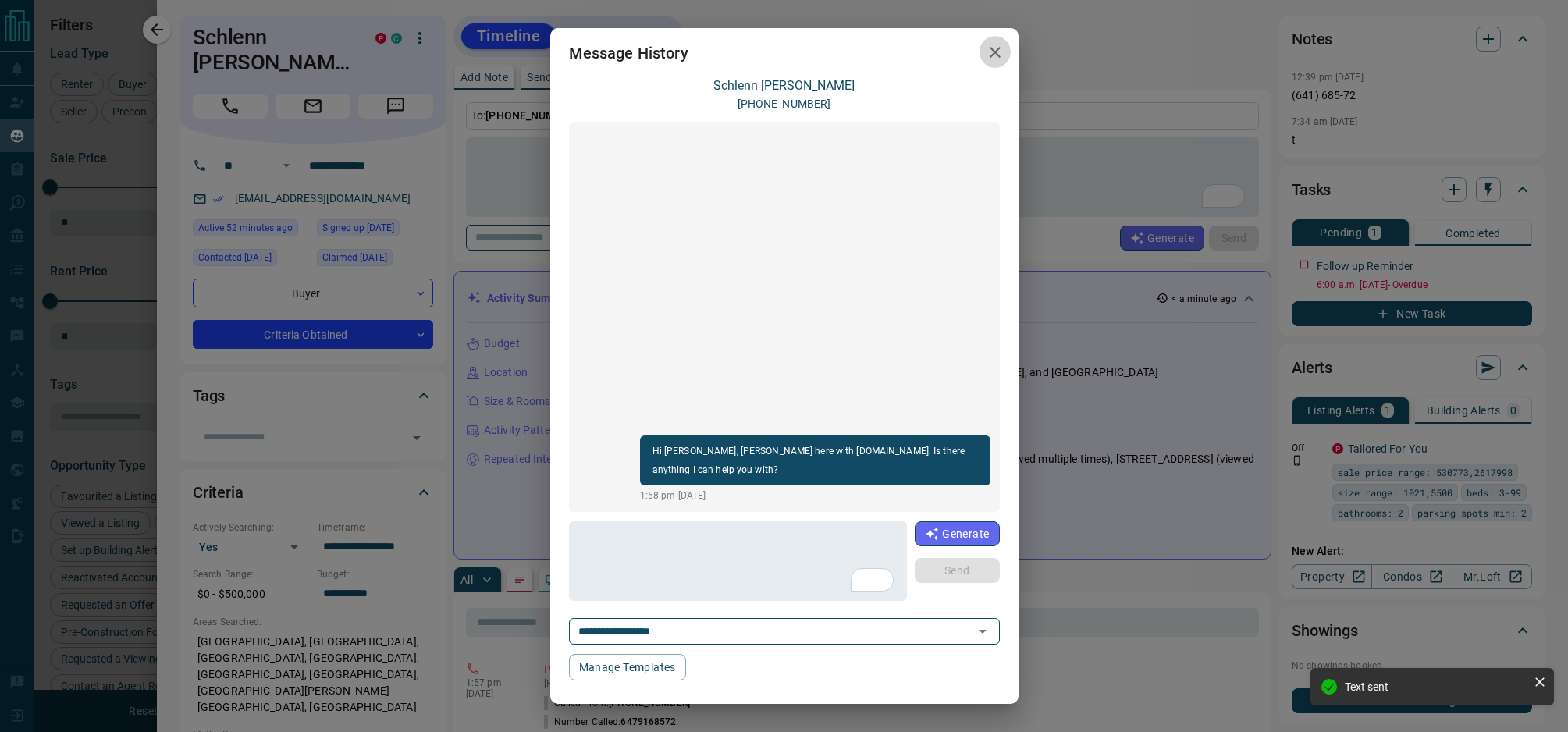
drag, startPoint x: 1004, startPoint y: 47, endPoint x: 664, endPoint y: 179, distance: 364.7
click at [1003, 47] on icon "button" at bounding box center [995, 52] width 19 height 19
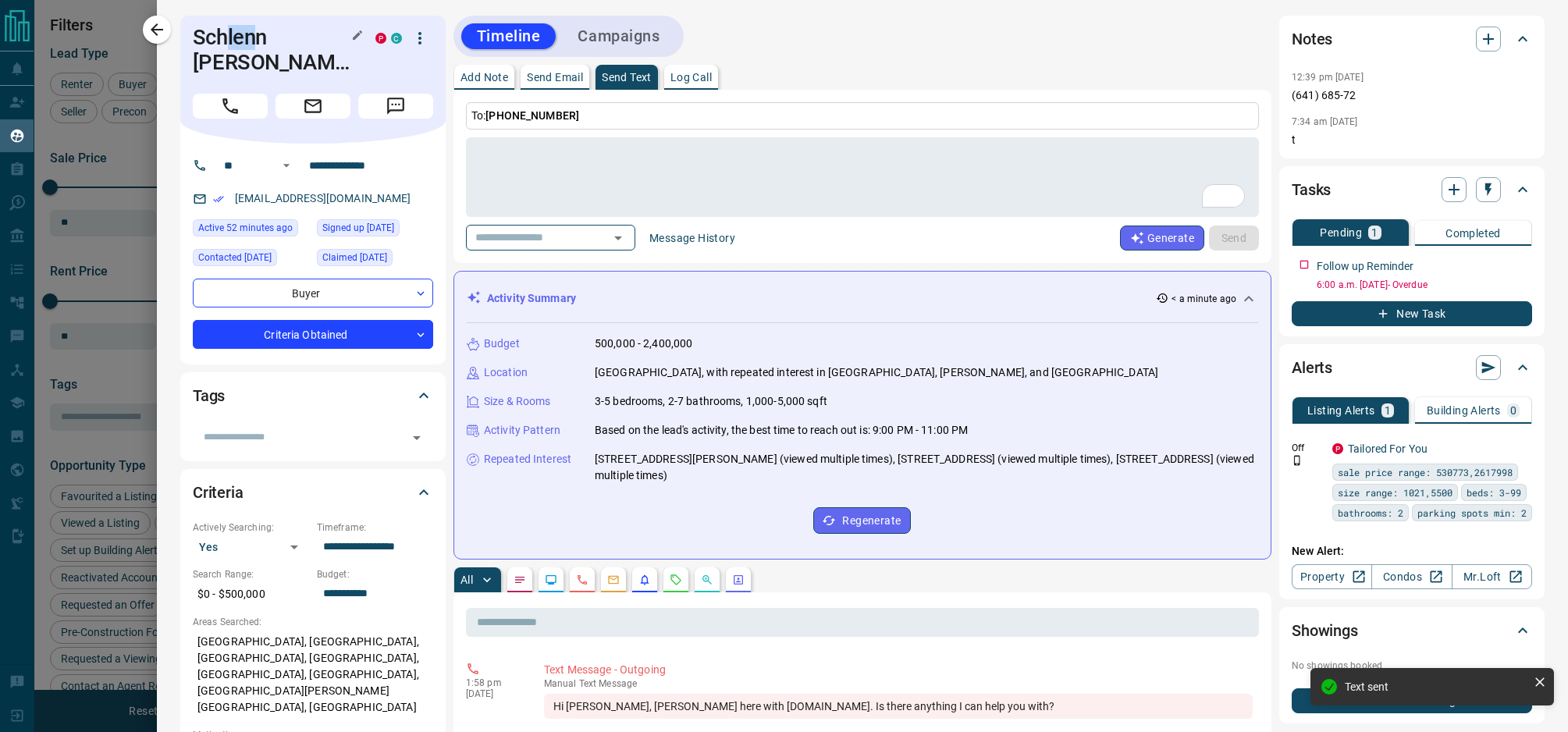
drag, startPoint x: 247, startPoint y: 37, endPoint x: 227, endPoint y: 39, distance: 20.1
click at [227, 39] on h1 "Schlenn [PERSON_NAME]" at bounding box center [272, 49] width 159 height 50
drag, startPoint x: 266, startPoint y: 36, endPoint x: 193, endPoint y: 41, distance: 73.2
click at [193, 41] on h1 "Schlenn [PERSON_NAME]" at bounding box center [272, 49] width 159 height 50
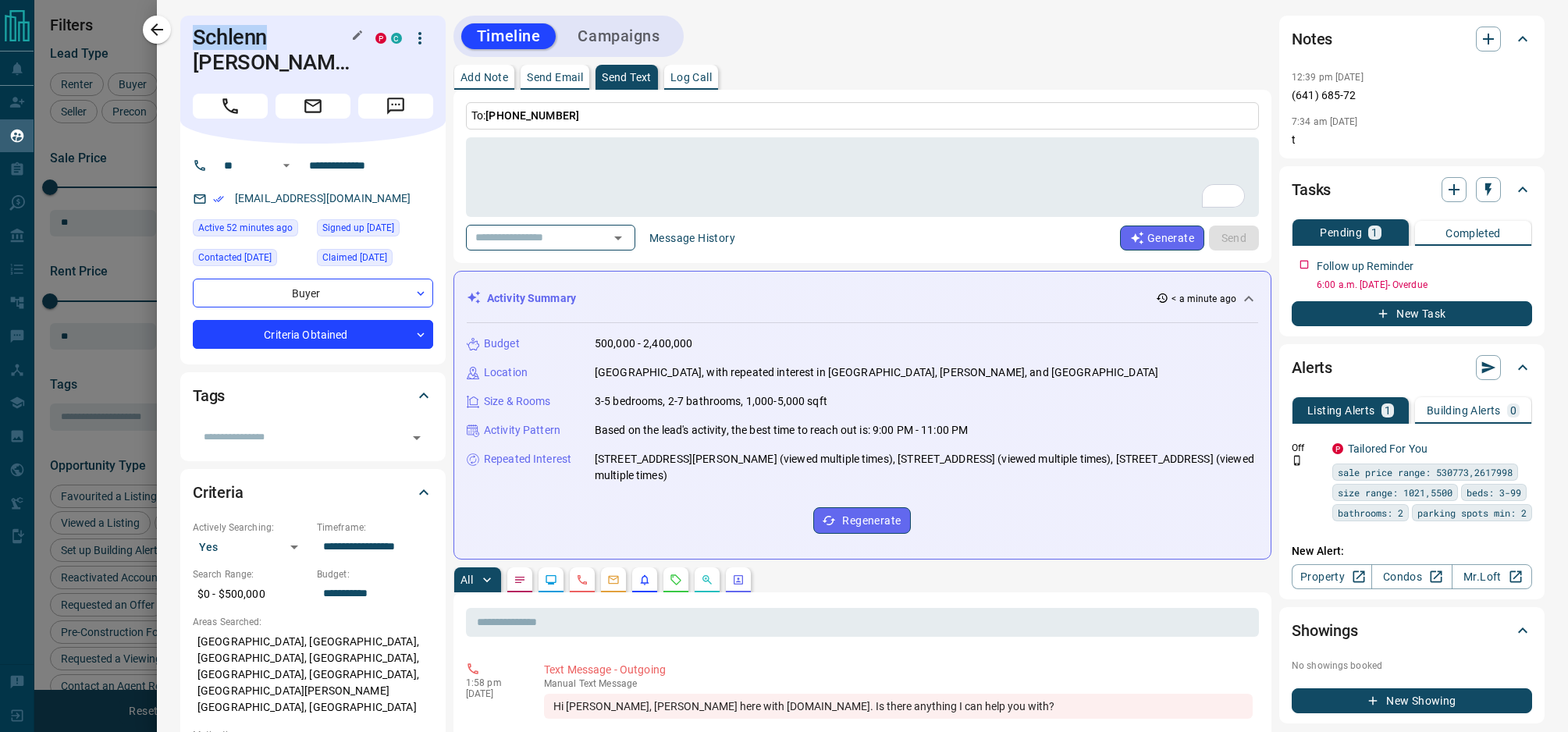
copy h1 "Schlenn"
click at [1495, 187] on icon "button" at bounding box center [1489, 189] width 15 height 15
click at [1463, 217] on li "1 Day Follow-Up" at bounding box center [1450, 220] width 107 height 23
click at [1457, 222] on ul "1 Day Follow-Up 3 Day Follow-Up 1 Week Follow-Up 1 Month Follow-Up 3 Month Foll…" at bounding box center [1450, 267] width 107 height 130
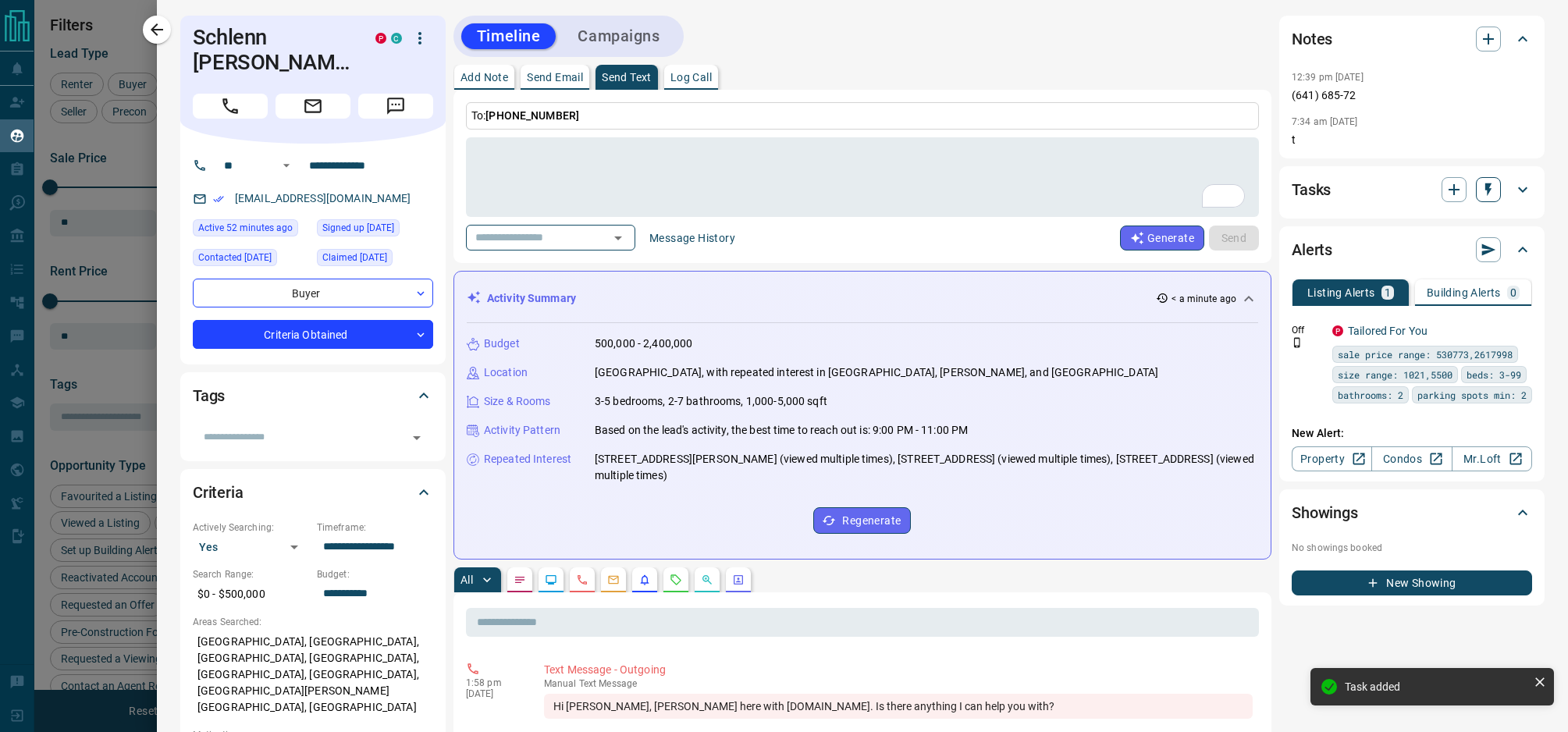
click at [1490, 187] on icon "button" at bounding box center [1489, 189] width 15 height 15
click at [1438, 267] on li "1 Week Follow-Up" at bounding box center [1450, 267] width 107 height 23
click at [1524, 191] on icon at bounding box center [1523, 190] width 19 height 19
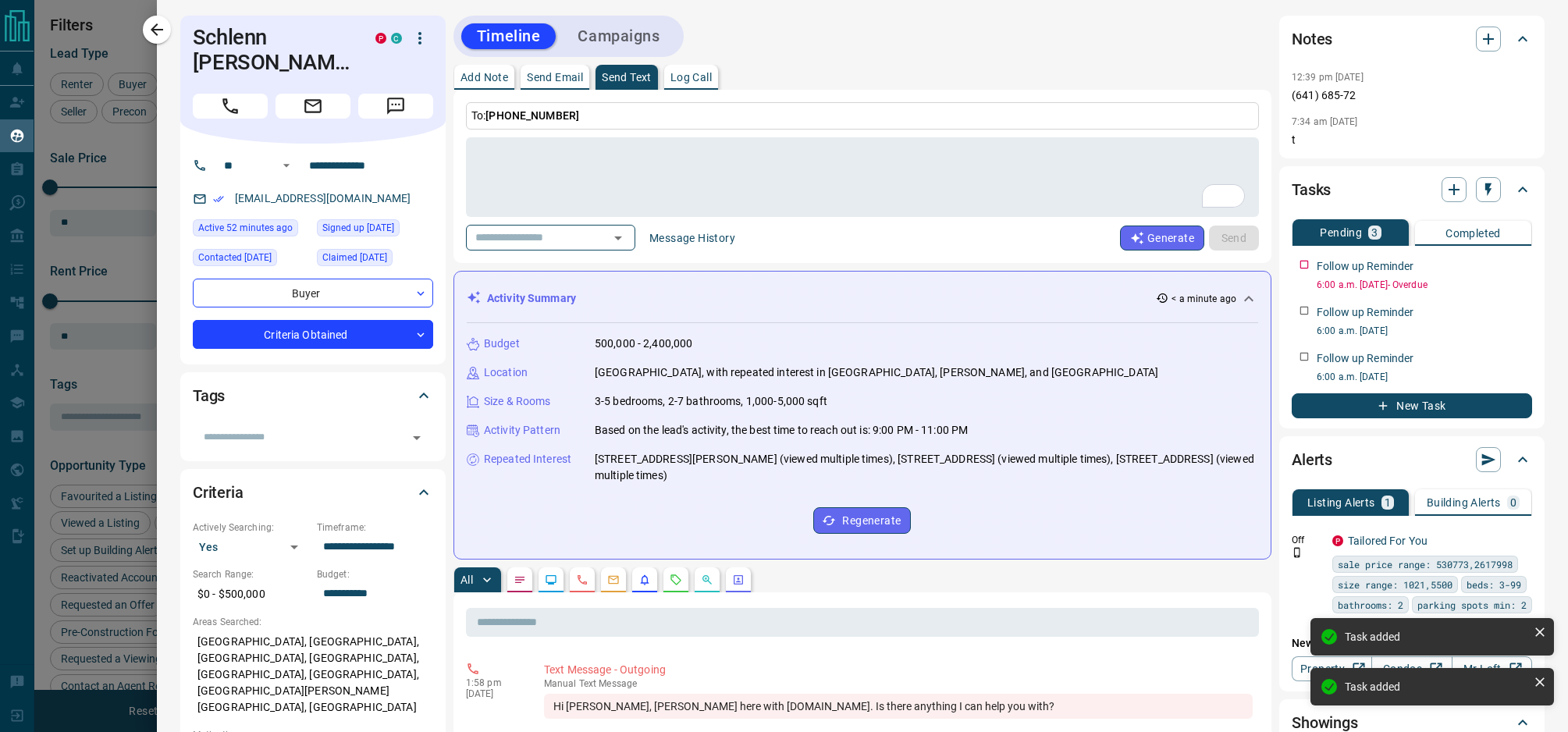
click at [125, 74] on div at bounding box center [784, 366] width 1568 height 732
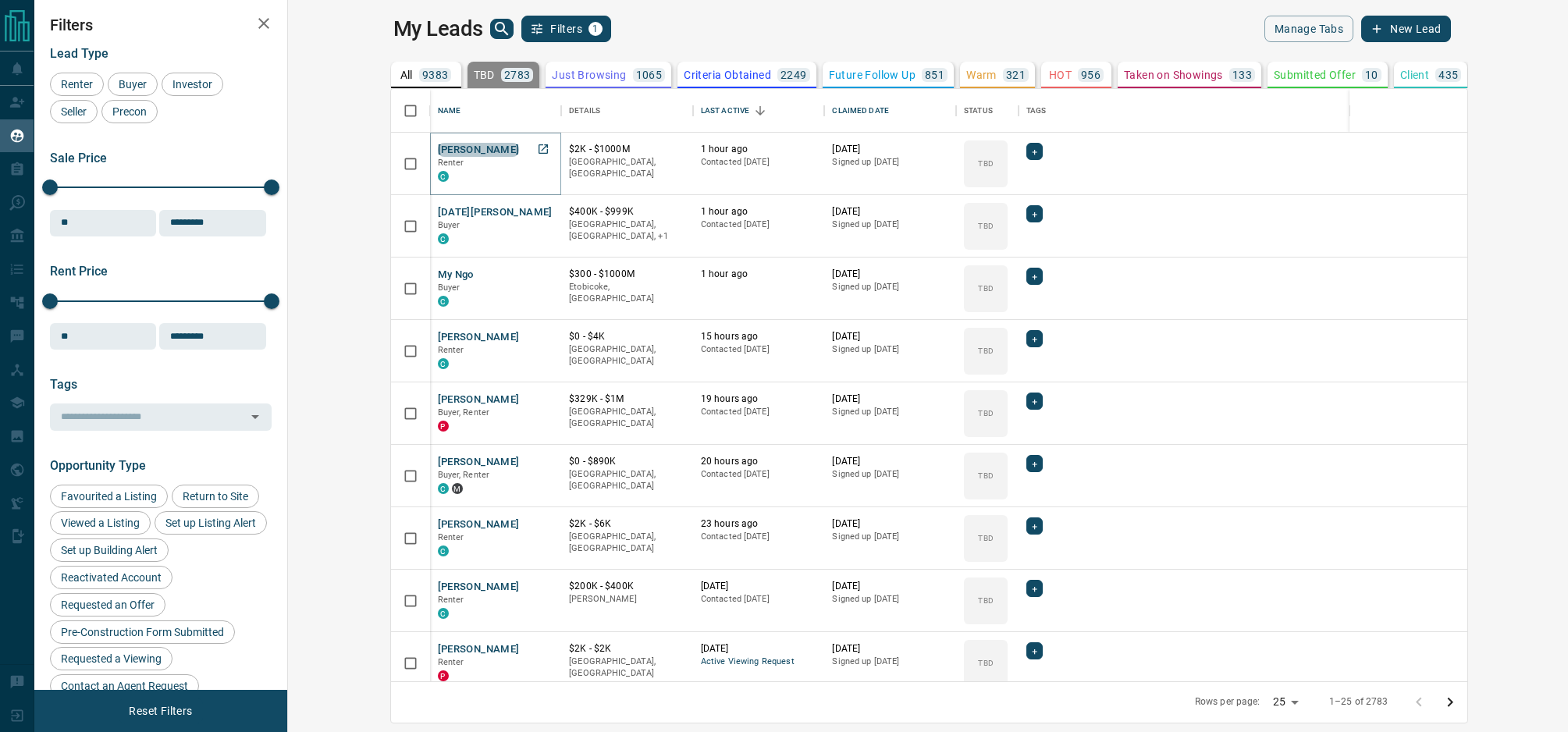
click at [438, 152] on button "[PERSON_NAME]" at bounding box center [479, 150] width 82 height 14
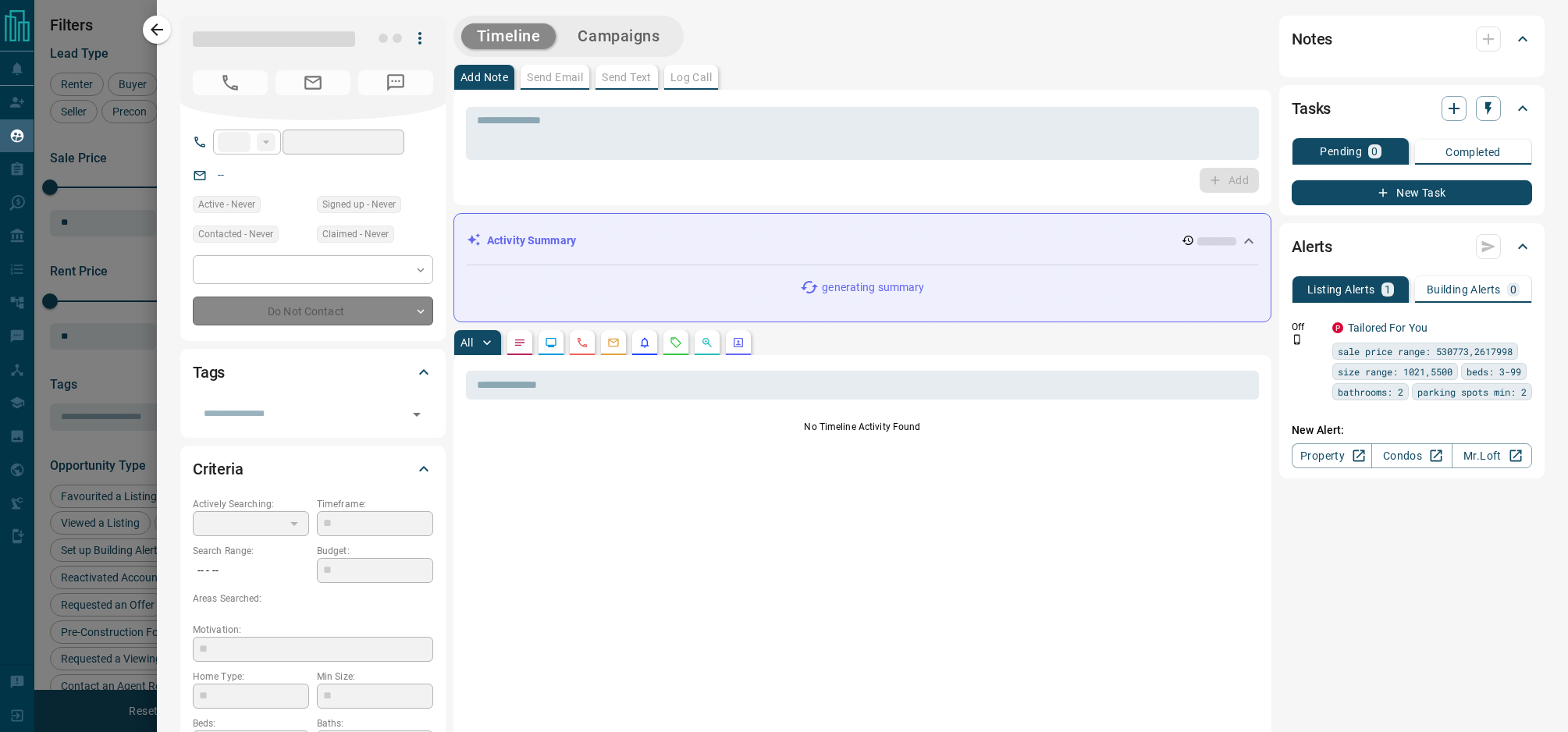
type input "**"
type input "**********"
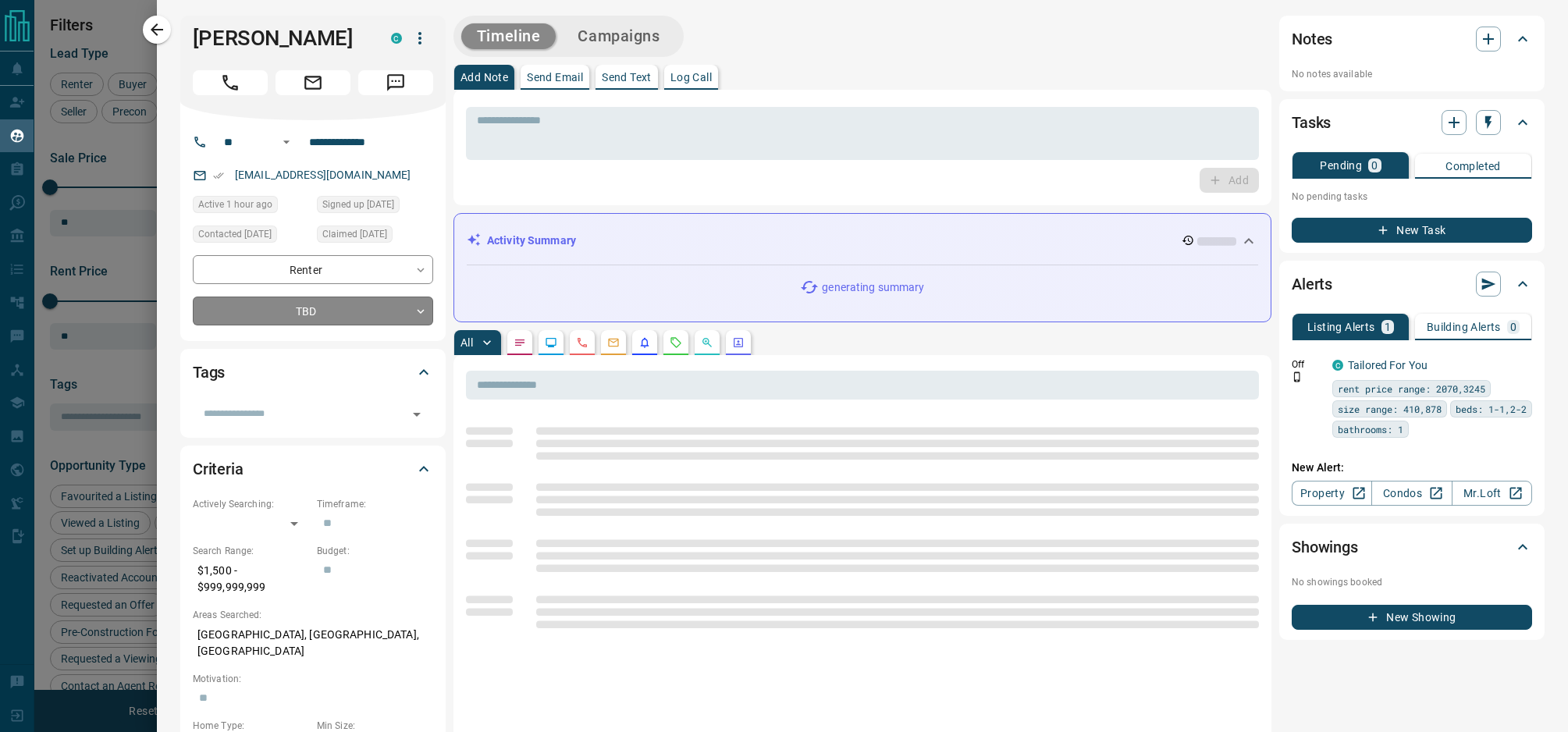
click at [344, 312] on body "Lead Transfers Claim Leads My Leads Tasks Opportunities Deals Campaigns Automat…" at bounding box center [784, 356] width 1568 height 712
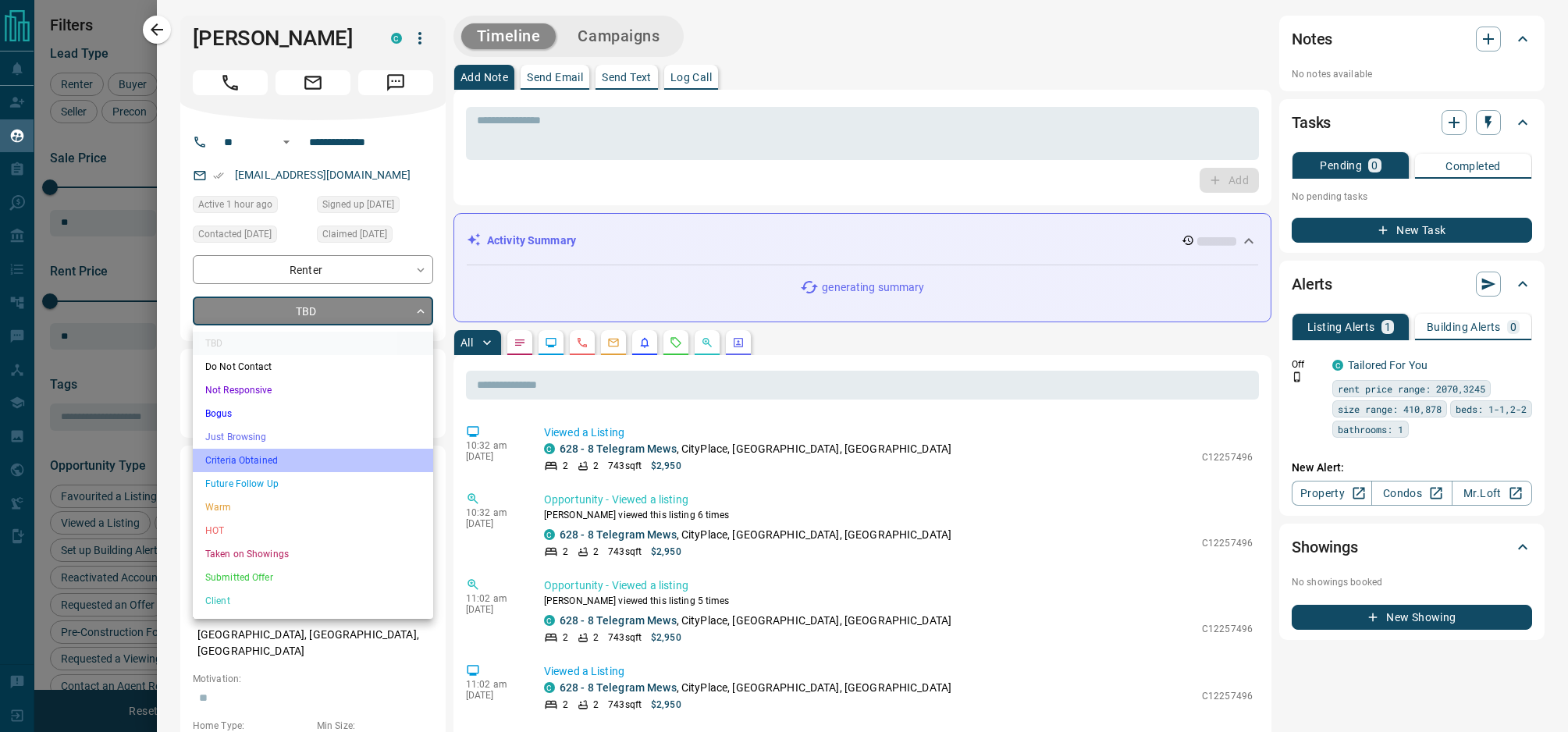
click at [330, 456] on li "Criteria Obtained" at bounding box center [313, 460] width 240 height 23
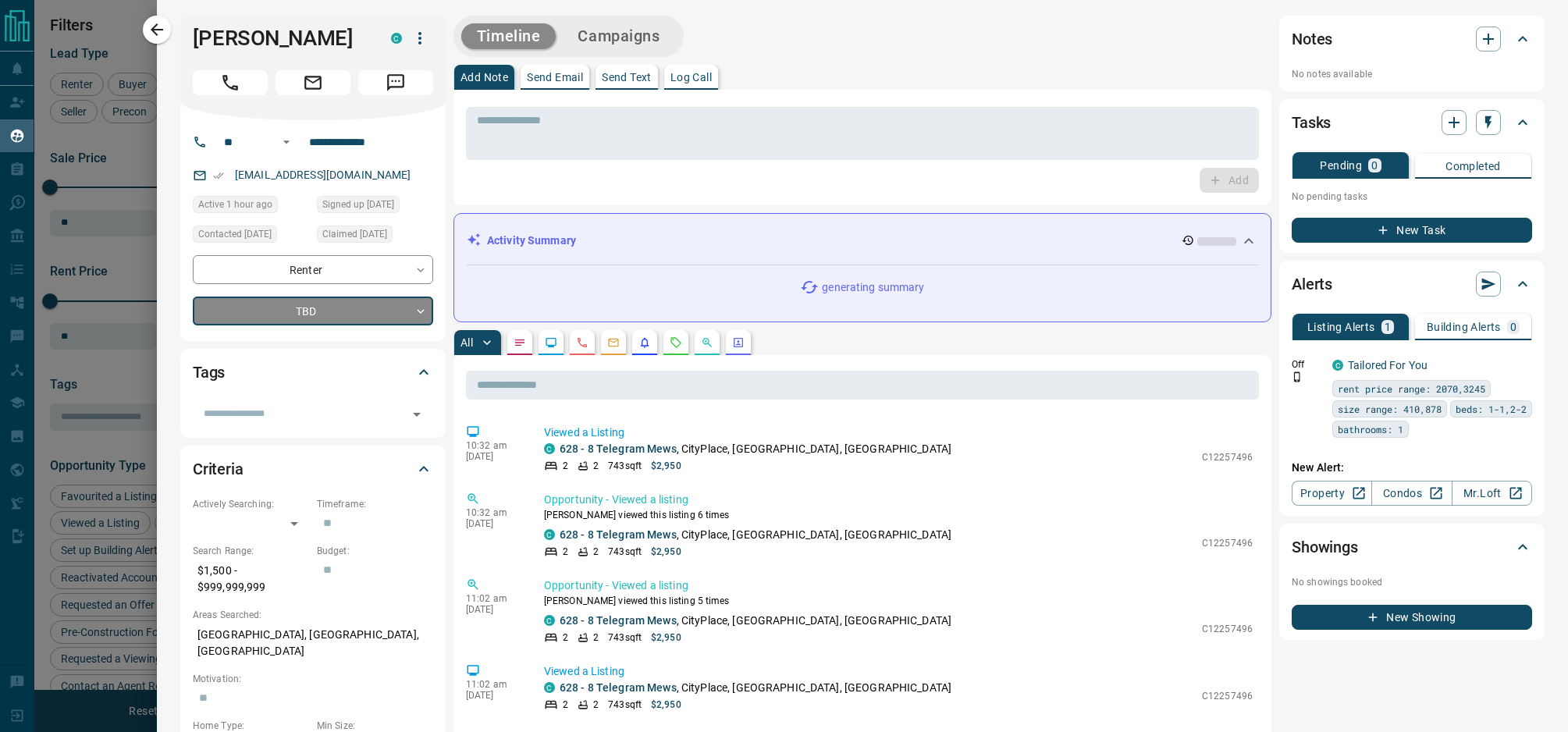
type input "*"
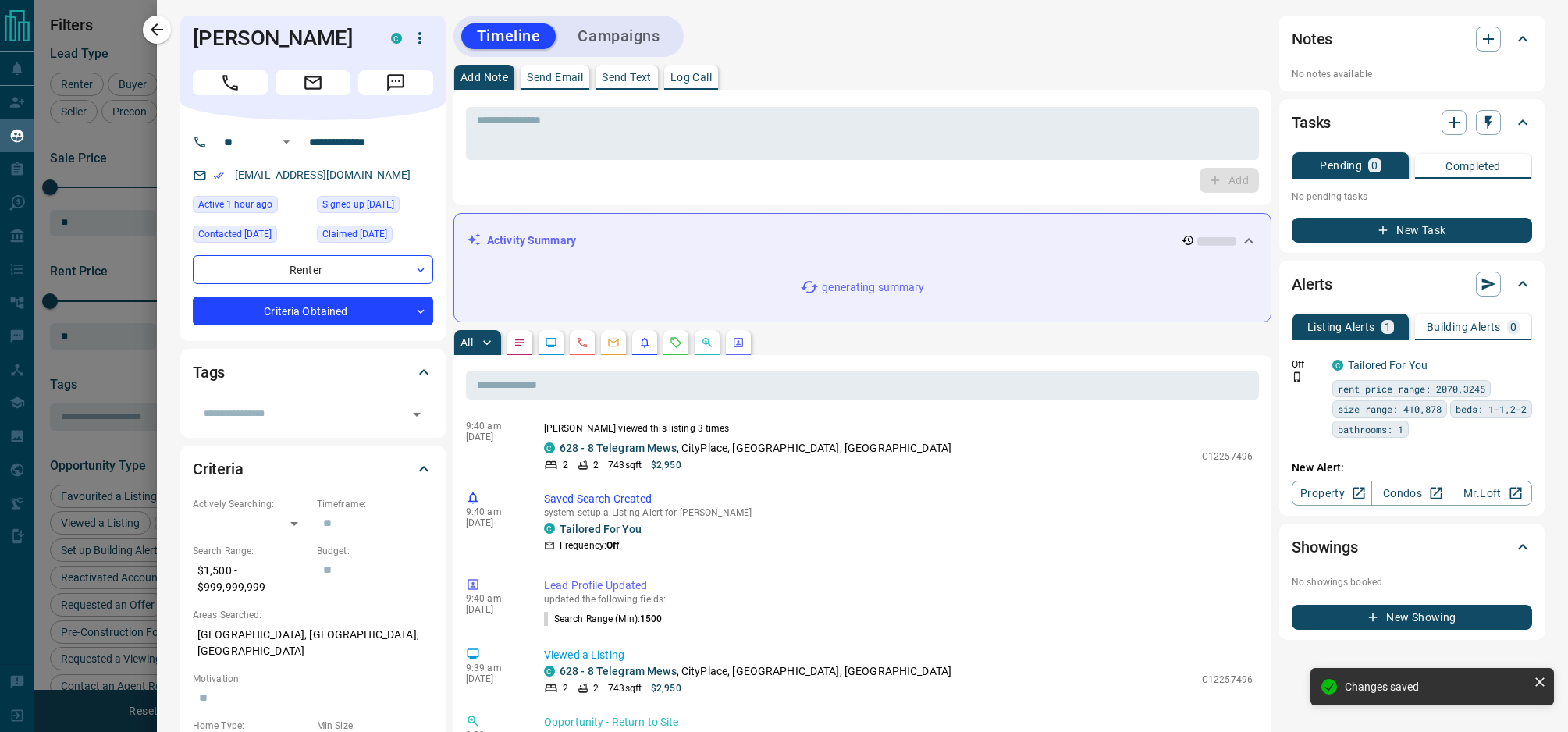
scroll to position [538, 0]
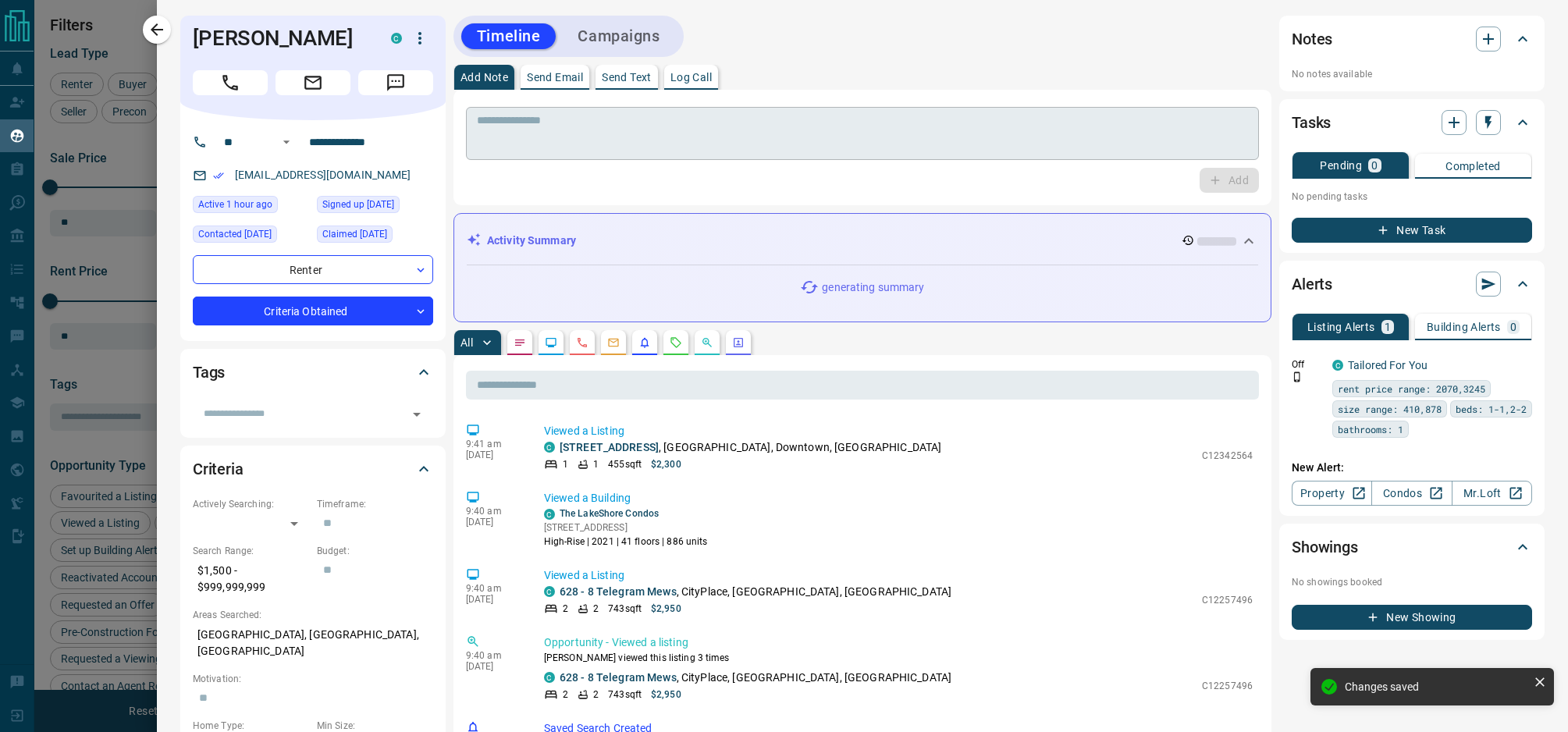
click at [618, 141] on textarea at bounding box center [862, 134] width 771 height 40
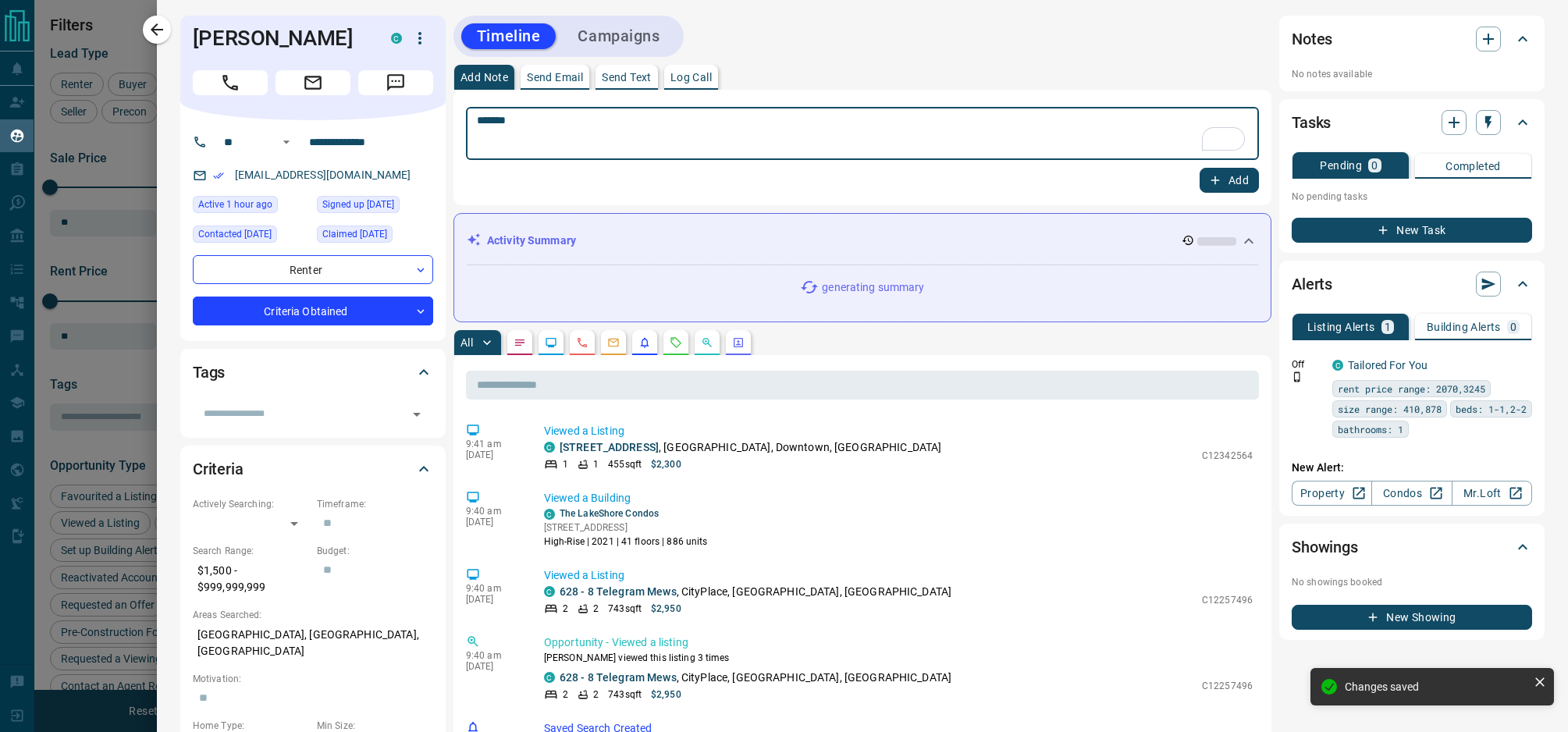
type textarea "******"
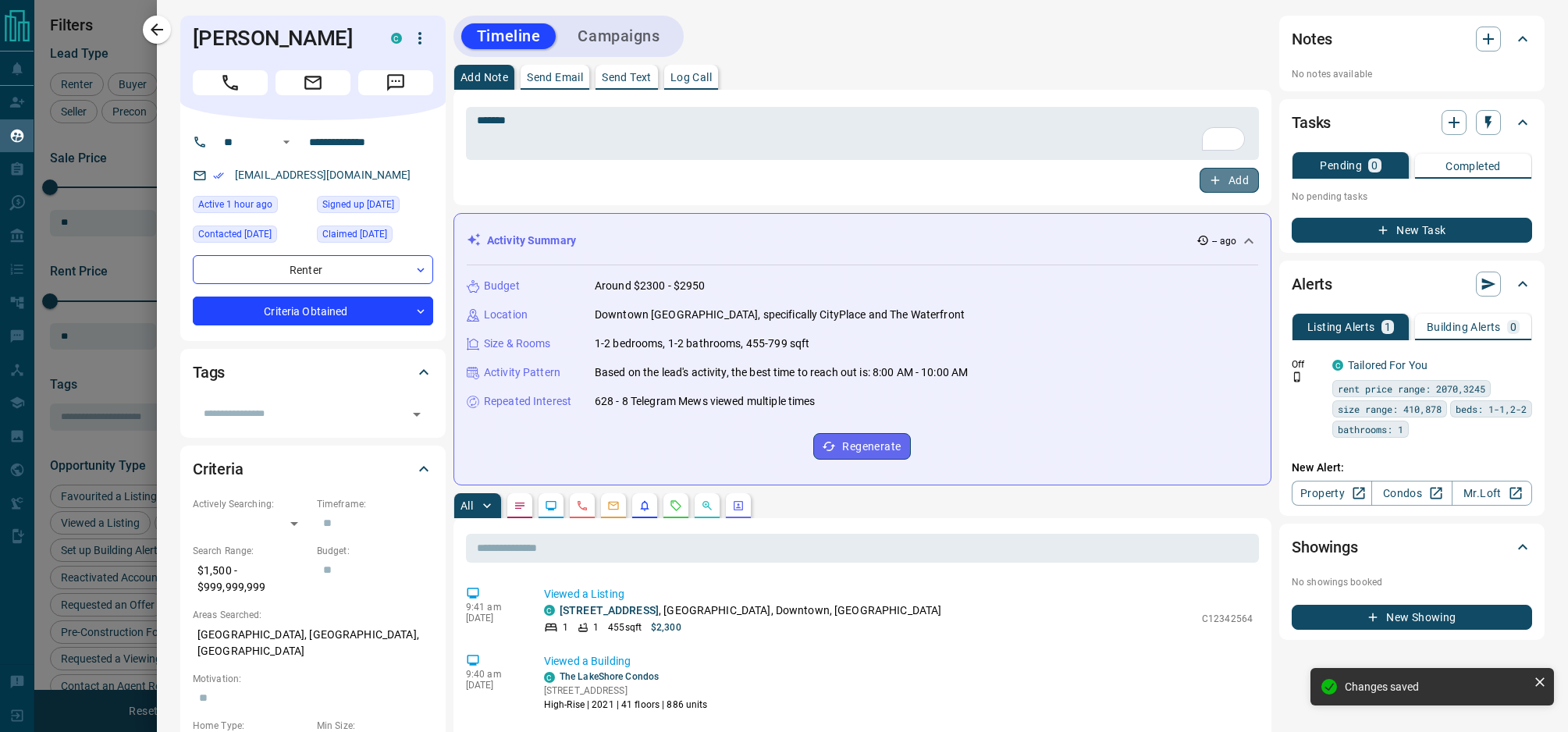
click at [1220, 170] on button "Add" at bounding box center [1230, 180] width 60 height 25
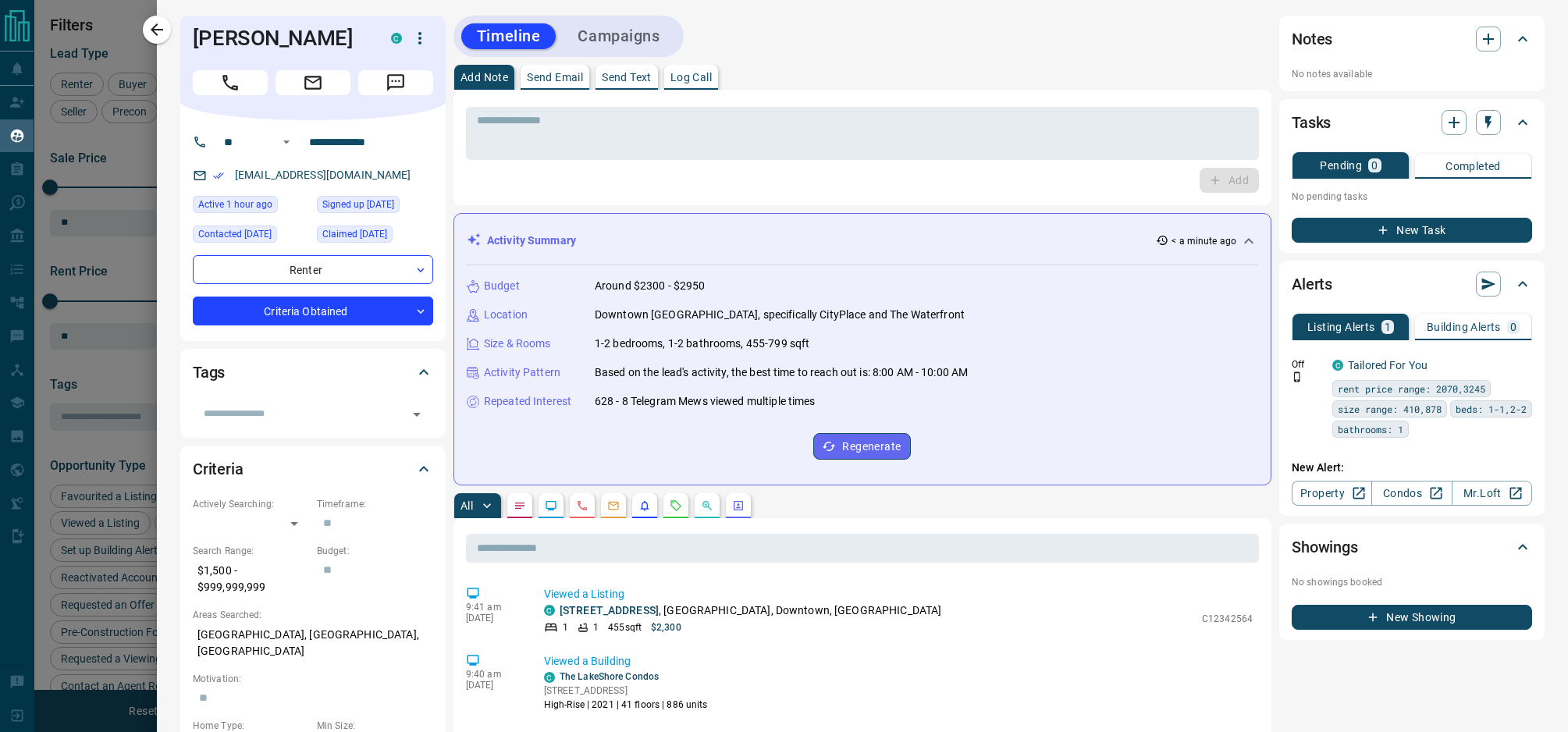
click at [131, 228] on div at bounding box center [784, 366] width 1568 height 732
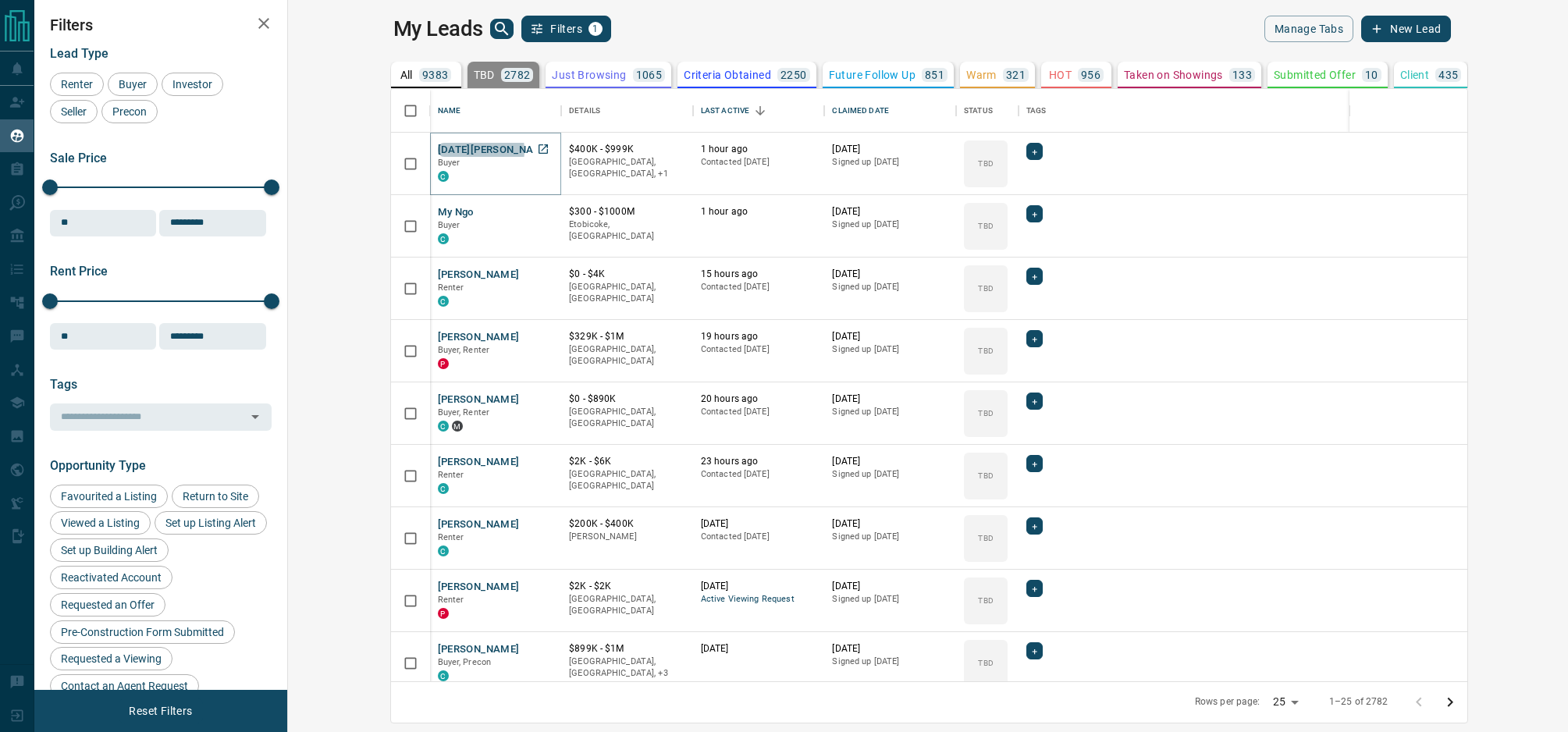
click at [438, 150] on button "[DATE][PERSON_NAME]" at bounding box center [495, 150] width 115 height 14
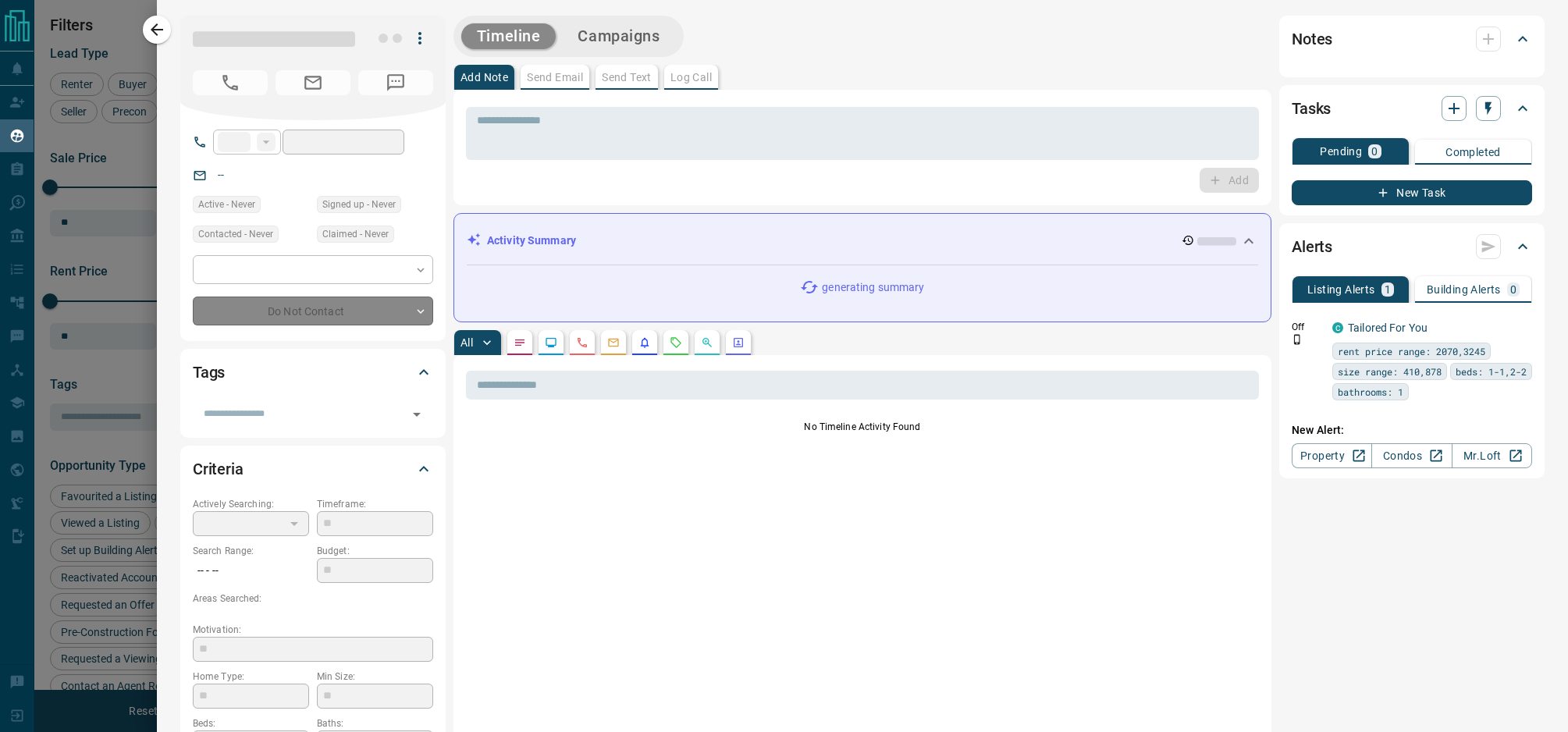
type input "**"
type input "**********"
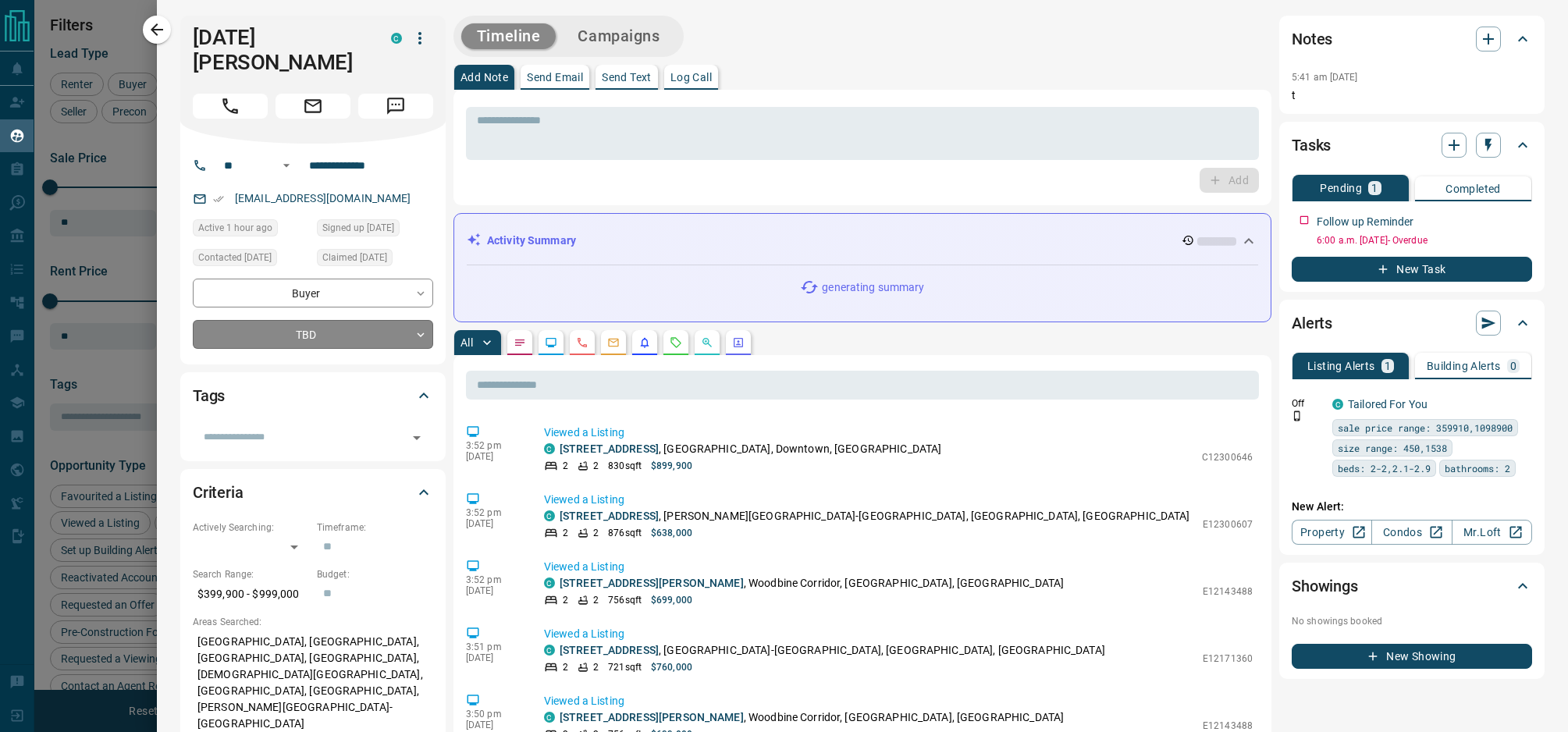
click at [336, 303] on body "Lead Transfers Claim Leads My Leads Tasks Opportunities Deals Campaigns Automat…" at bounding box center [784, 356] width 1568 height 712
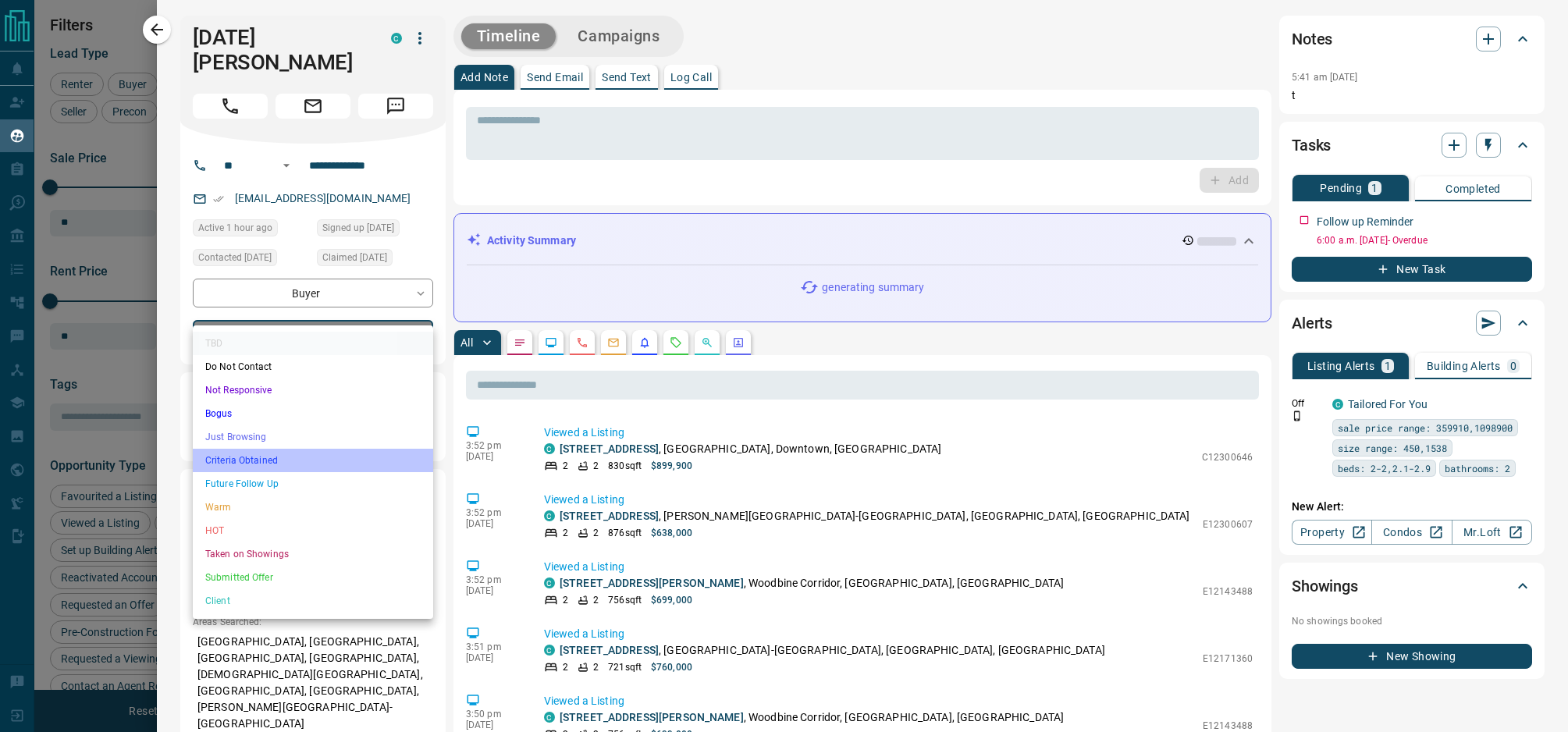
drag, startPoint x: 309, startPoint y: 458, endPoint x: 306, endPoint y: 441, distance: 17.3
click at [309, 457] on li "Criteria Obtained" at bounding box center [313, 460] width 240 height 23
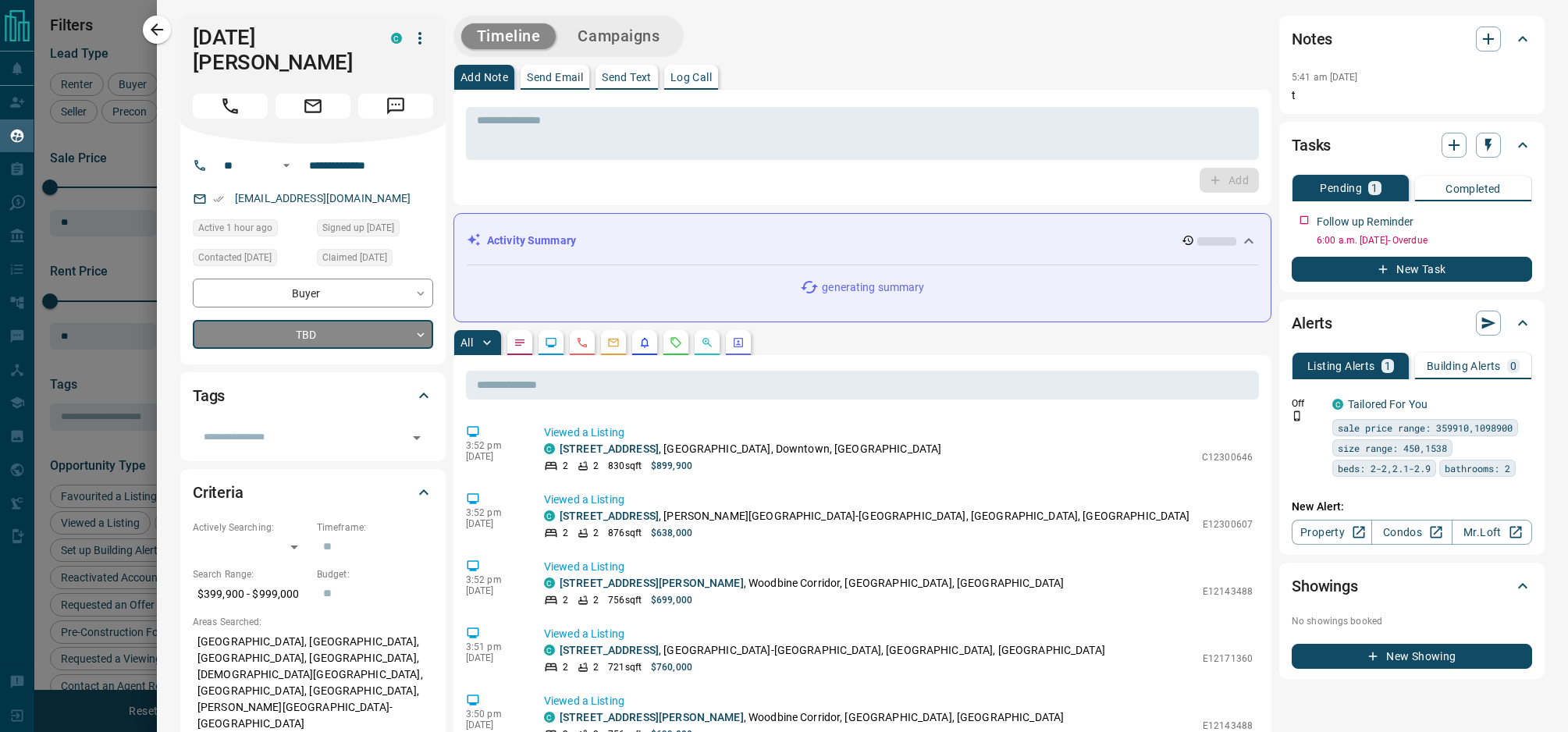
type input "*"
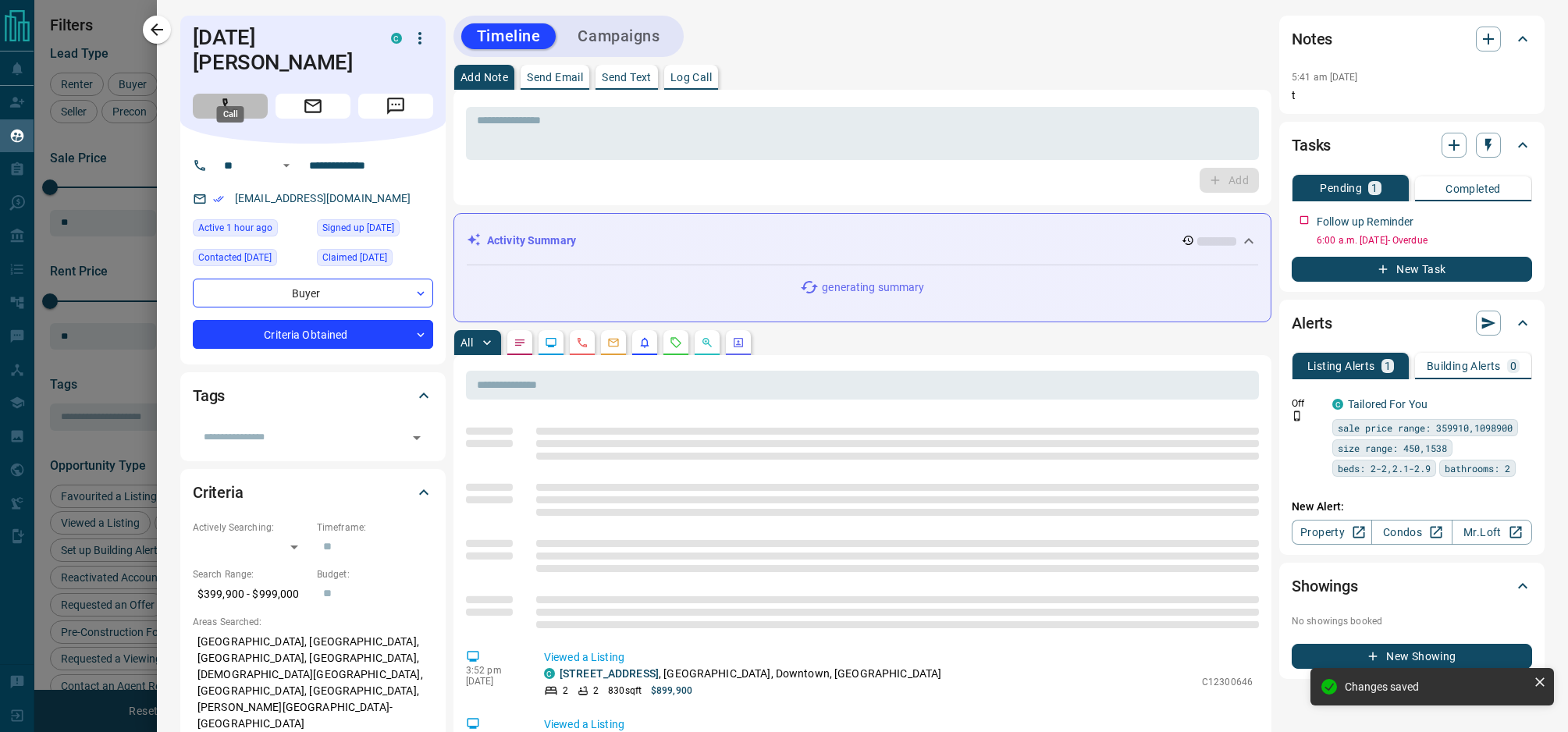
click at [237, 96] on icon "Call" at bounding box center [230, 107] width 20 height 20
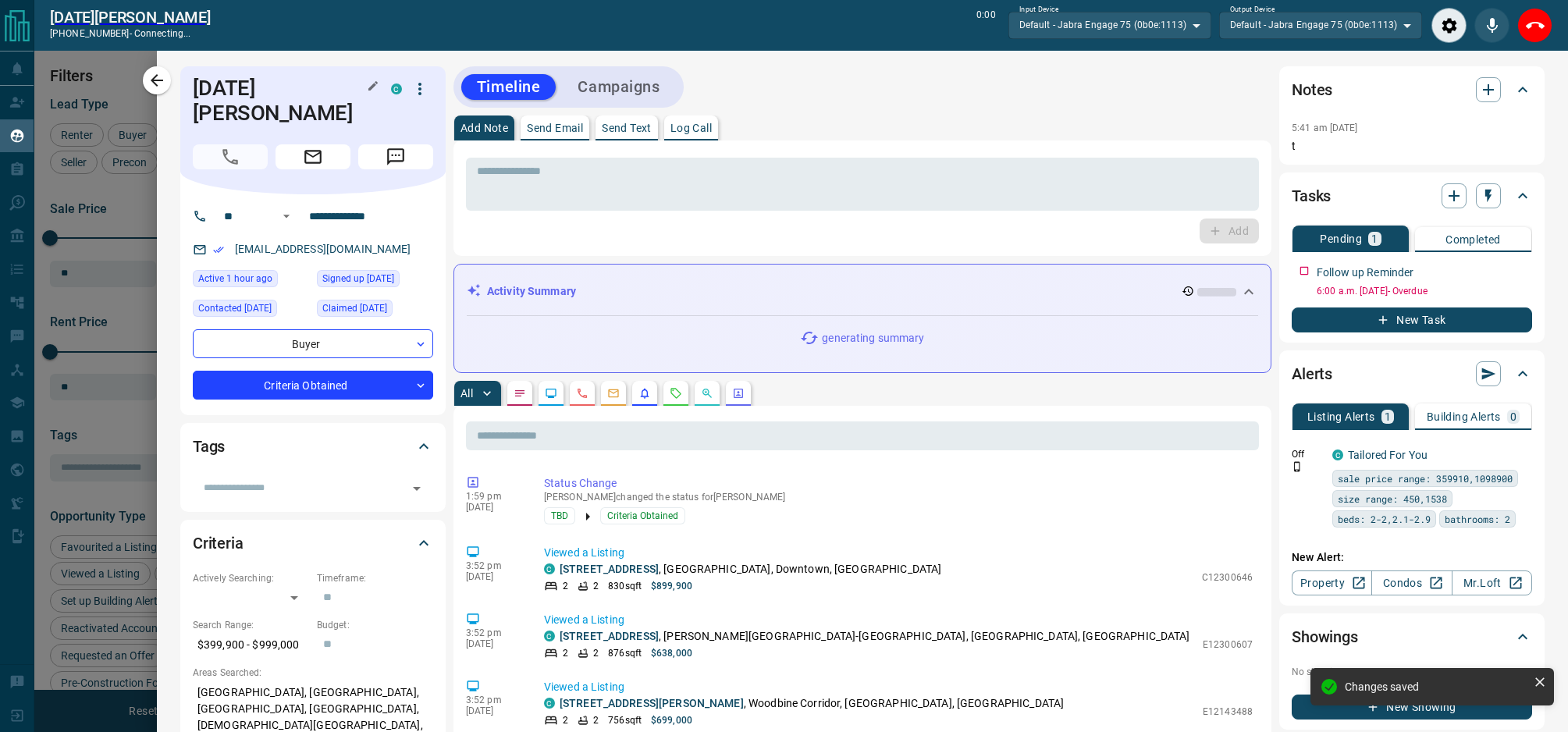
scroll to position [544, 1273]
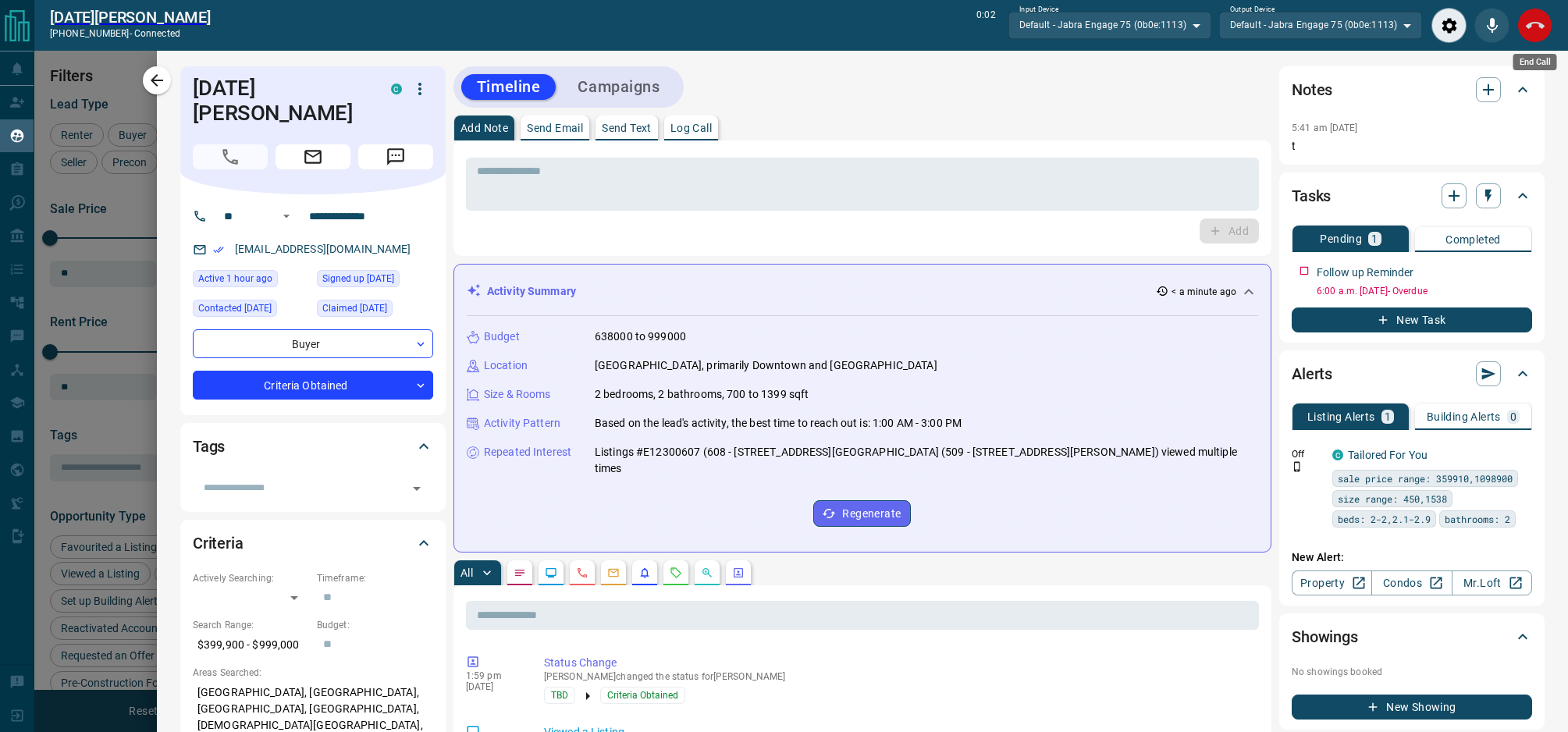
click at [1546, 32] on button "End Call" at bounding box center [1535, 25] width 35 height 35
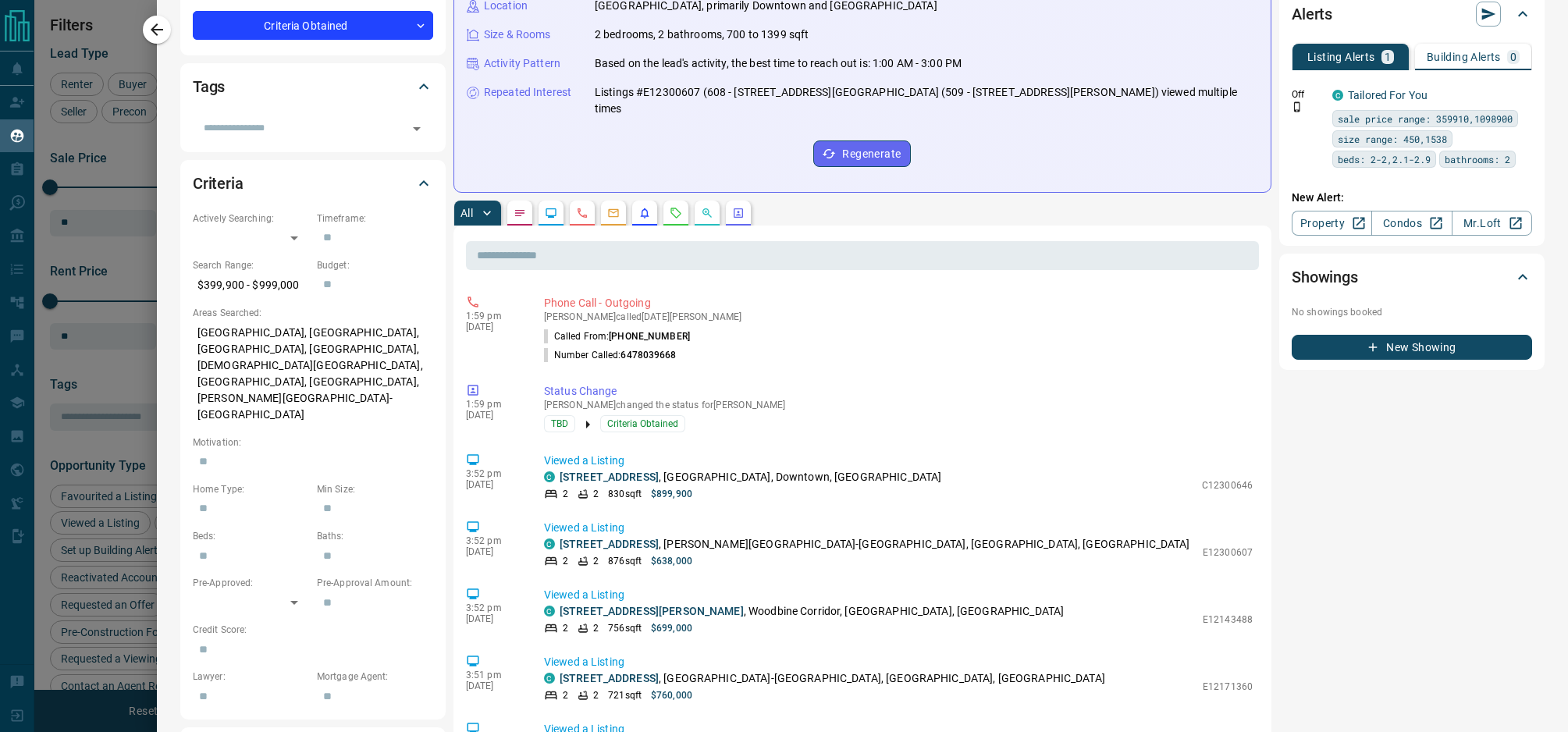
scroll to position [0, 0]
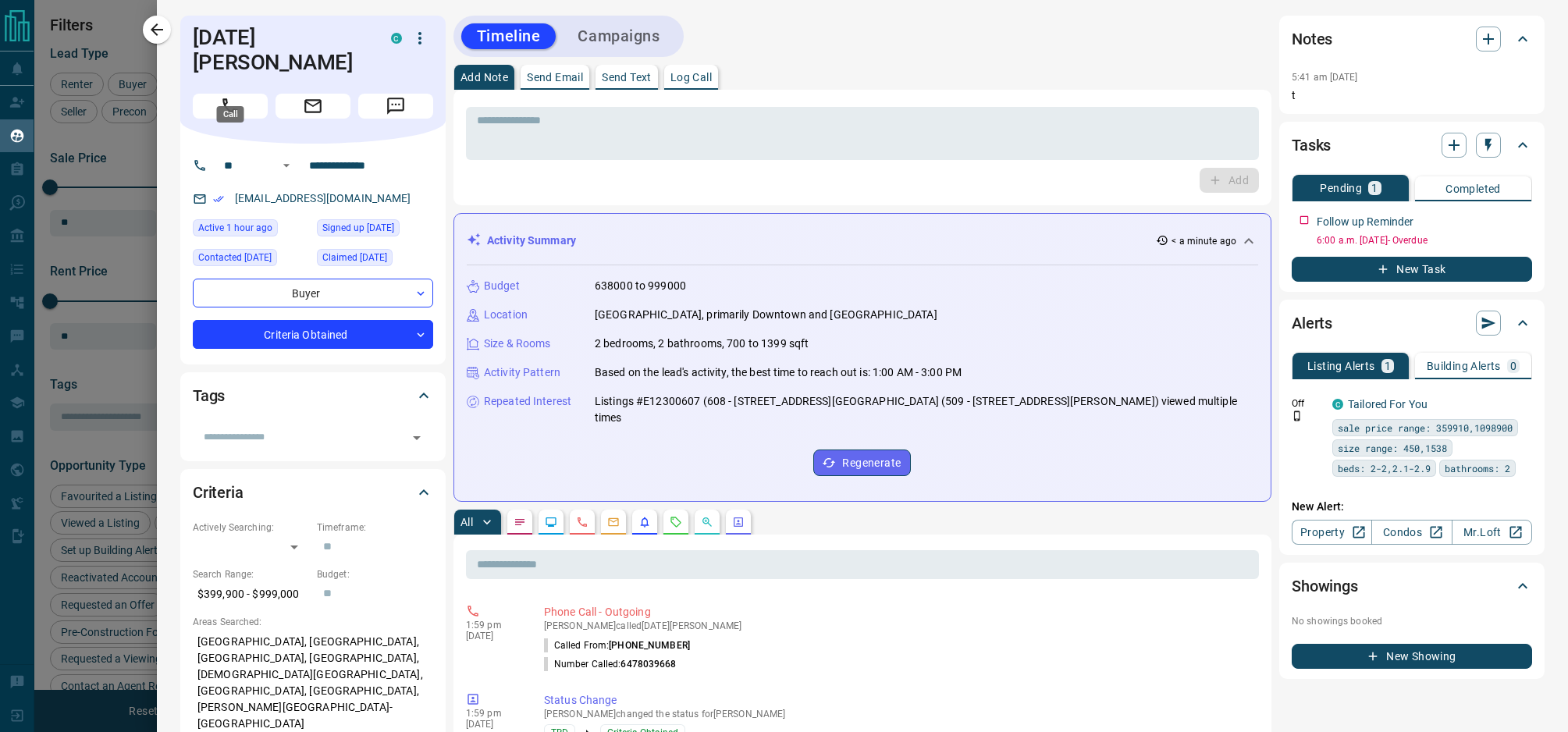
click at [237, 96] on icon "Call" at bounding box center [230, 107] width 20 height 20
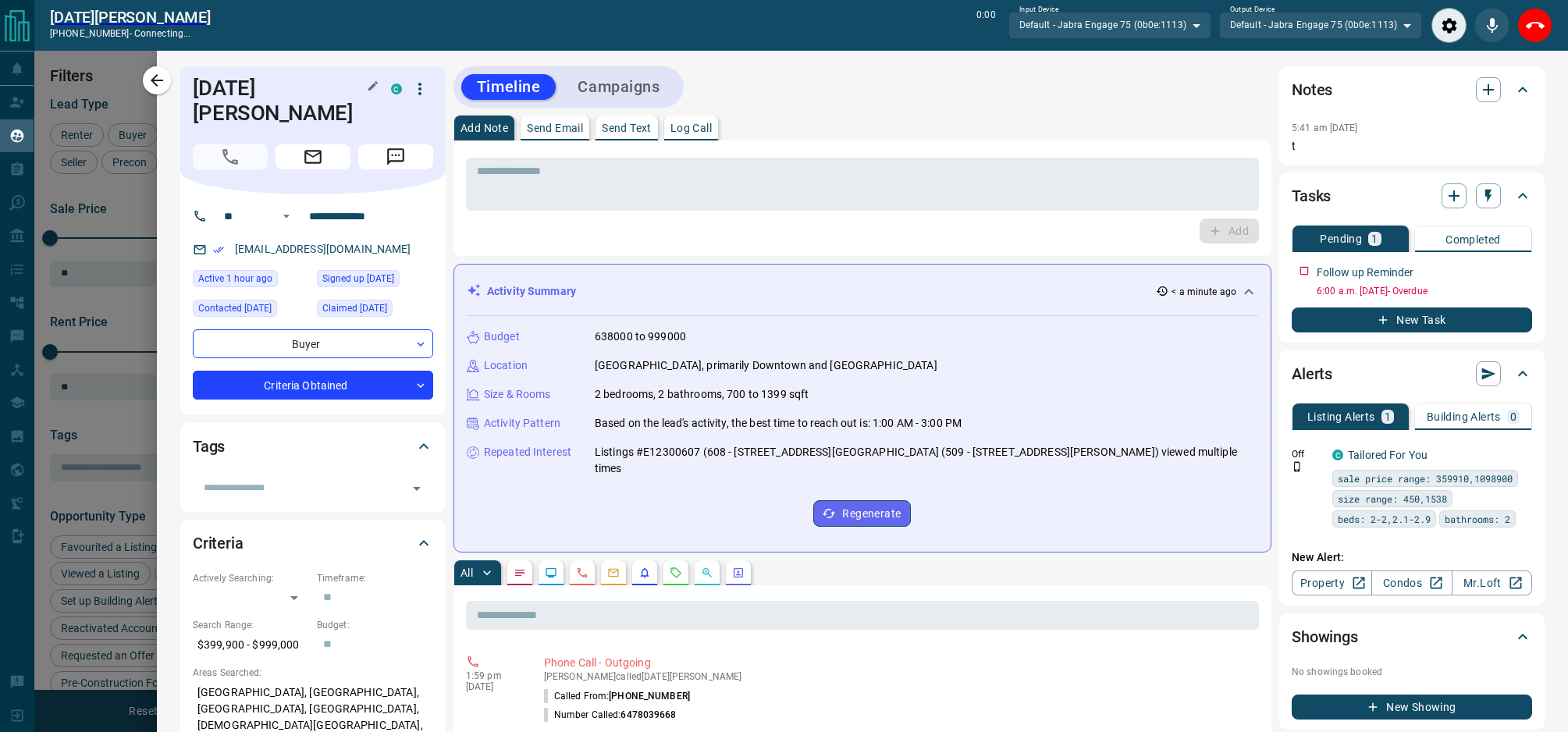
scroll to position [544, 1273]
click at [1542, 26] on icon "End Call" at bounding box center [1536, 26] width 19 height 7
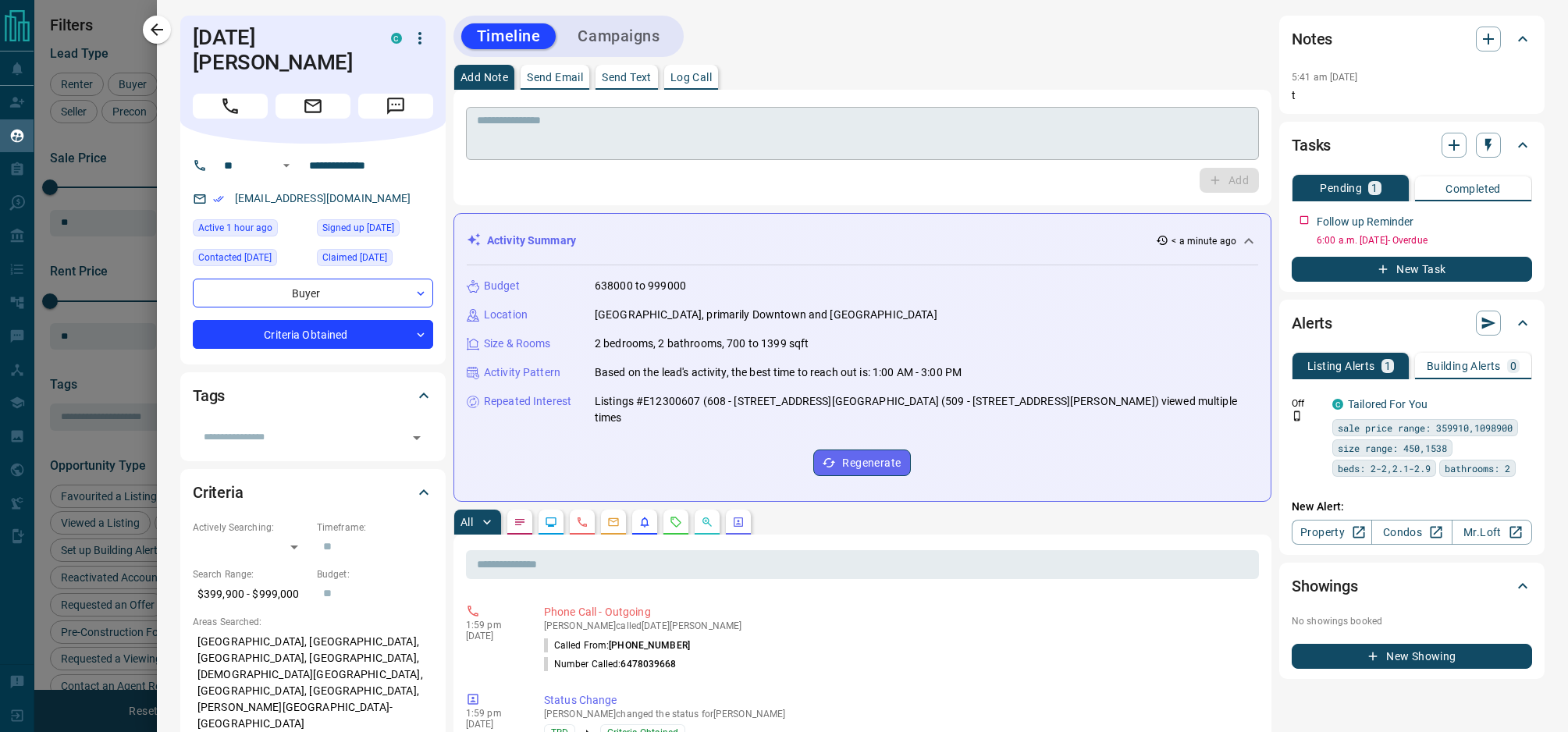
scroll to position [592, 1273]
click at [608, 75] on p "Send Text" at bounding box center [626, 77] width 50 height 11
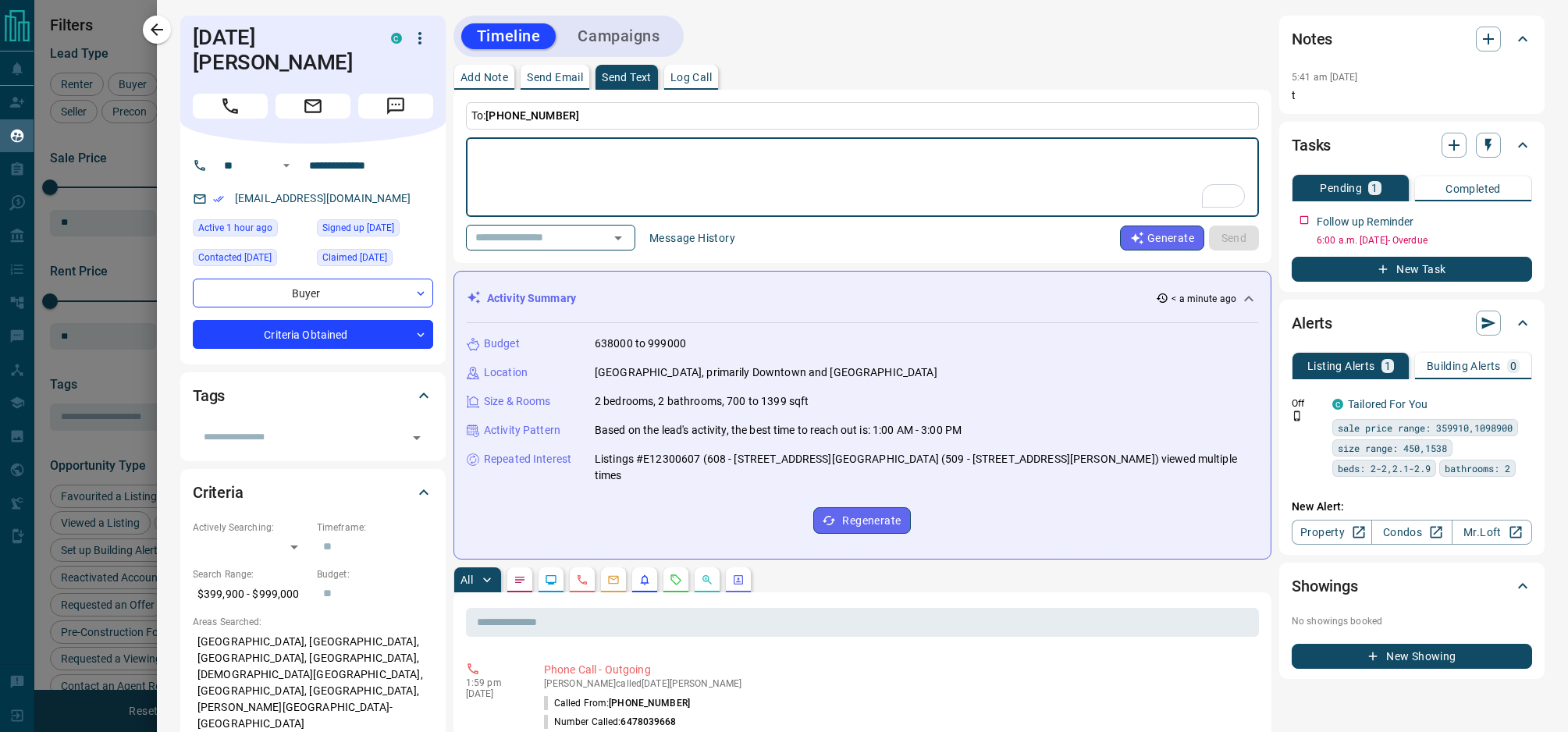
click at [723, 240] on button "Message History" at bounding box center [692, 238] width 105 height 25
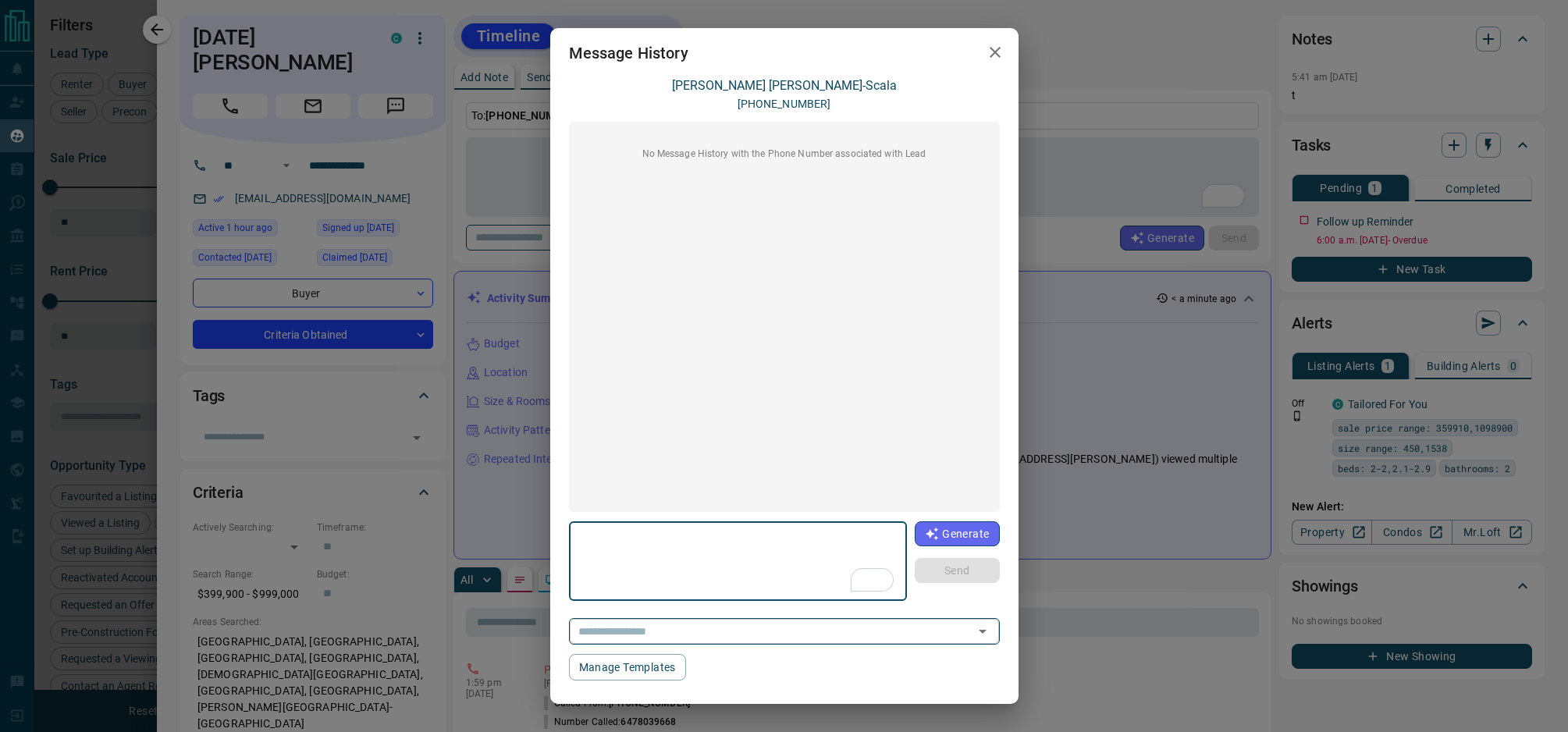
click at [780, 637] on input "text" at bounding box center [762, 631] width 380 height 20
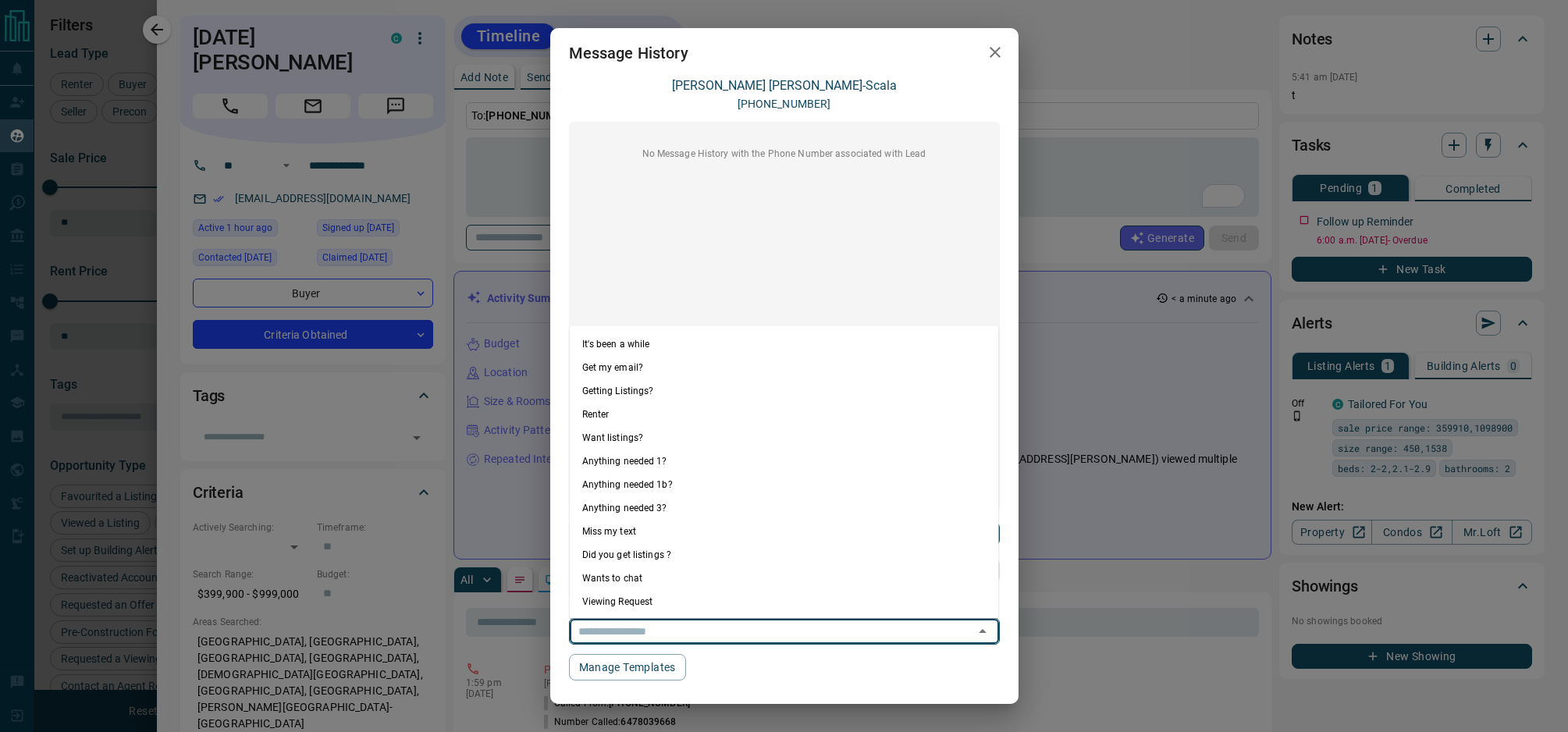
click at [690, 465] on li "Anything needed 1?" at bounding box center [785, 460] width 429 height 23
type textarea "**********"
type input "**********"
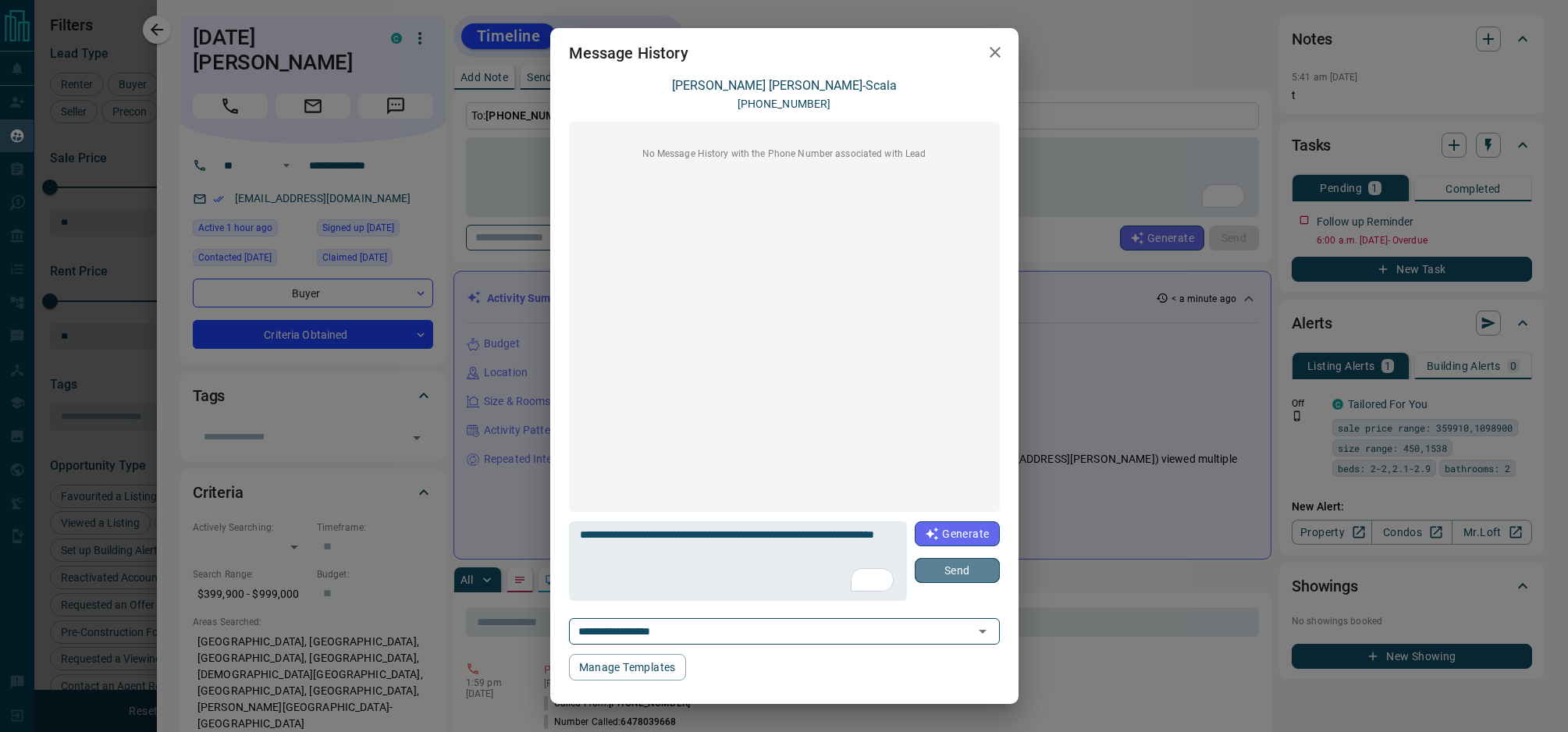
click at [960, 572] on button "Send" at bounding box center [957, 570] width 84 height 25
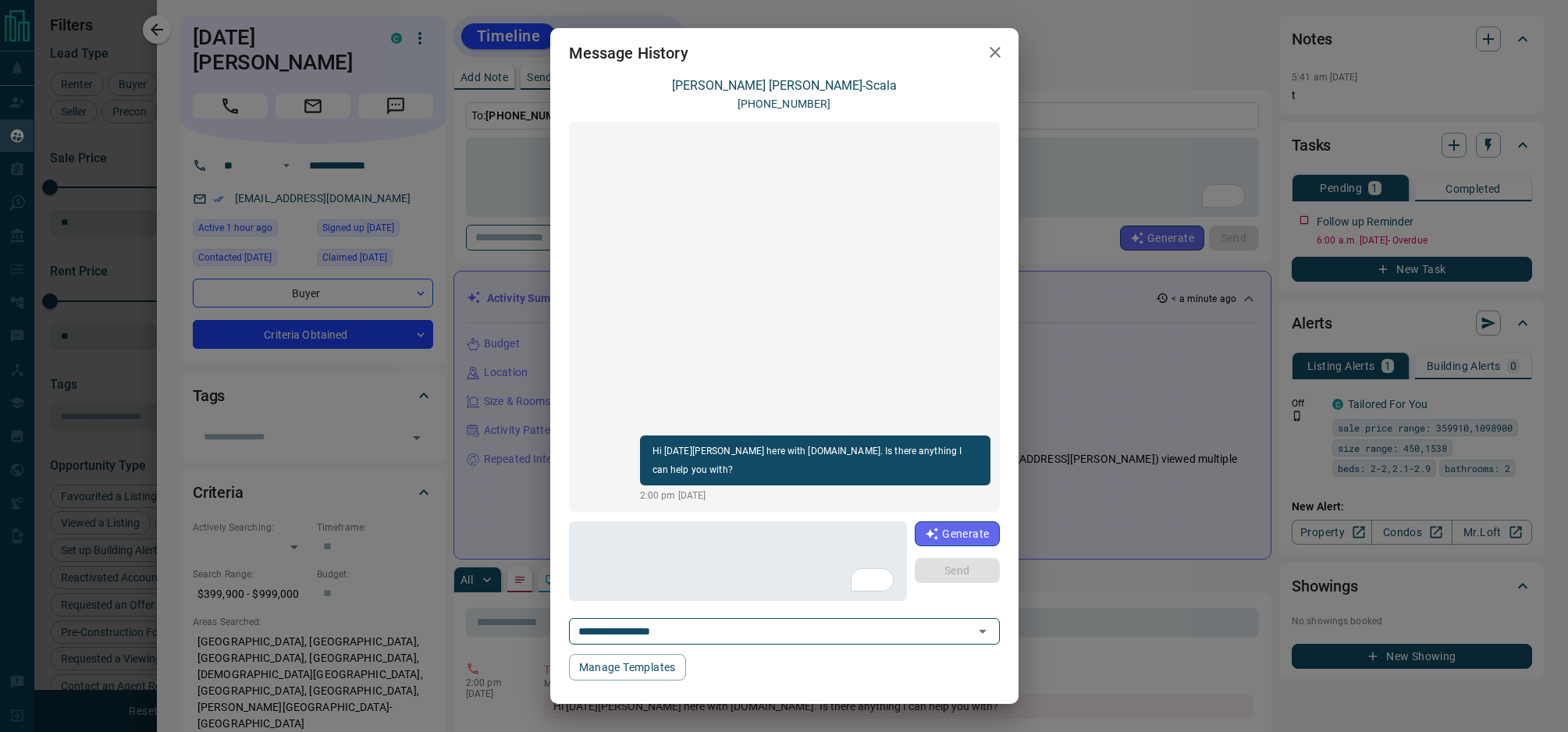
click at [997, 52] on icon "button" at bounding box center [995, 52] width 19 height 19
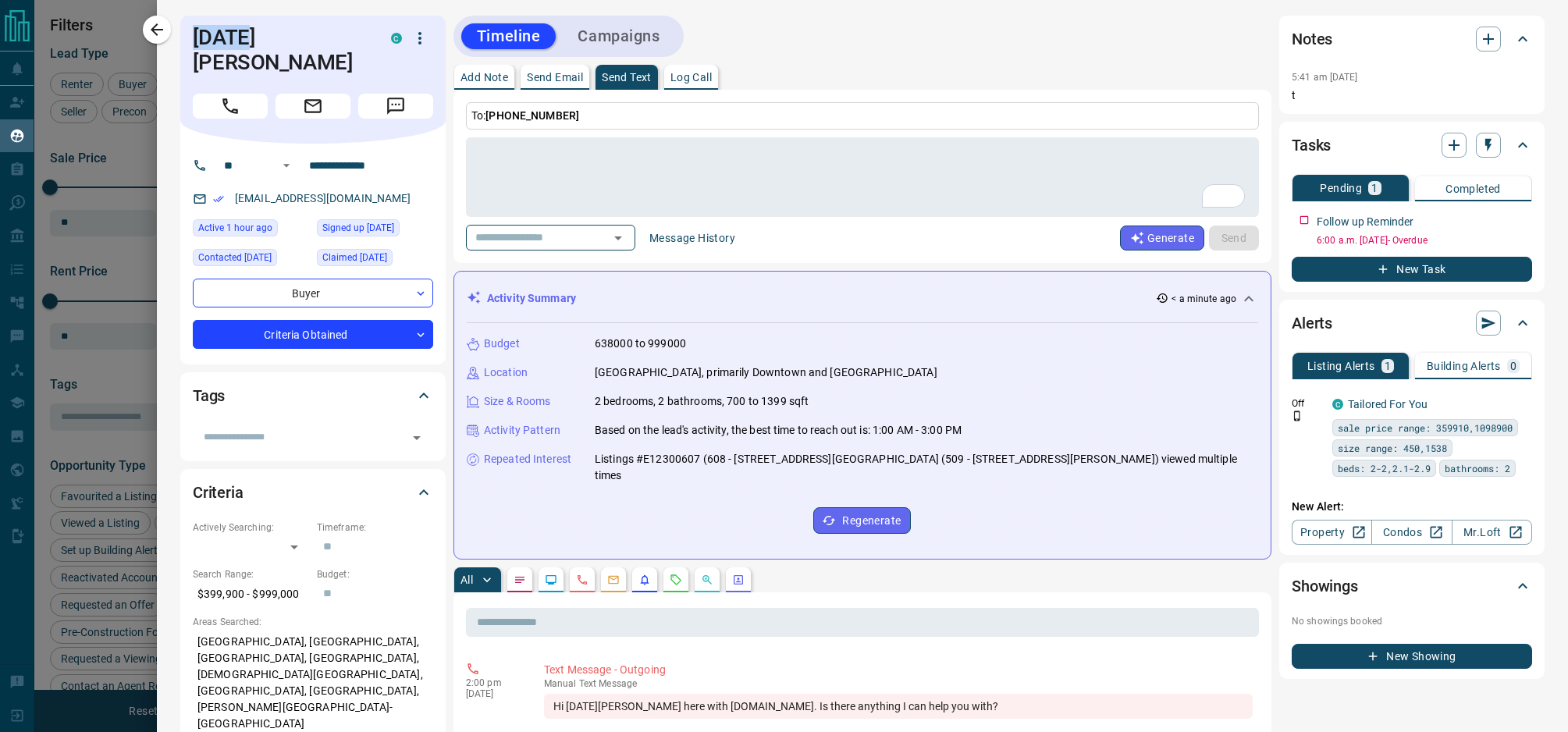
drag, startPoint x: 243, startPoint y: 41, endPoint x: 182, endPoint y: 38, distance: 61.1
copy h1 "[PERSON_NAME]"
drag, startPoint x: 308, startPoint y: 175, endPoint x: 524, endPoint y: 7, distance: 273.6
click at [0, 0] on body "Lead Transfers Claim Leads My Leads Tasks Opportunities Deals Campaigns Automat…" at bounding box center [784, 356] width 1568 height 712
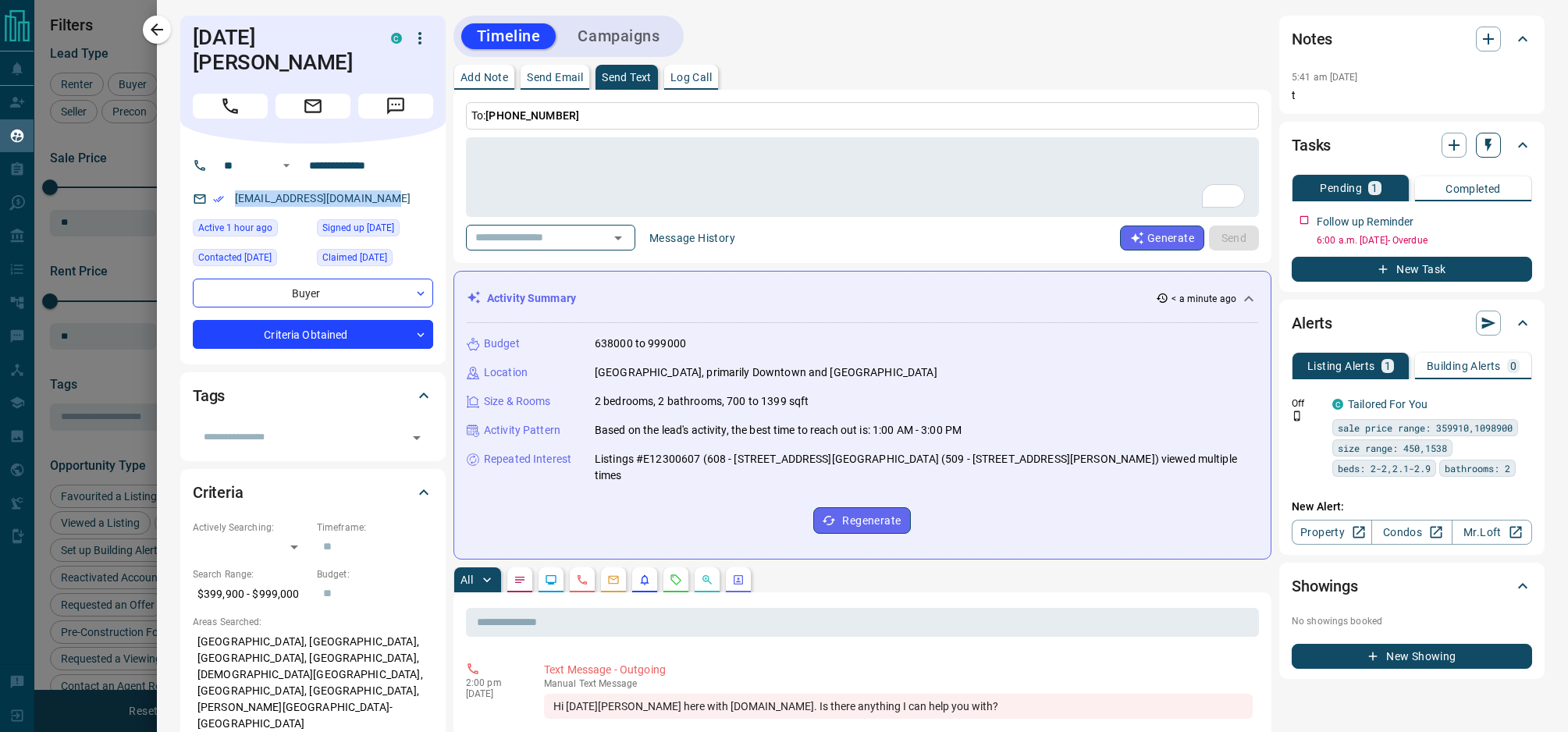
click at [1498, 145] on button "button" at bounding box center [1488, 145] width 25 height 25
click at [1488, 141] on div at bounding box center [784, 366] width 1568 height 732
click at [1491, 145] on icon "button" at bounding box center [1489, 145] width 15 height 15
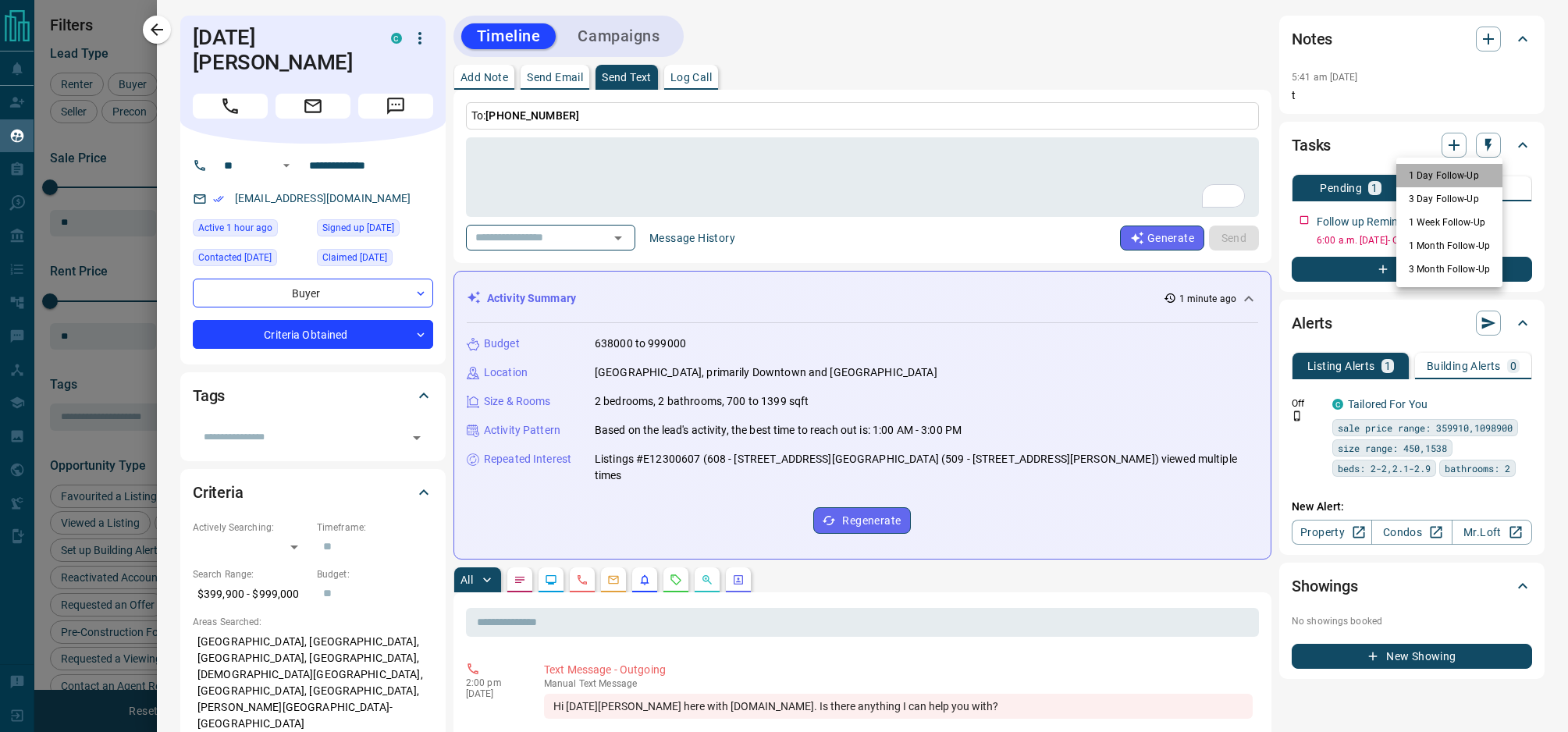
click at [1472, 176] on li "1 Day Follow-Up" at bounding box center [1450, 175] width 107 height 23
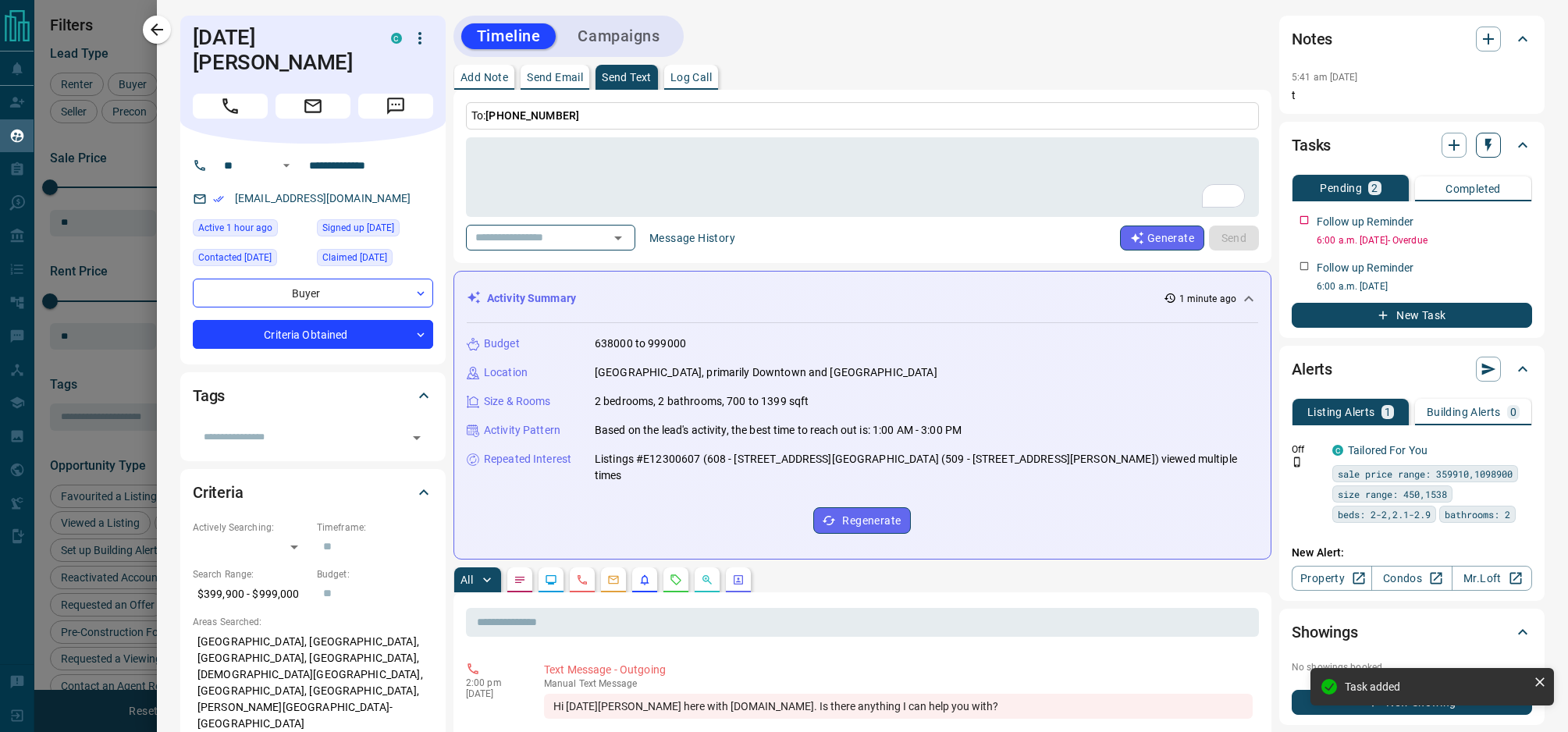
click at [1487, 147] on icon "button" at bounding box center [1488, 146] width 6 height 14
click at [1463, 218] on li "1 Week Follow-Up" at bounding box center [1450, 222] width 107 height 23
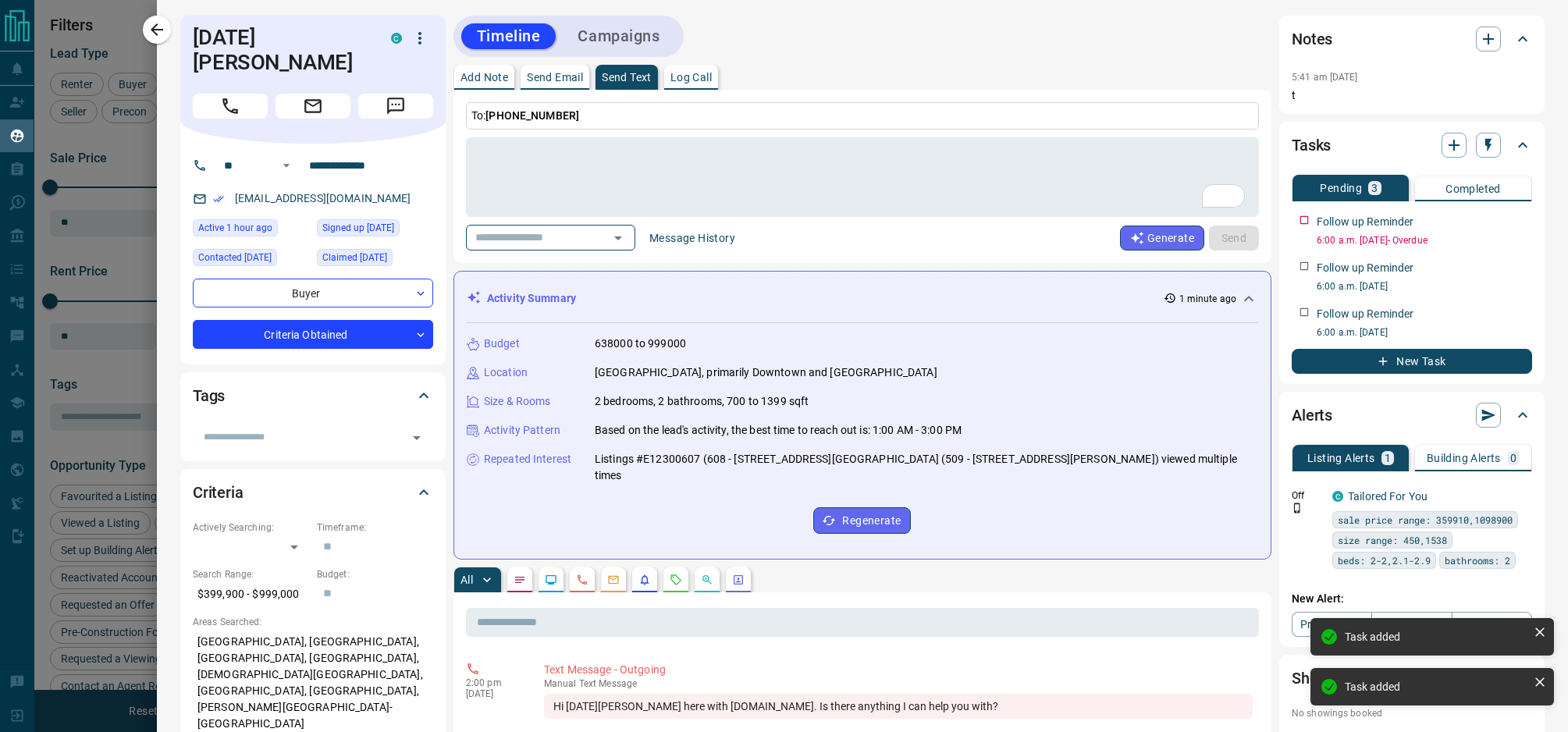
click at [135, 159] on div at bounding box center [784, 366] width 1568 height 732
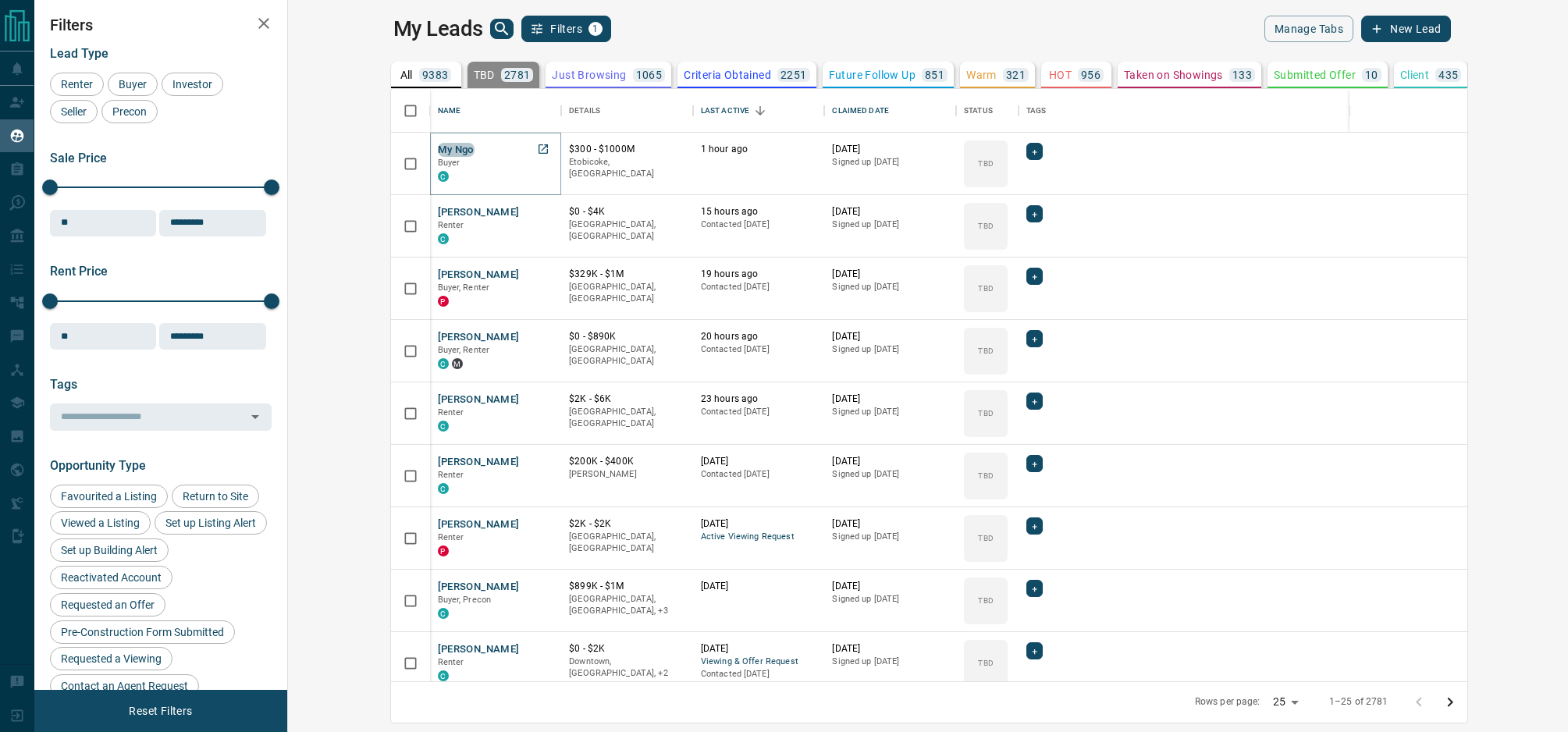
click at [438, 151] on button "My Ngo" at bounding box center [456, 150] width 37 height 14
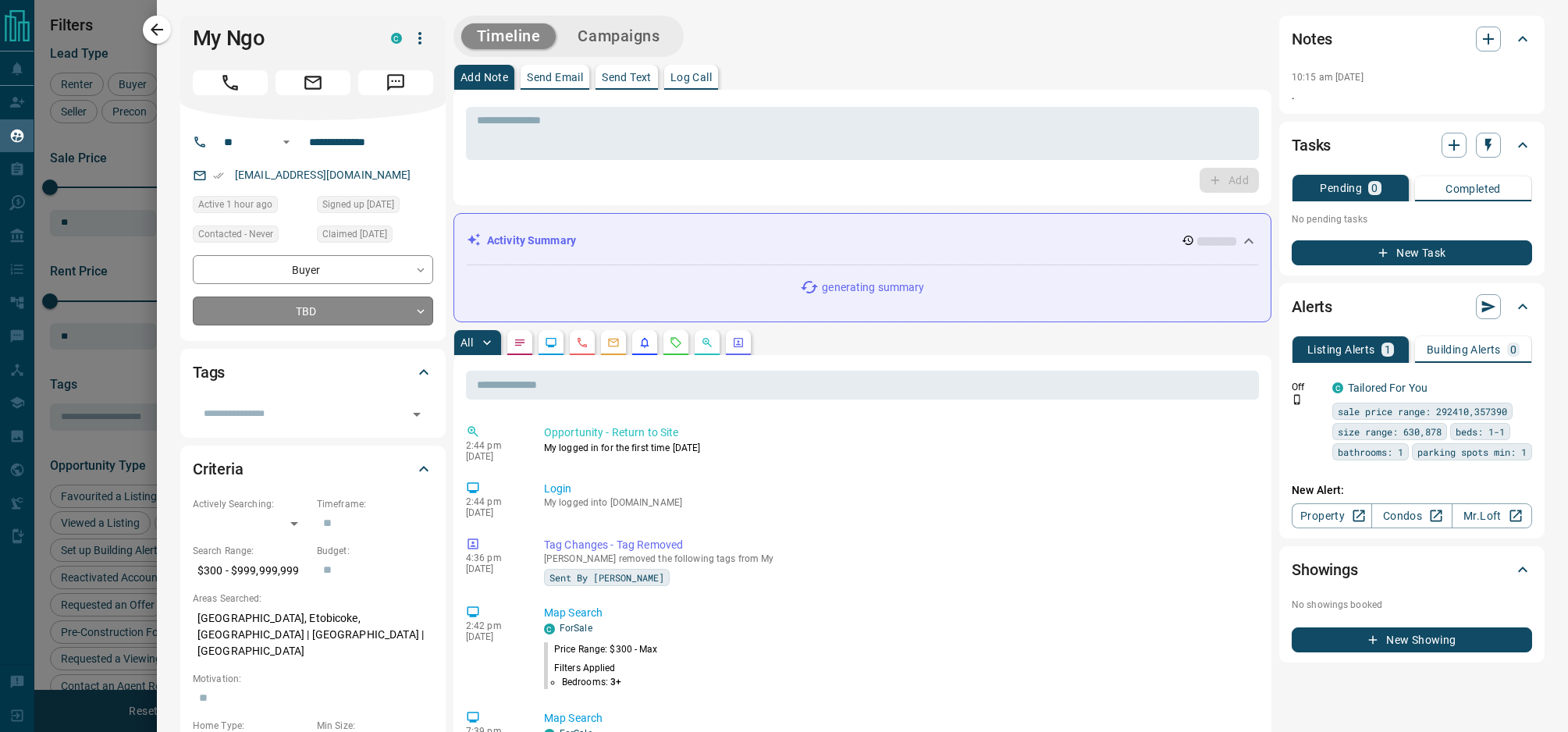
click at [317, 308] on body "Lead Transfers Claim Leads My Leads Tasks Opportunities Deals Campaigns Automat…" at bounding box center [784, 356] width 1568 height 712
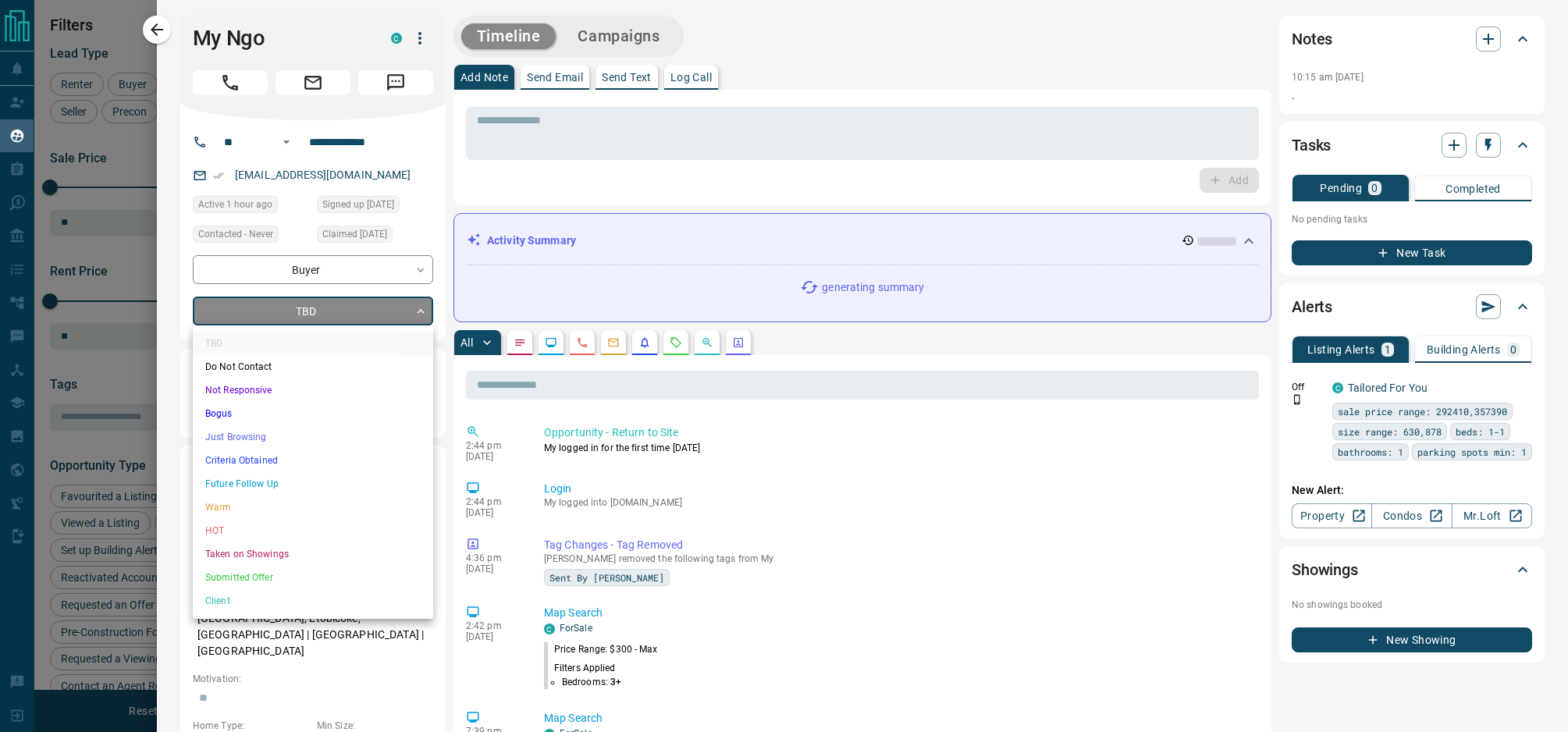
click at [292, 465] on li "Criteria Obtained" at bounding box center [313, 460] width 240 height 23
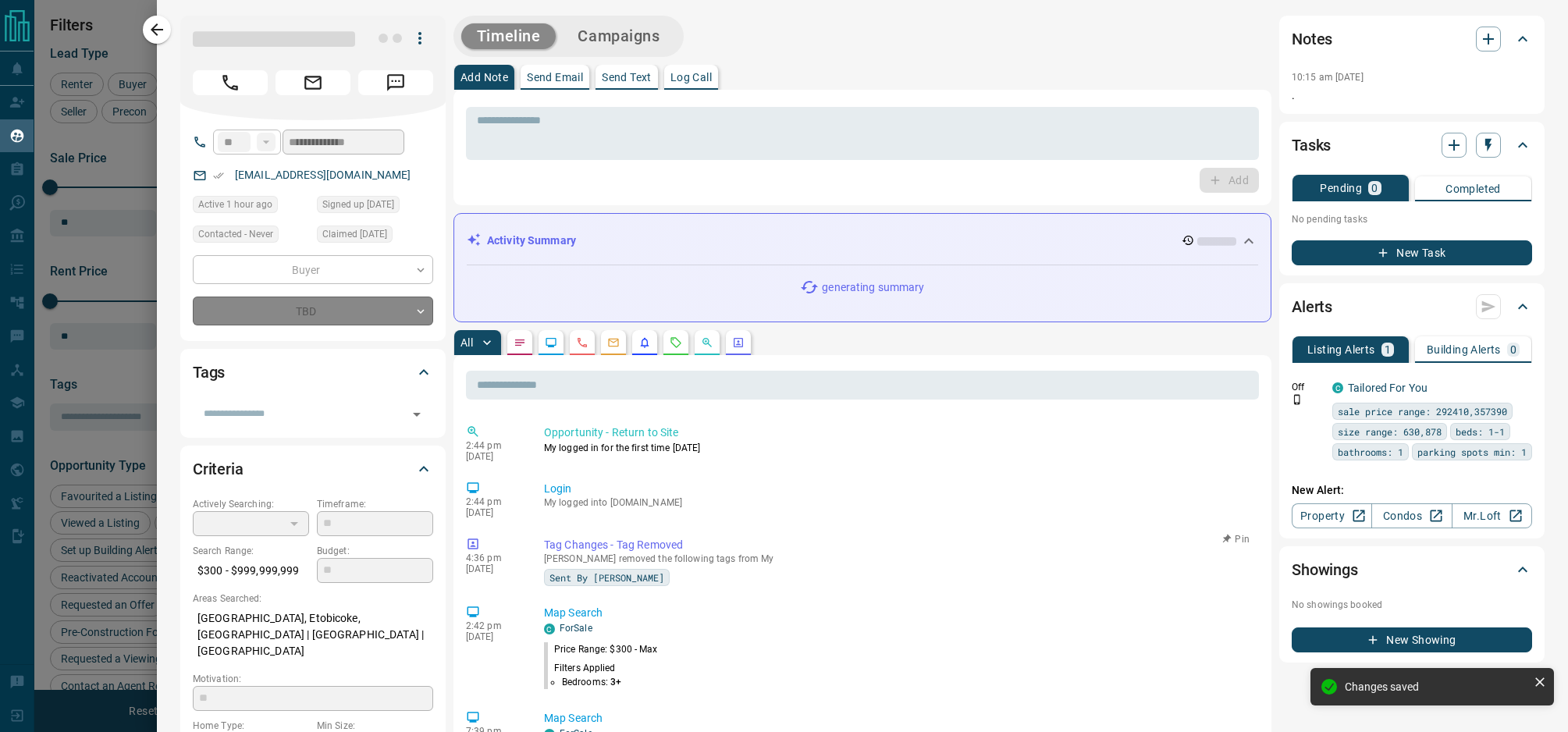
type input "*"
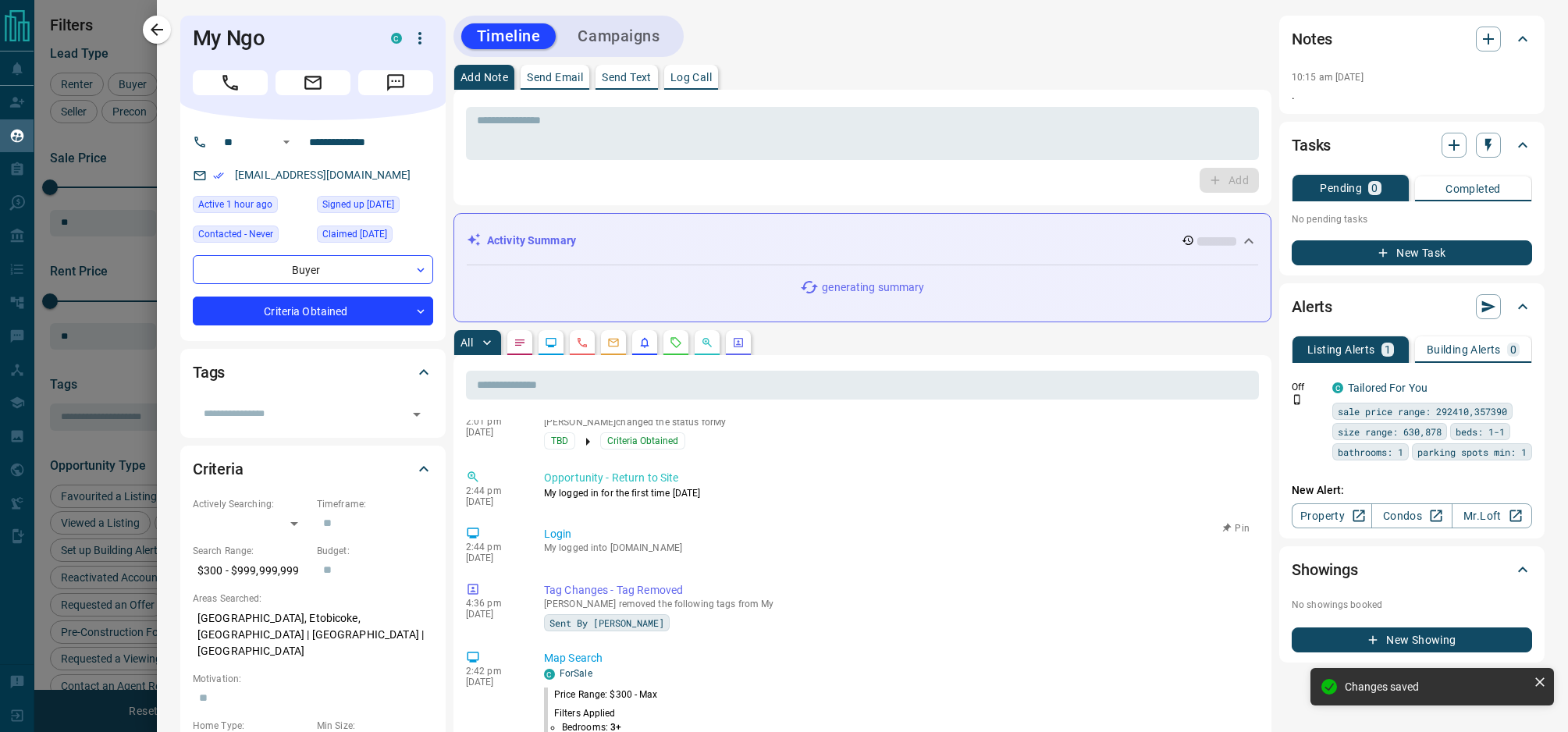
scroll to position [0, 0]
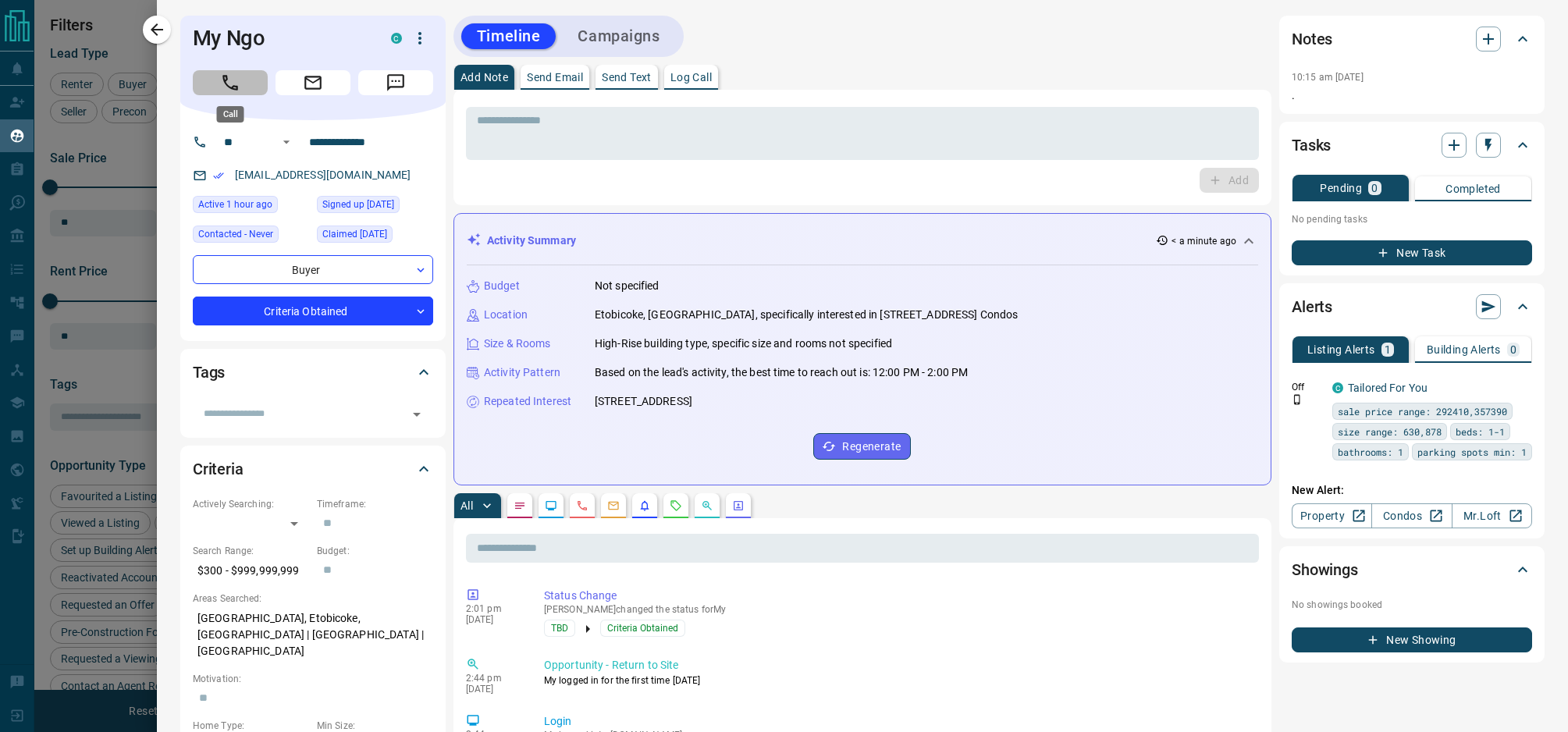
click at [239, 80] on icon "Call" at bounding box center [230, 83] width 20 height 20
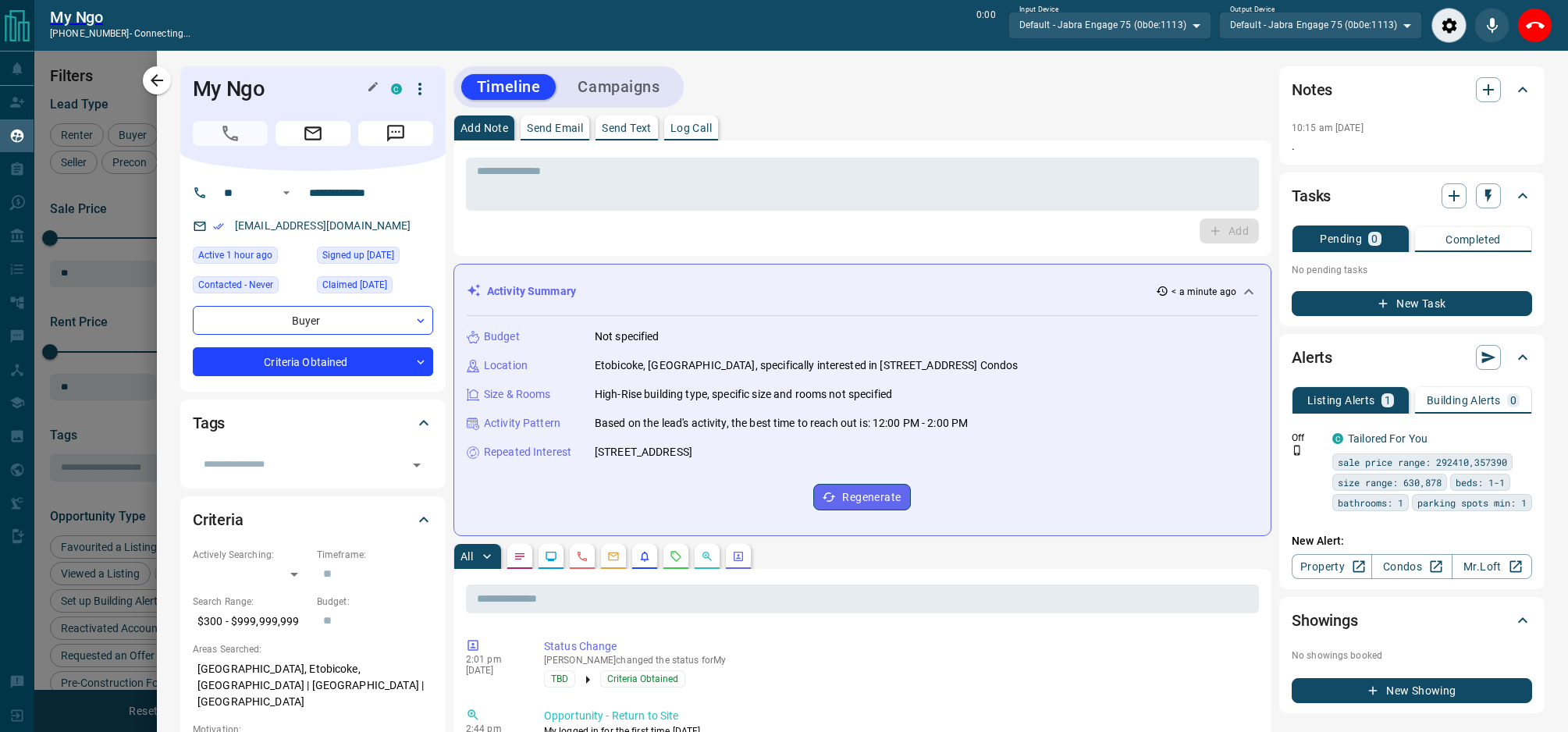
scroll to position [544, 1273]
click at [1528, 28] on icon "End Call" at bounding box center [1536, 26] width 19 height 7
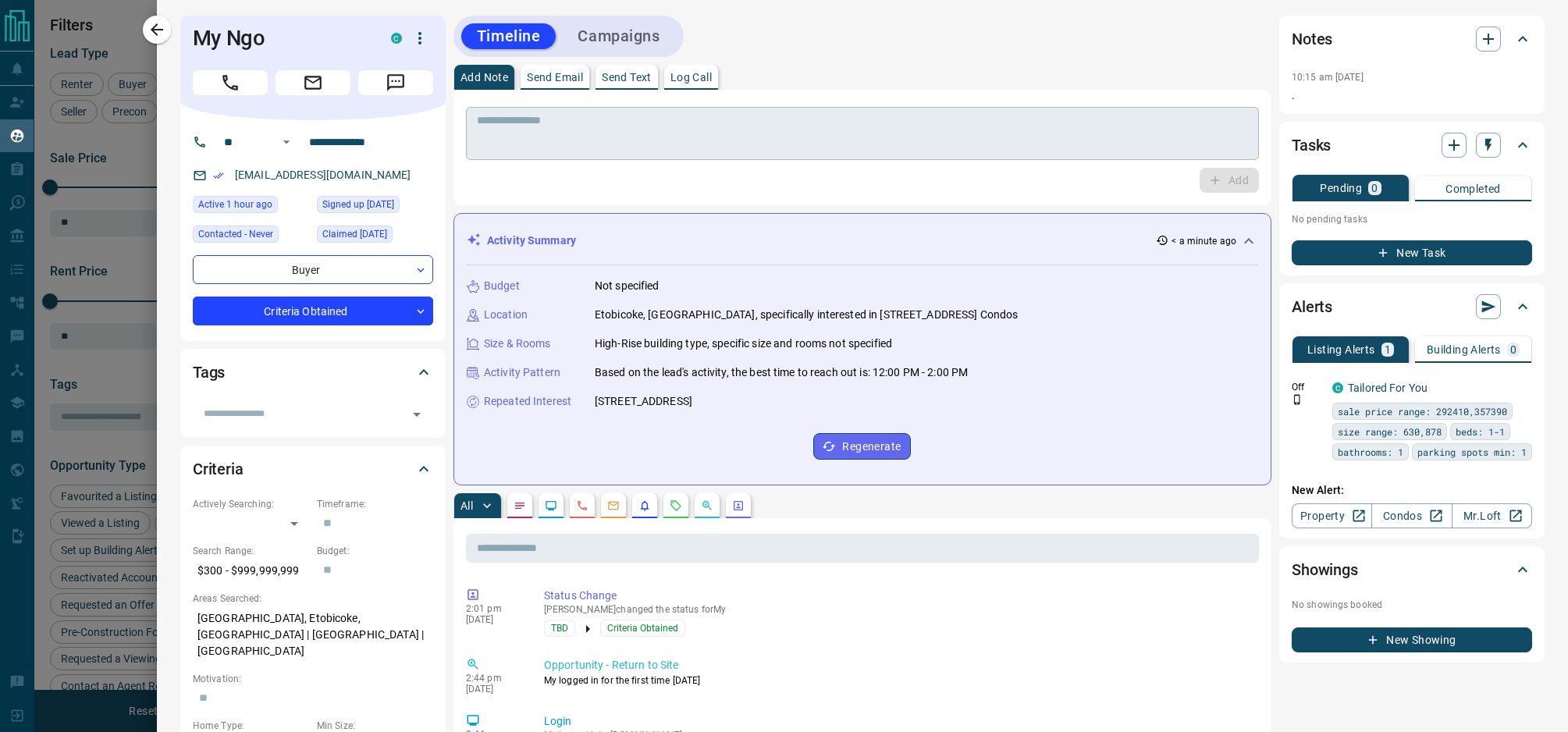
scroll to position [592, 1273]
click at [627, 79] on p "Send Text" at bounding box center [626, 77] width 50 height 11
